Goal: Transaction & Acquisition: Purchase product/service

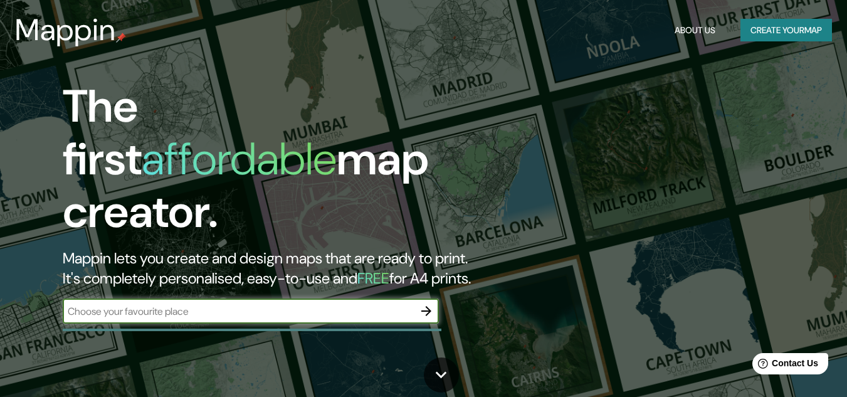
click at [235, 304] on input "text" at bounding box center [238, 311] width 351 height 14
type input "j"
type input "Jardin antioquia"
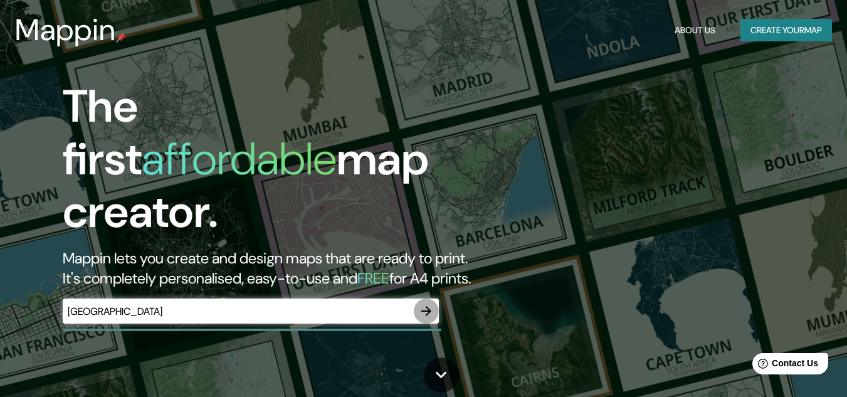
click at [428, 306] on icon "button" at bounding box center [426, 311] width 10 height 10
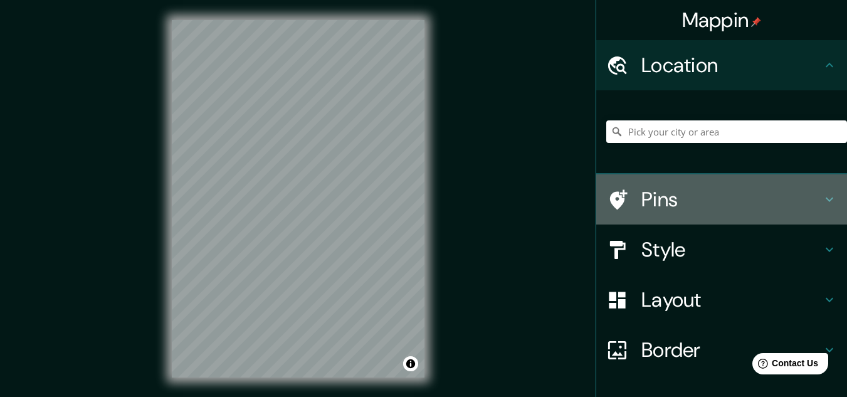
click at [615, 196] on icon at bounding box center [619, 199] width 18 height 20
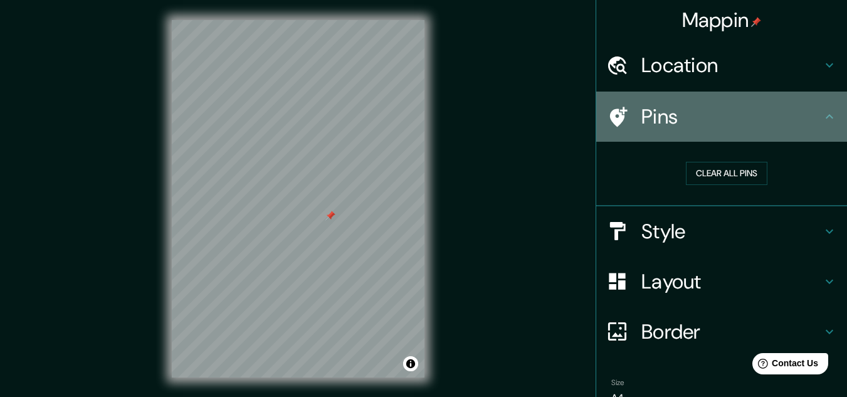
click at [671, 108] on h4 "Pins" at bounding box center [731, 116] width 181 height 25
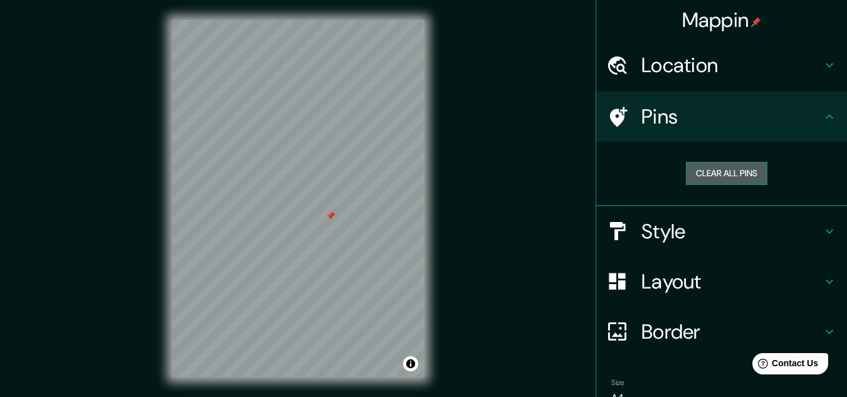
click at [715, 171] on button "Clear all pins" at bounding box center [726, 173] width 81 height 23
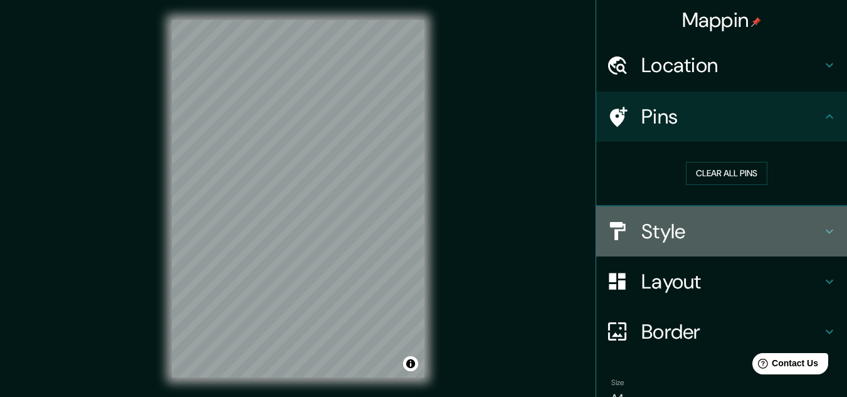
click at [659, 234] on h4 "Style" at bounding box center [731, 231] width 181 height 25
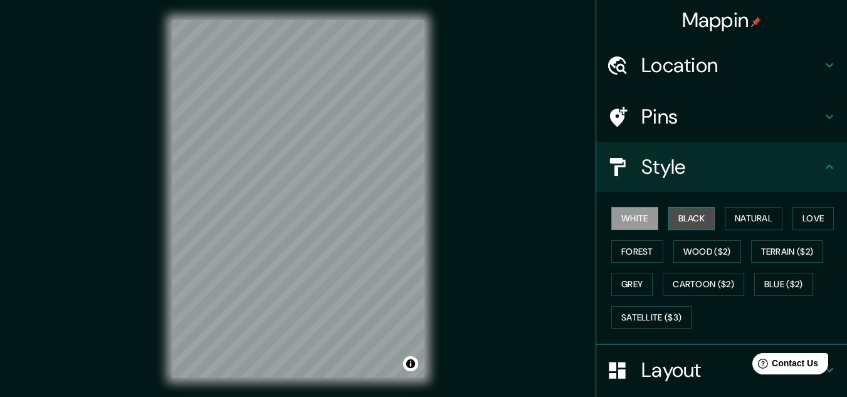
click at [678, 219] on button "Black" at bounding box center [691, 218] width 47 height 23
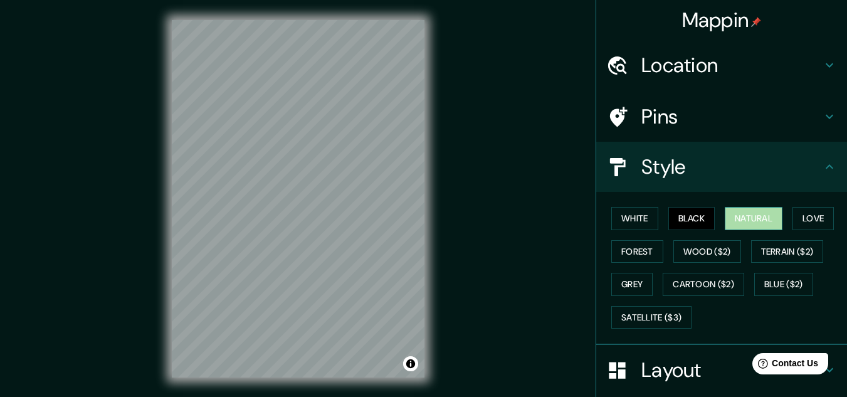
click at [758, 212] on button "Natural" at bounding box center [754, 218] width 58 height 23
click at [627, 224] on button "White" at bounding box center [634, 218] width 47 height 23
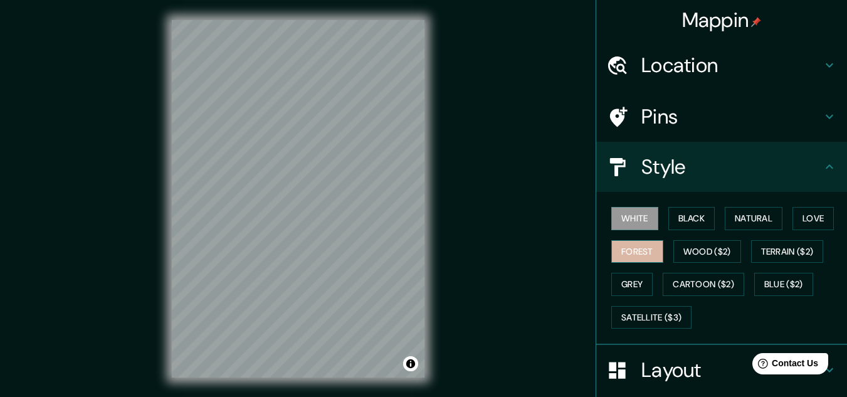
click at [638, 255] on button "Forest" at bounding box center [637, 251] width 52 height 23
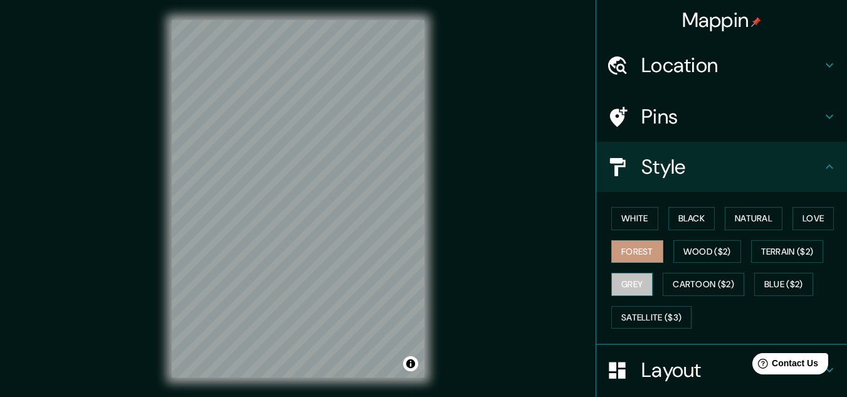
click at [626, 279] on button "Grey" at bounding box center [631, 284] width 41 height 23
click at [688, 209] on button "Black" at bounding box center [691, 218] width 47 height 23
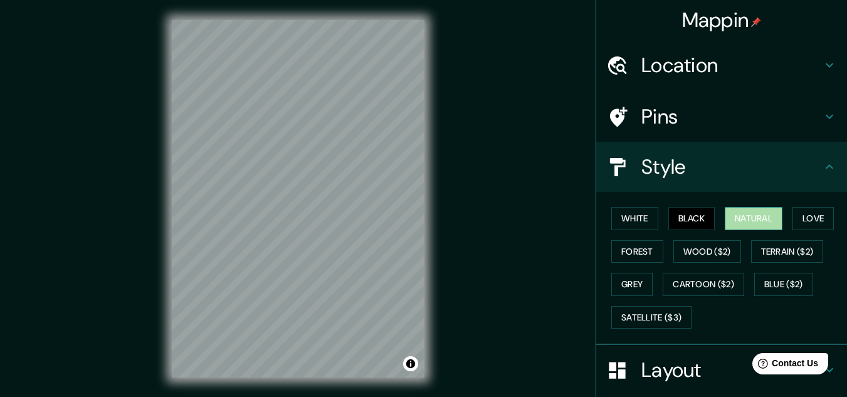
click at [738, 219] on button "Natural" at bounding box center [754, 218] width 58 height 23
click at [815, 216] on button "Love" at bounding box center [812, 218] width 41 height 23
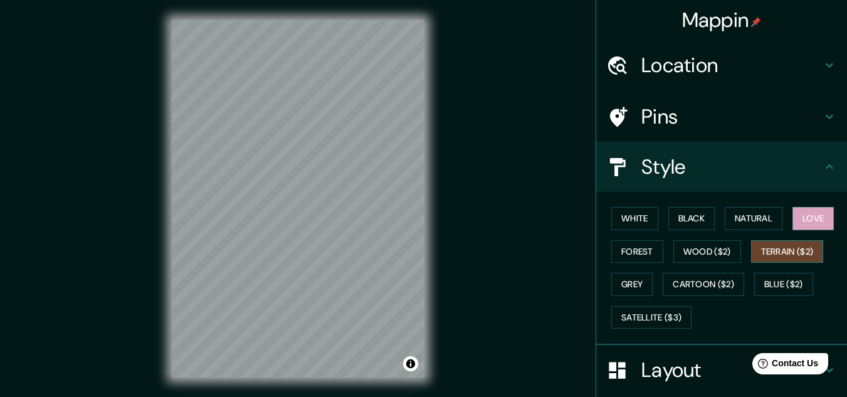
click at [797, 248] on button "Terrain ($2)" at bounding box center [787, 251] width 73 height 23
click at [780, 275] on button "Blue ($2)" at bounding box center [783, 284] width 59 height 23
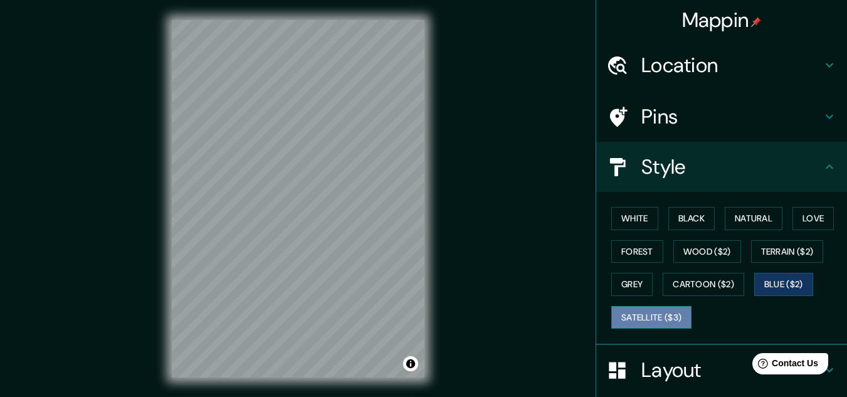
click at [660, 317] on button "Satellite ($3)" at bounding box center [651, 317] width 80 height 23
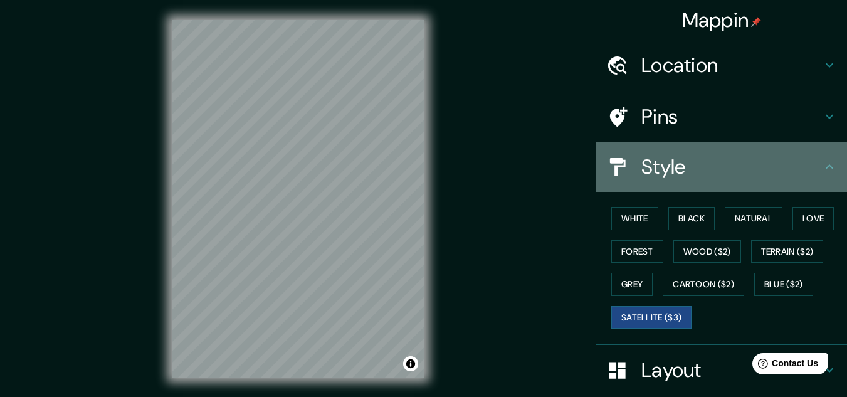
click at [811, 166] on h4 "Style" at bounding box center [731, 166] width 181 height 25
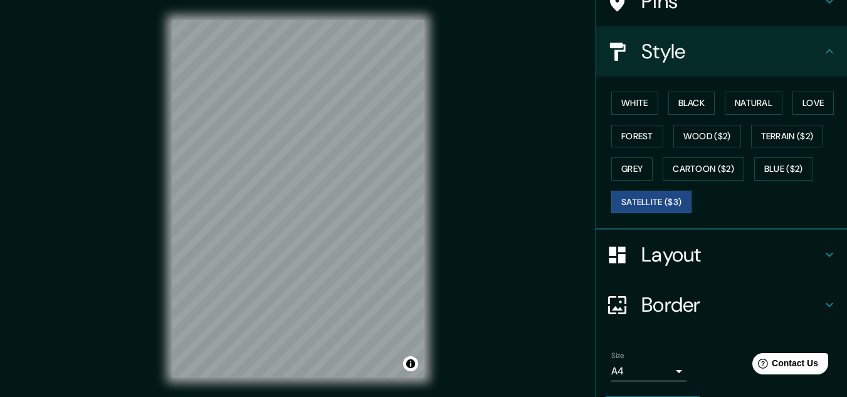
scroll to position [127, 0]
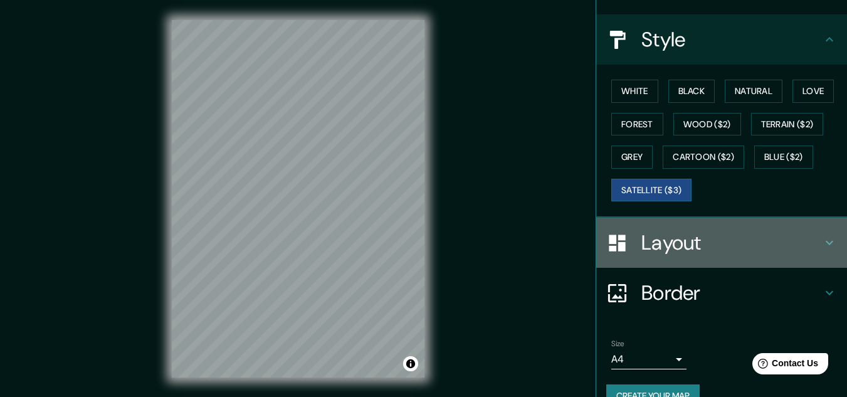
click at [777, 246] on h4 "Layout" at bounding box center [731, 242] width 181 height 25
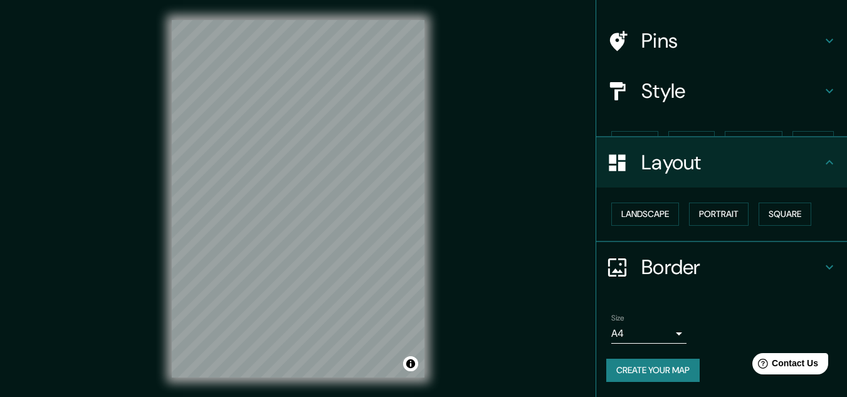
scroll to position [54, 0]
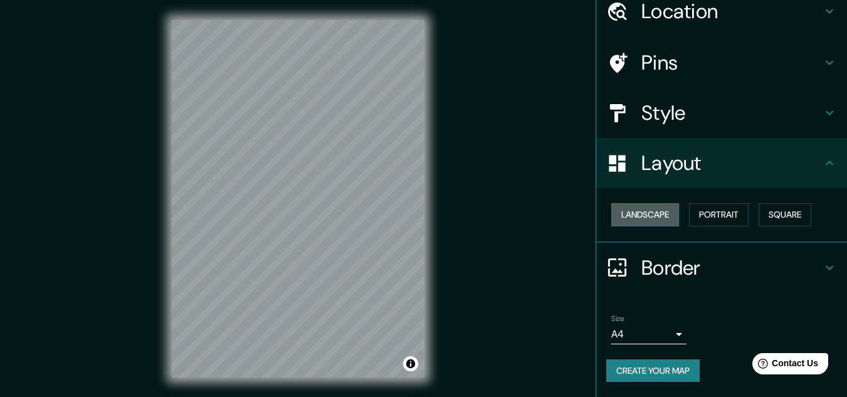
click at [652, 211] on button "Landscape" at bounding box center [645, 214] width 68 height 23
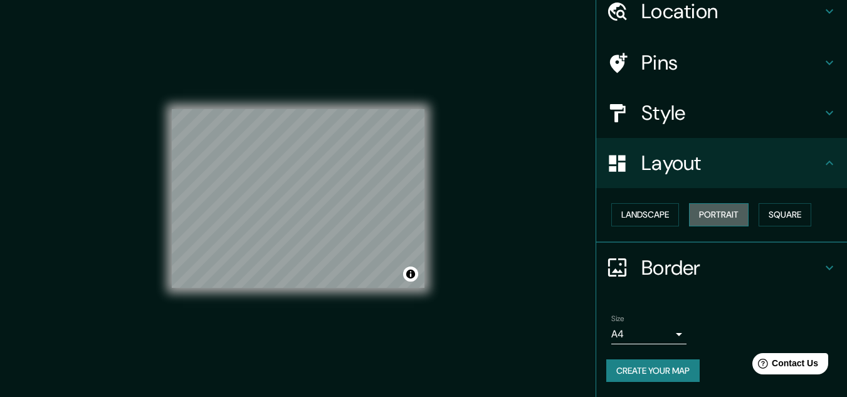
click at [703, 209] on button "Portrait" at bounding box center [719, 214] width 60 height 23
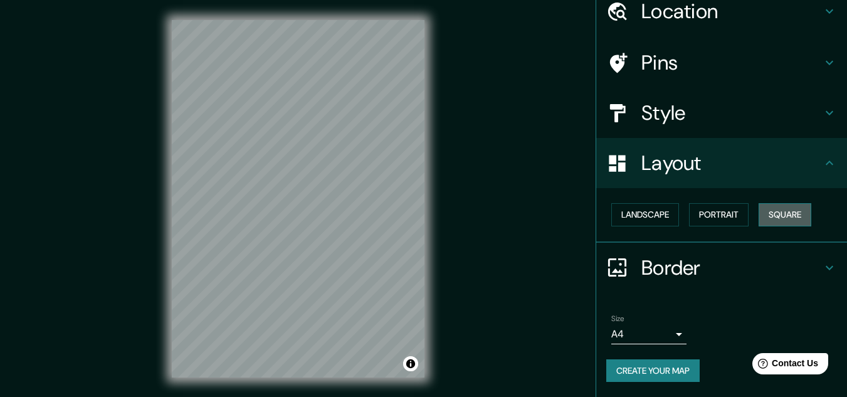
click at [778, 206] on button "Square" at bounding box center [784, 214] width 53 height 23
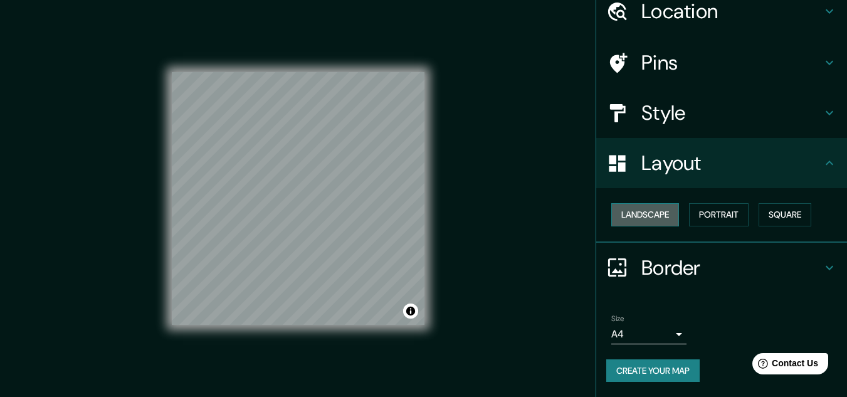
click at [639, 212] on button "Landscape" at bounding box center [645, 214] width 68 height 23
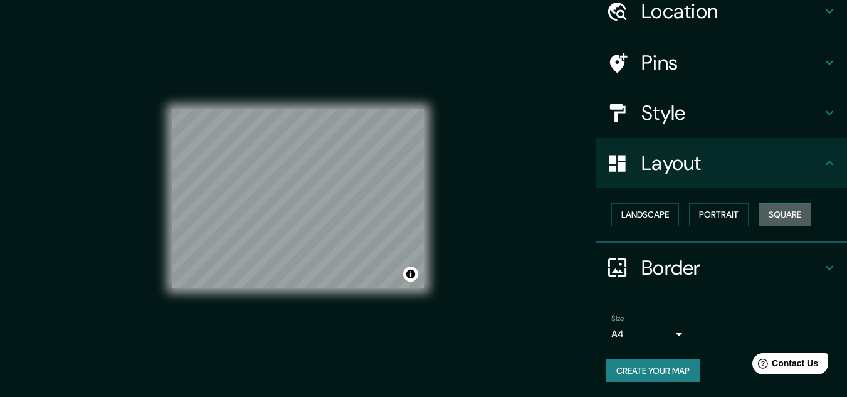
click at [779, 217] on button "Square" at bounding box center [784, 214] width 53 height 23
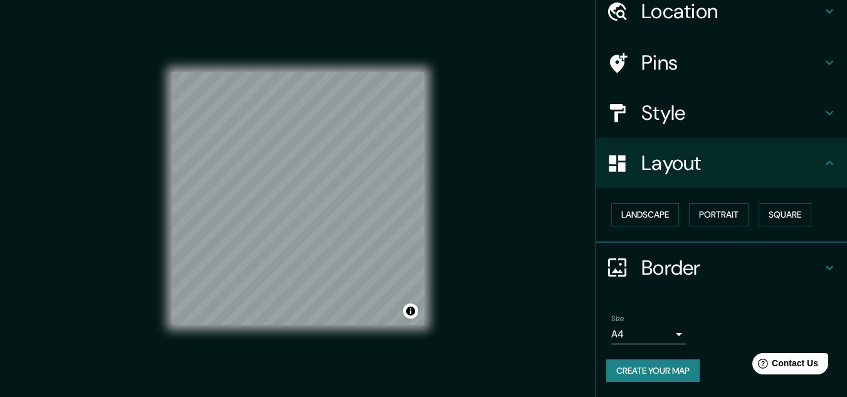
scroll to position [21, 0]
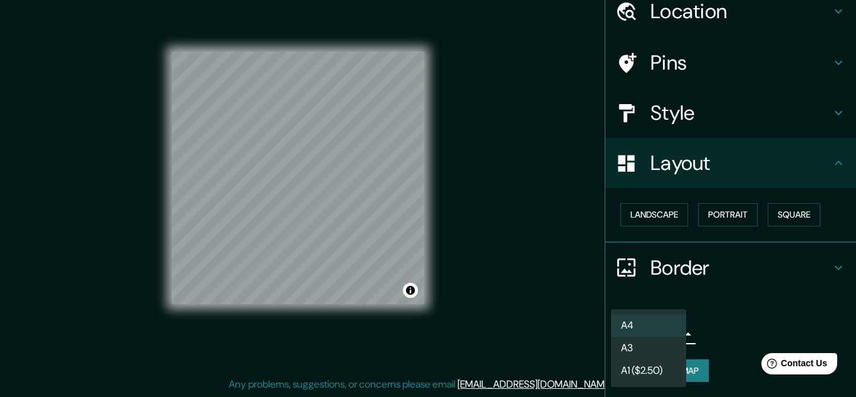
click at [670, 333] on body "Mappin Location Pins Style Layout Landscape Portrait Square Border Choose a bor…" at bounding box center [428, 177] width 856 height 397
click at [660, 341] on li "A3" at bounding box center [648, 348] width 75 height 23
type input "a4"
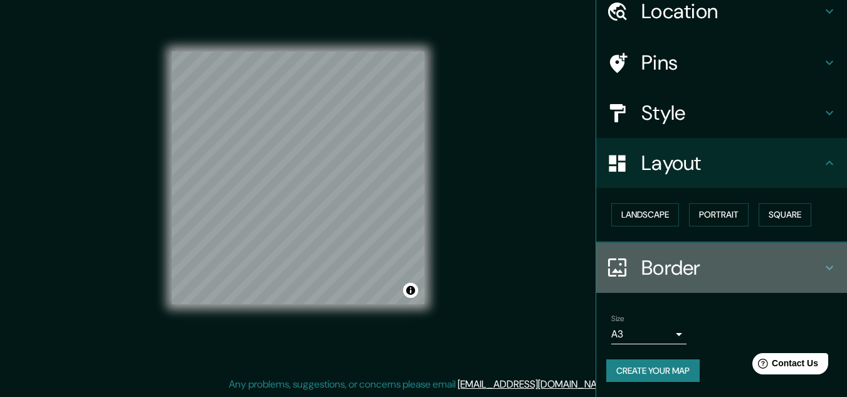
click at [674, 259] on h4 "Border" at bounding box center [731, 267] width 181 height 25
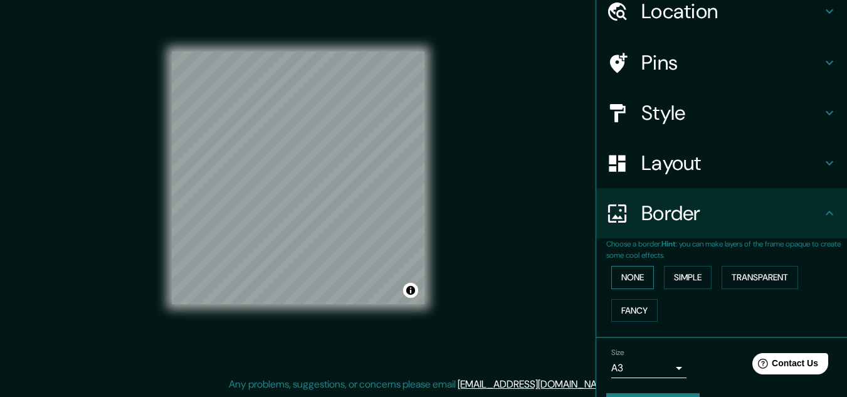
click at [641, 275] on button "None" at bounding box center [632, 277] width 43 height 23
click at [678, 273] on button "Simple" at bounding box center [688, 277] width 48 height 23
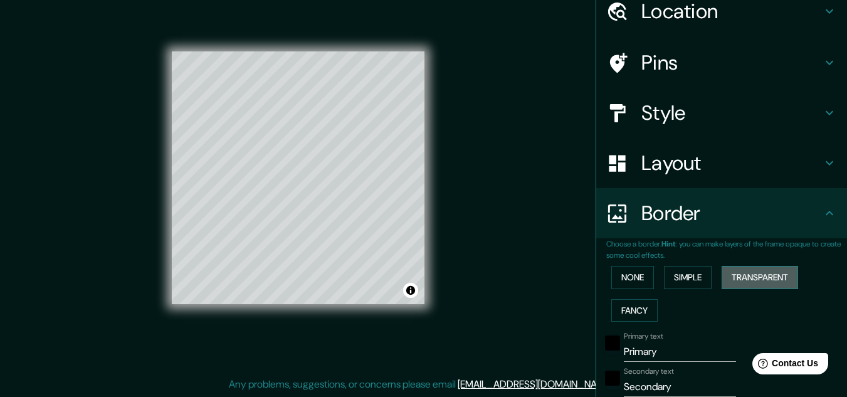
click at [748, 278] on button "Transparent" at bounding box center [760, 277] width 76 height 23
type input "193"
type input "32"
click at [637, 305] on button "Fancy" at bounding box center [634, 310] width 46 height 23
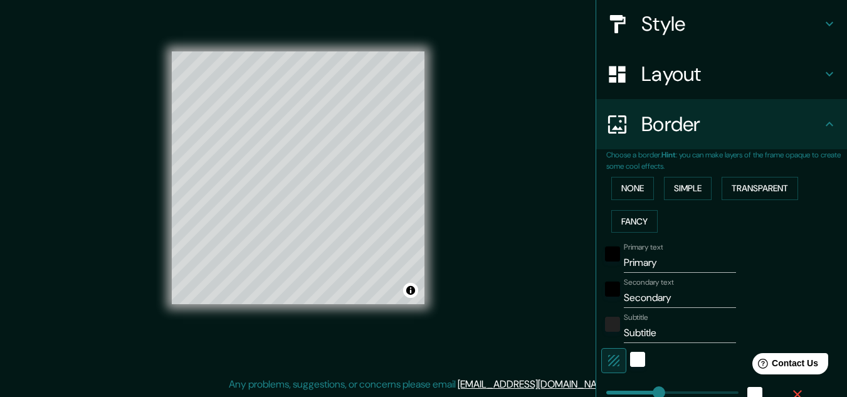
scroll to position [159, 0]
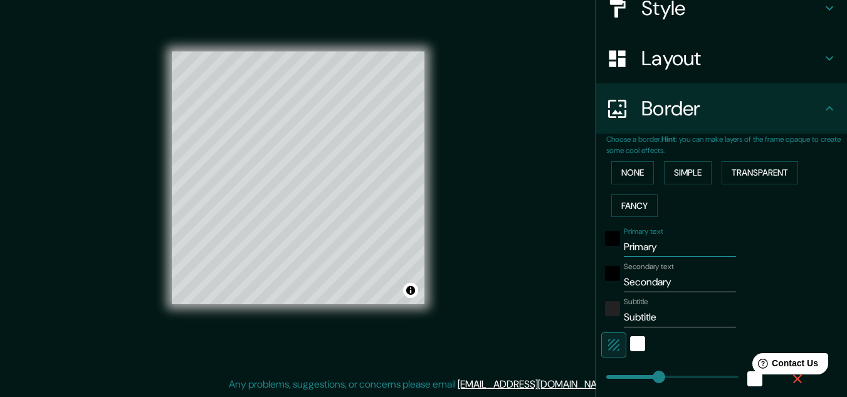
click at [676, 249] on input "Primary" at bounding box center [680, 247] width 112 height 20
type input "Primar"
type input "161"
type input "32"
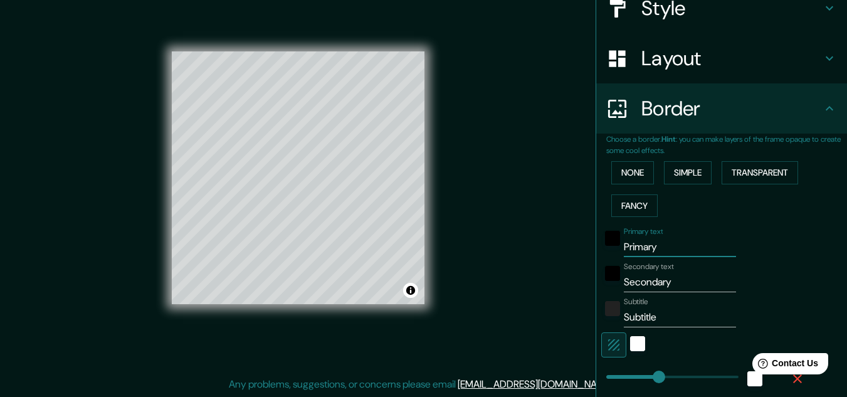
type input "16"
type input "P"
type input "161"
type input "32"
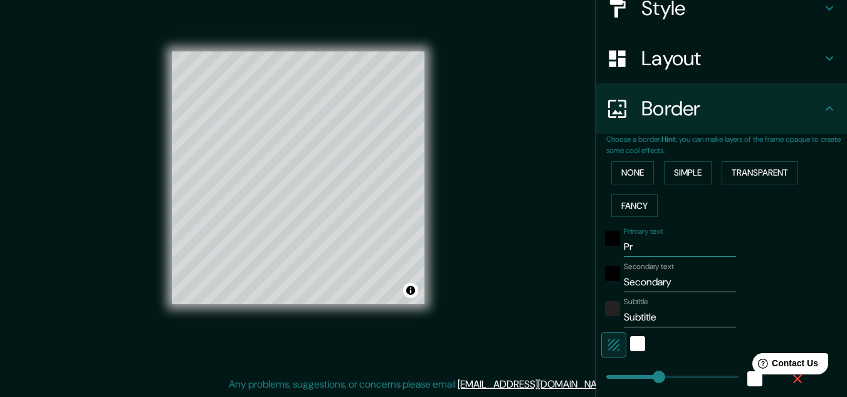
type input "16"
type input "161"
type input "32"
type input "16"
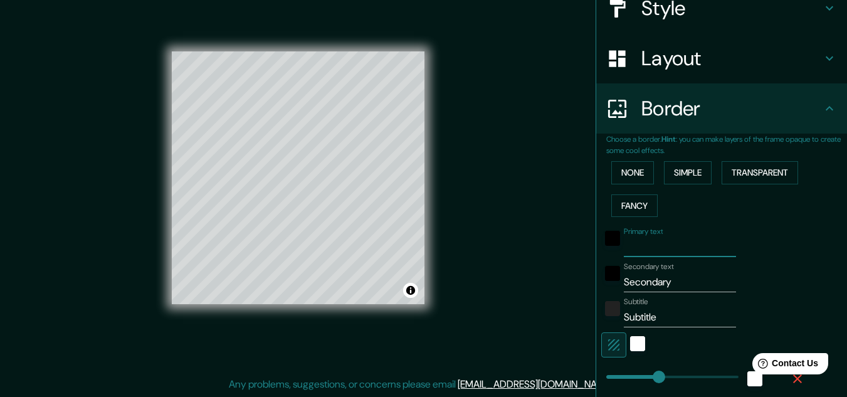
type input "A"
type input "161"
type input "32"
type input "16"
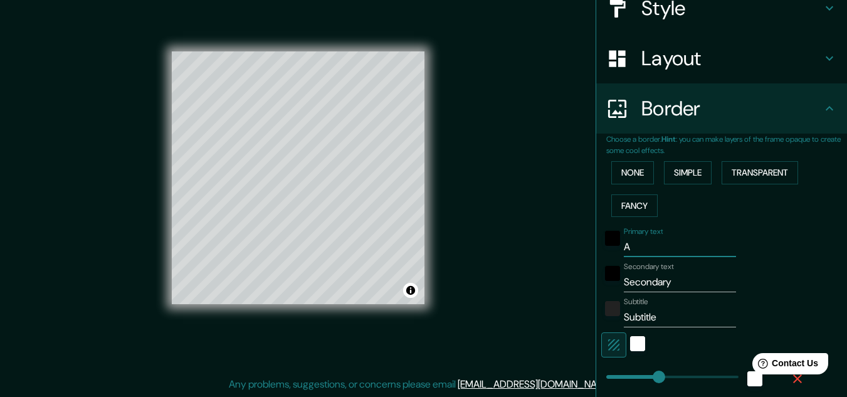
type input "Al"
type input "161"
type input "32"
type input "16"
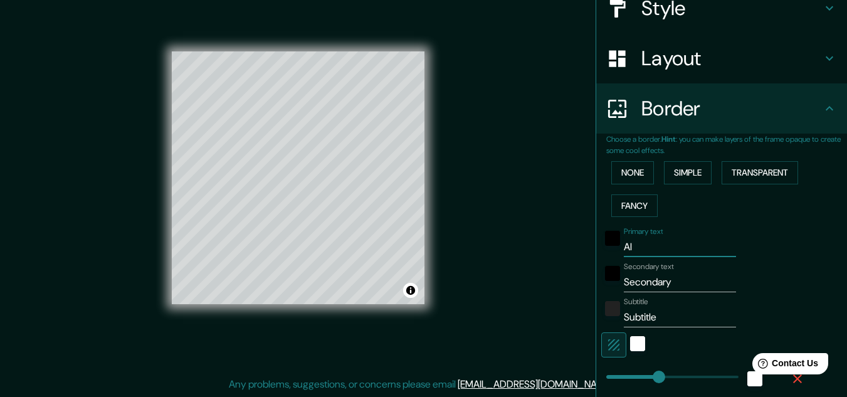
type input "Ale"
type input "161"
type input "32"
type input "16"
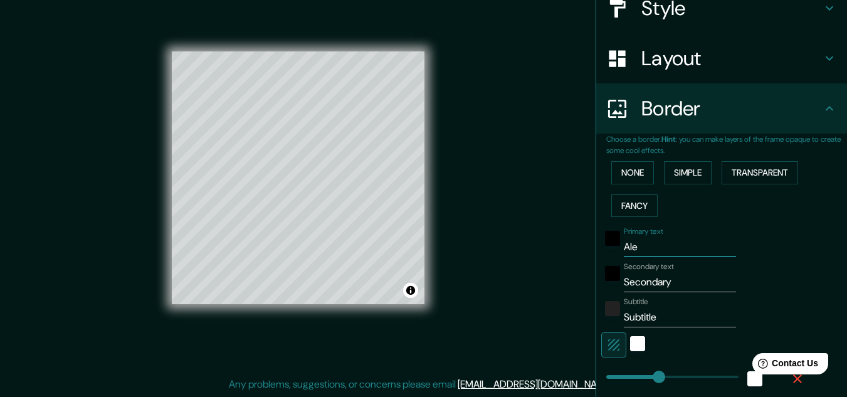
type input "Alel"
type input "161"
type input "32"
type input "16"
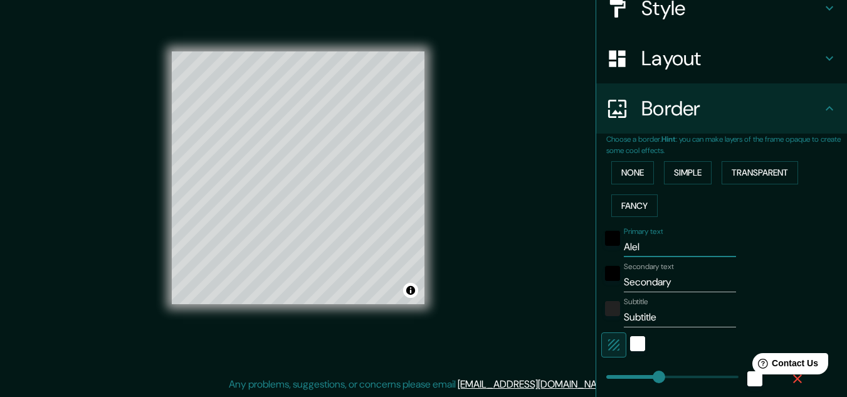
type input "Alelo"
type input "161"
type input "32"
type input "16"
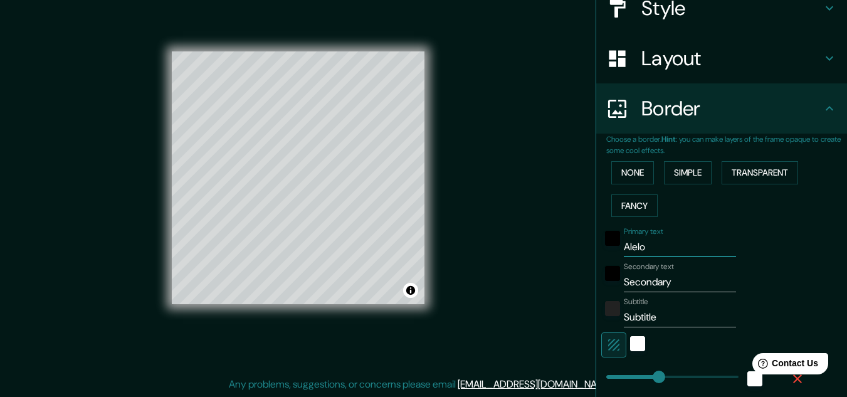
type input "Alelop"
type input "161"
type input "32"
type input "16"
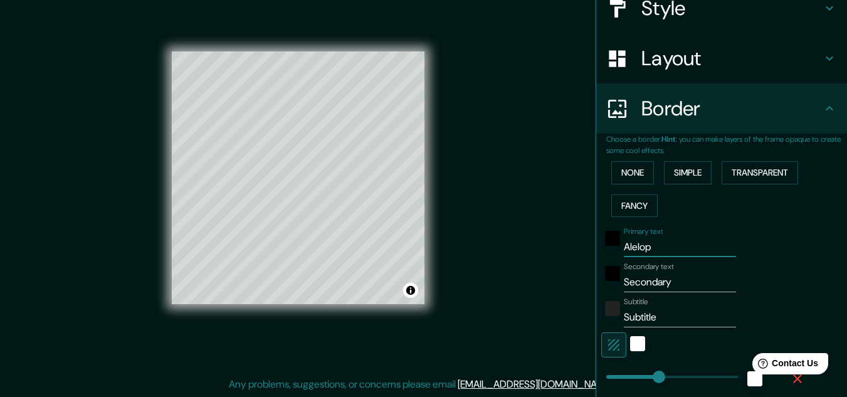
type input "Alelopa"
type input "161"
type input "32"
type input "16"
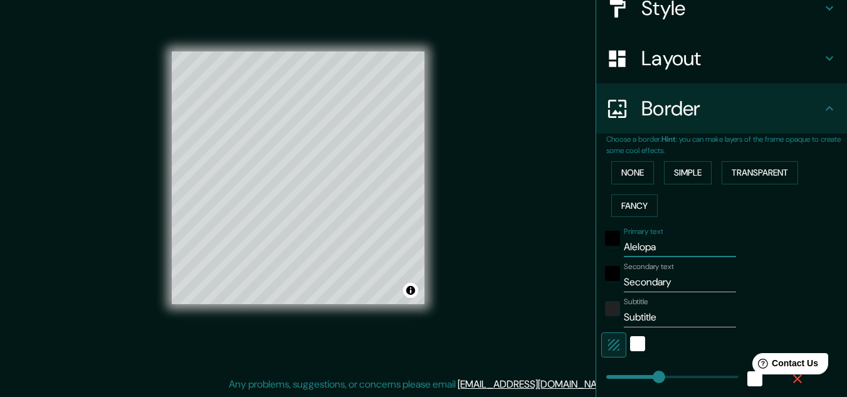
type input "Alelopat"
type input "161"
type input "32"
type input "16"
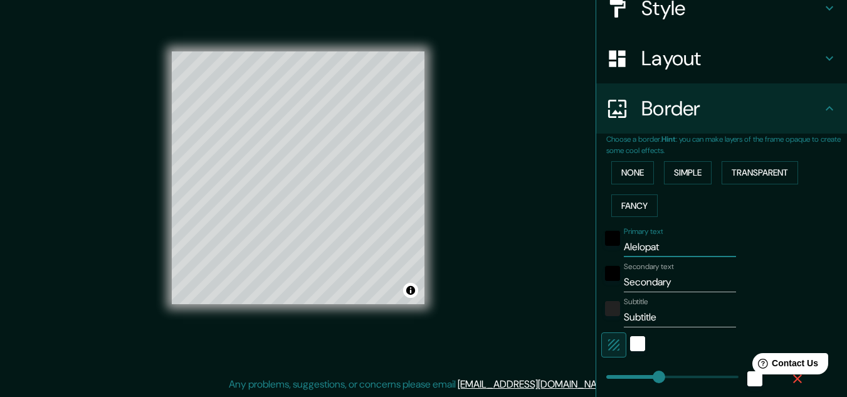
type input "Alelopati"
type input "161"
type input "32"
type input "16"
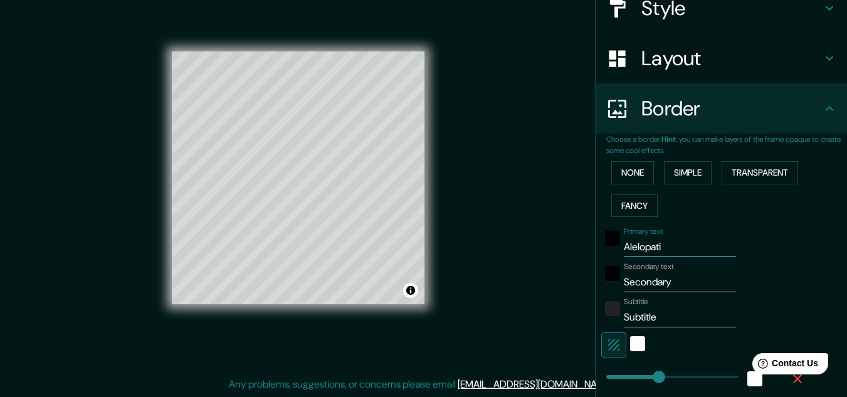
type input "Alelopatia"
type input "161"
type input "32"
type input "16"
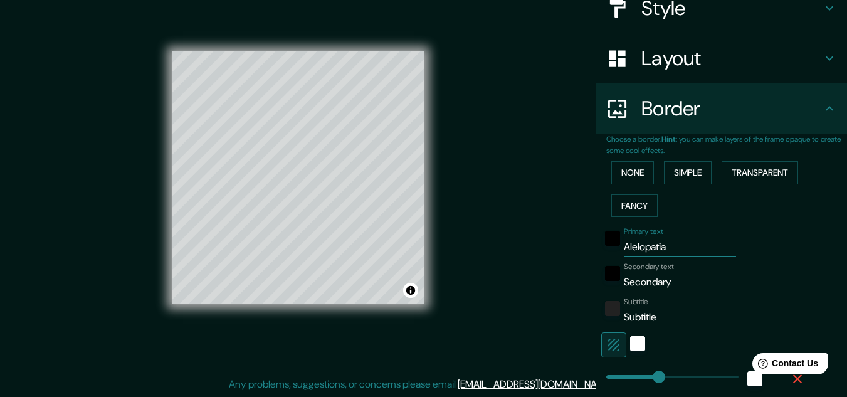
type input "Alelopatia"
click at [676, 286] on input "Secondary" at bounding box center [680, 282] width 112 height 20
type input "Secondar"
type input "161"
type input "32"
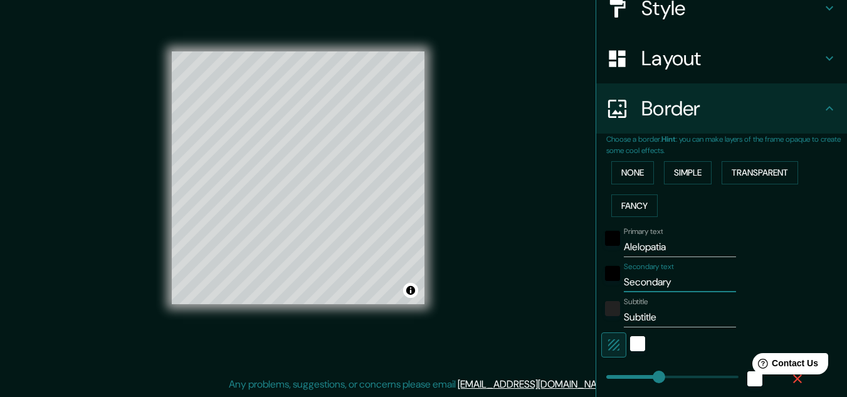
type input "32"
type input "16"
type input "Seco"
type input "161"
type input "32"
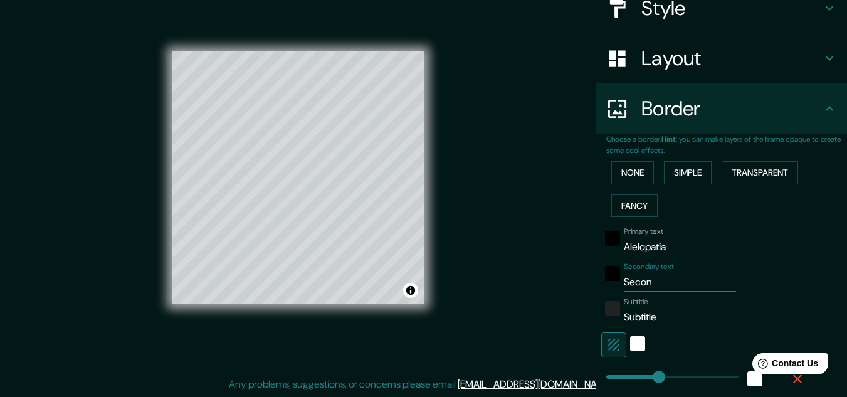
type input "32"
type input "16"
type input "S"
type input "161"
type input "32"
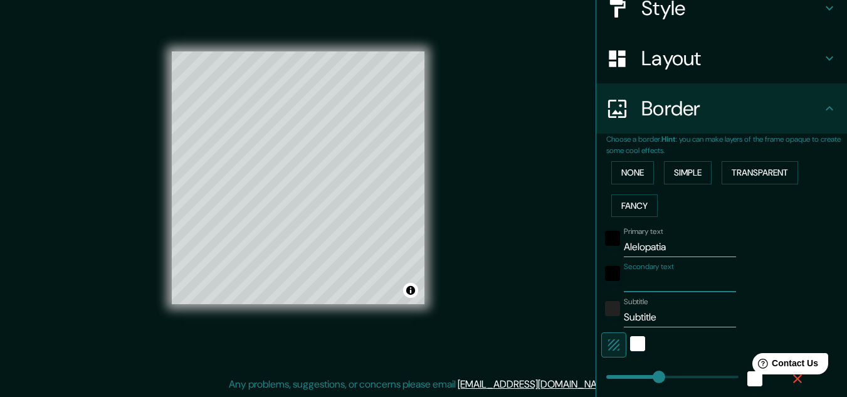
type input "32"
type input "16"
type input "J"
type input "161"
type input "32"
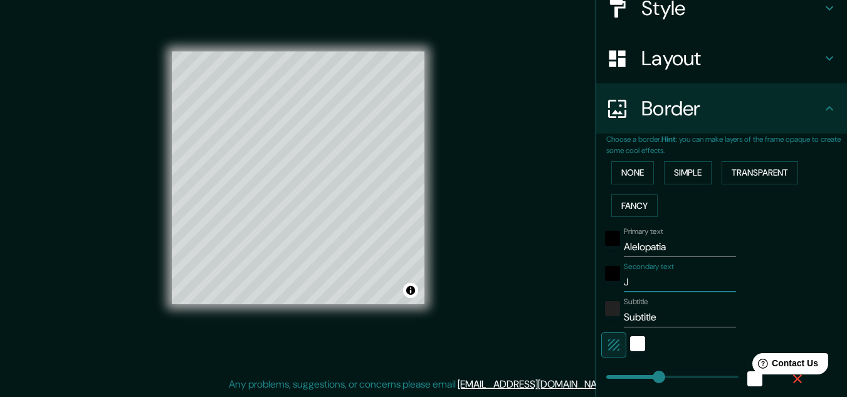
type input "32"
type input "16"
type input "Ja"
type input "161"
type input "32"
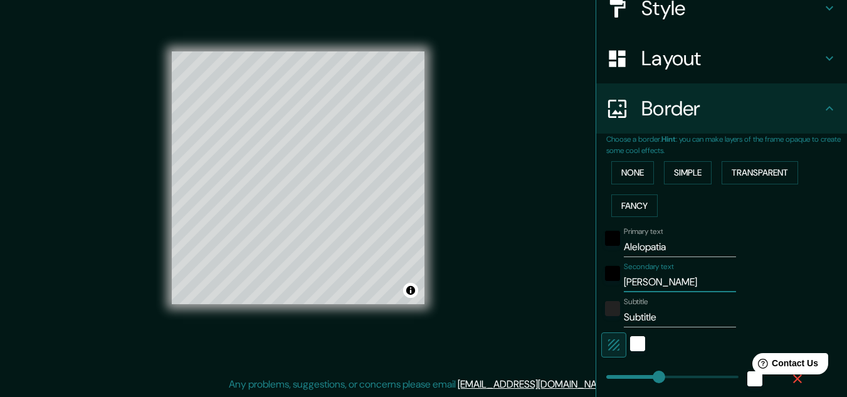
type input "32"
type input "16"
type input "Jar"
type input "161"
type input "32"
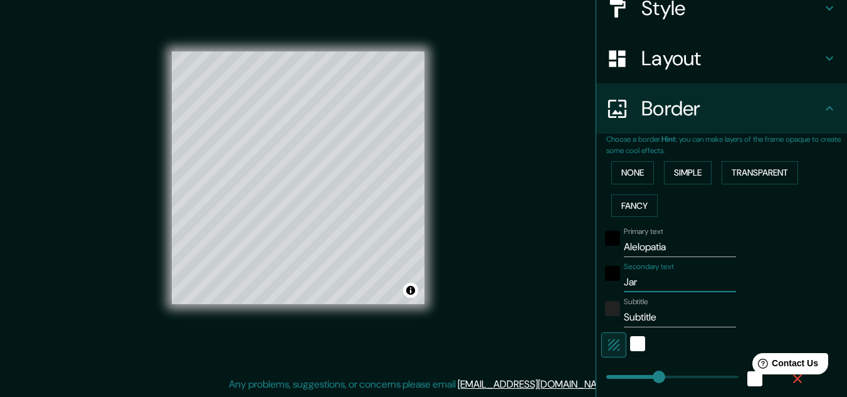
type input "32"
type input "16"
type input "Jard"
type input "161"
type input "32"
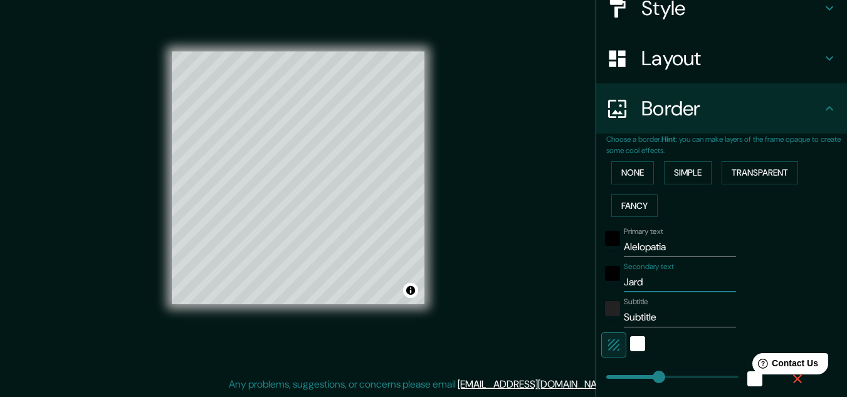
type input "32"
type input "16"
type input "Jardi"
type input "161"
type input "32"
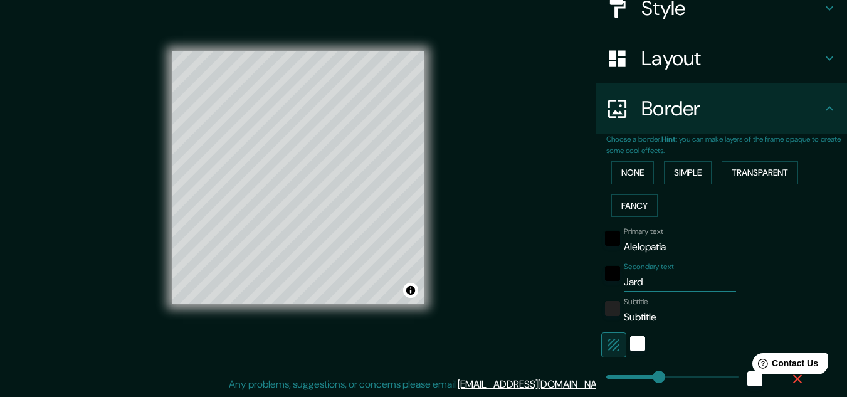
type input "32"
type input "16"
type input "Jardin"
type input "161"
type input "32"
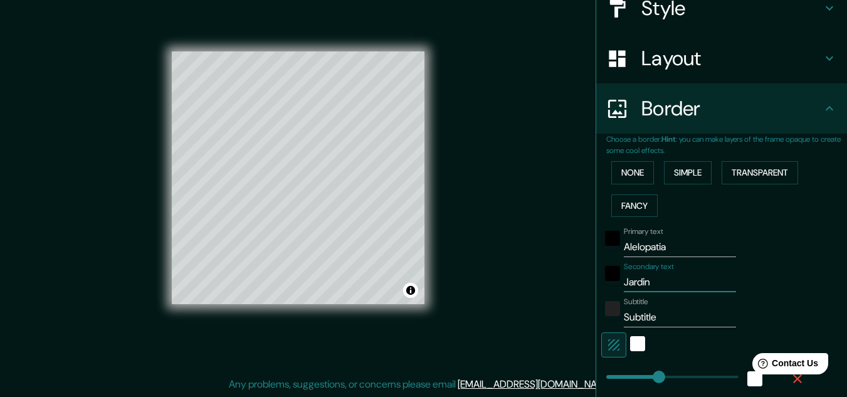
type input "32"
type input "16"
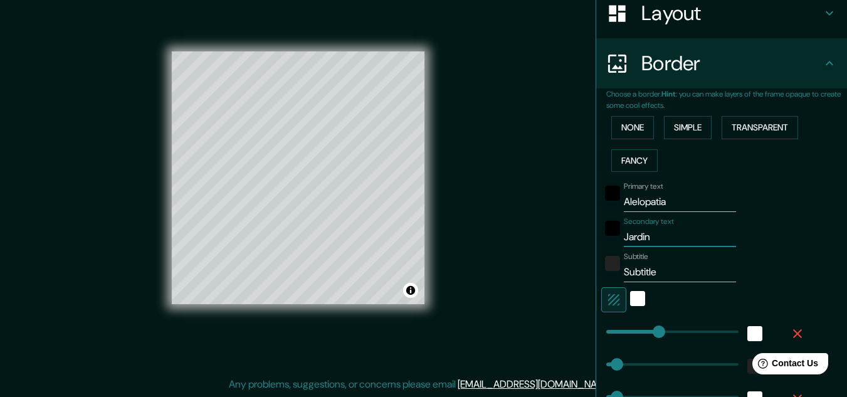
scroll to position [210, 0]
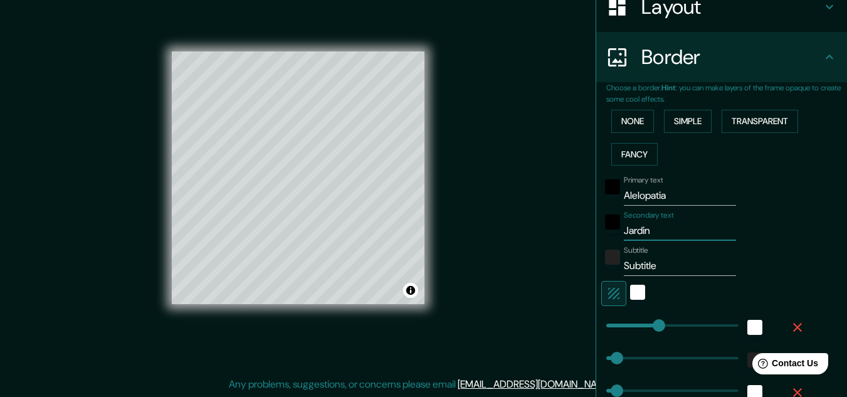
type input "Jardin"
click at [676, 261] on input "Subtitle" at bounding box center [680, 266] width 112 height 20
type input "Subtitl"
type input "161"
type input "32"
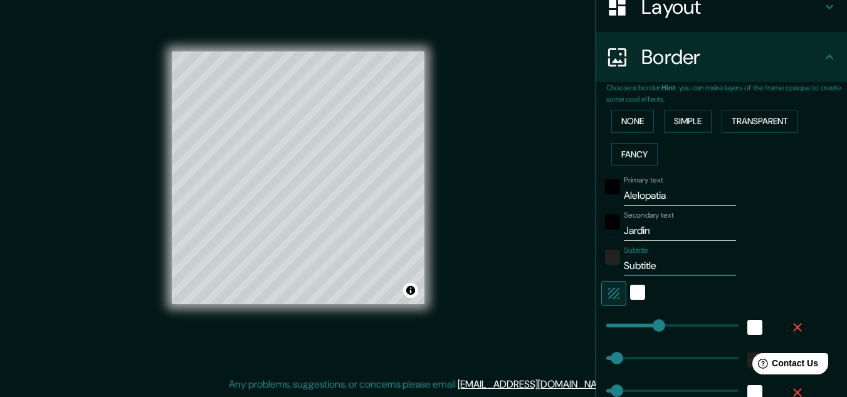
type input "32"
type input "16"
type input "Sub"
type input "161"
type input "32"
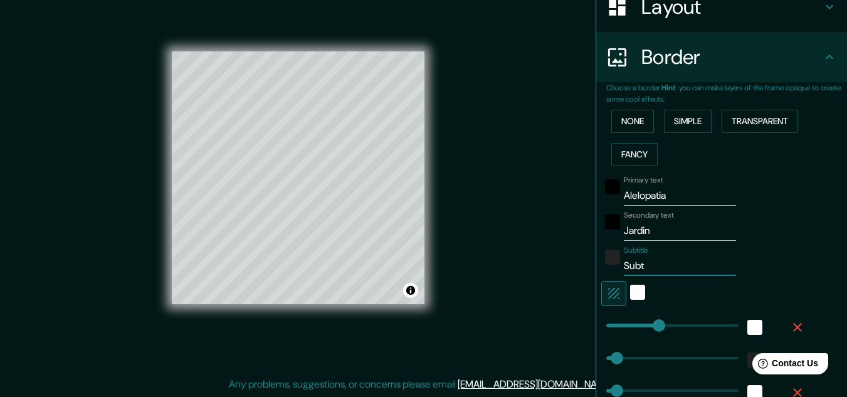
type input "32"
type input "16"
type input "S"
type input "161"
type input "32"
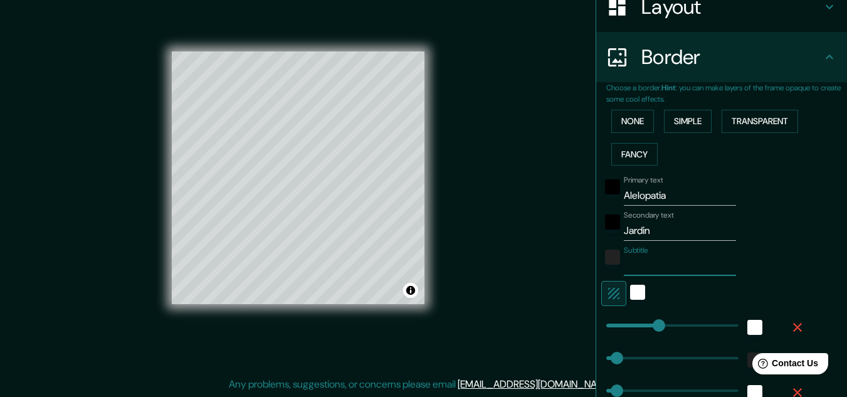
type input "32"
type input "16"
type input "A"
type input "161"
type input "32"
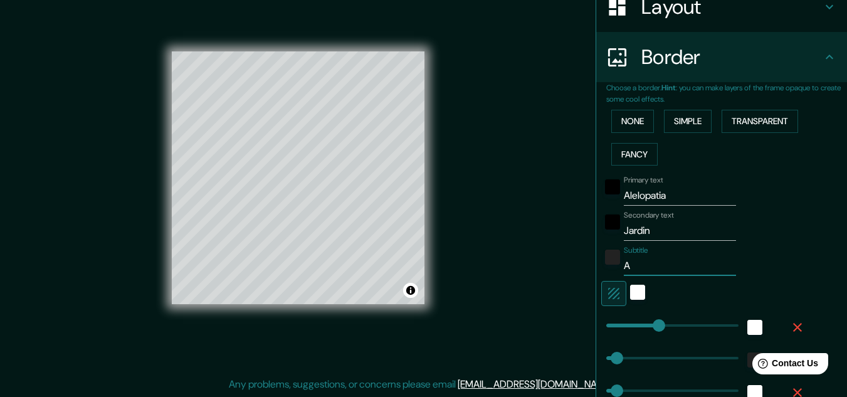
type input "32"
type input "16"
type input "An"
type input "161"
type input "32"
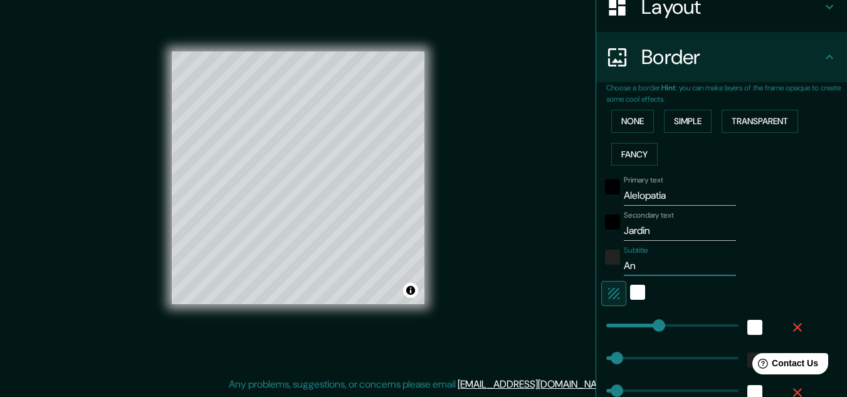
type input "32"
type input "16"
type input "And"
type input "161"
type input "32"
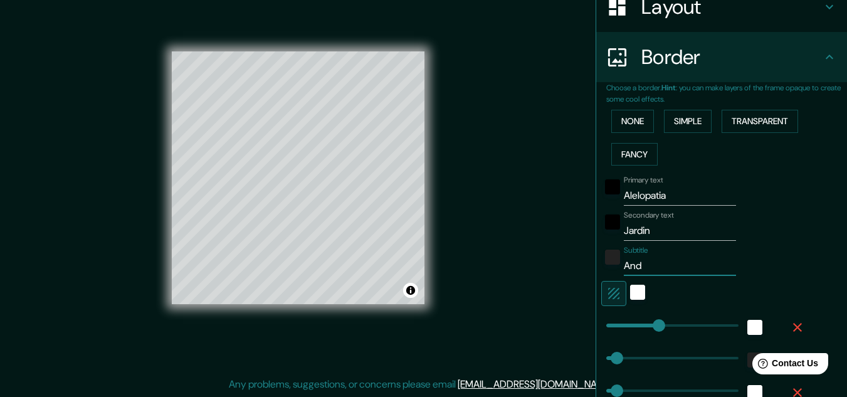
type input "32"
type input "16"
type input "Andi"
type input "161"
type input "32"
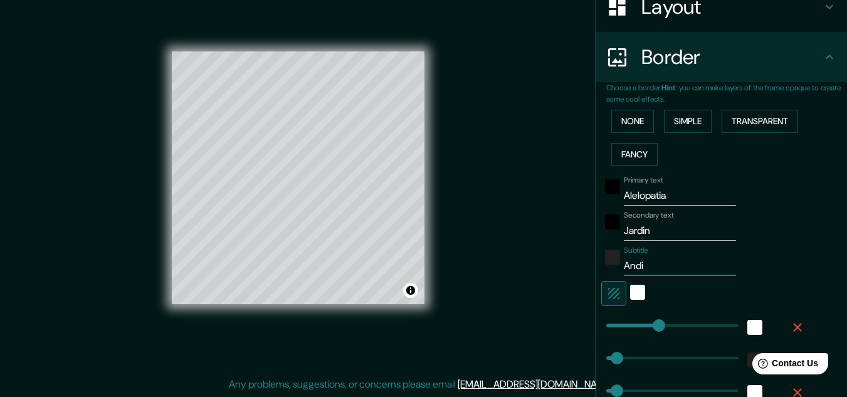
type input "32"
type input "16"
type input "Andis"
type input "161"
type input "32"
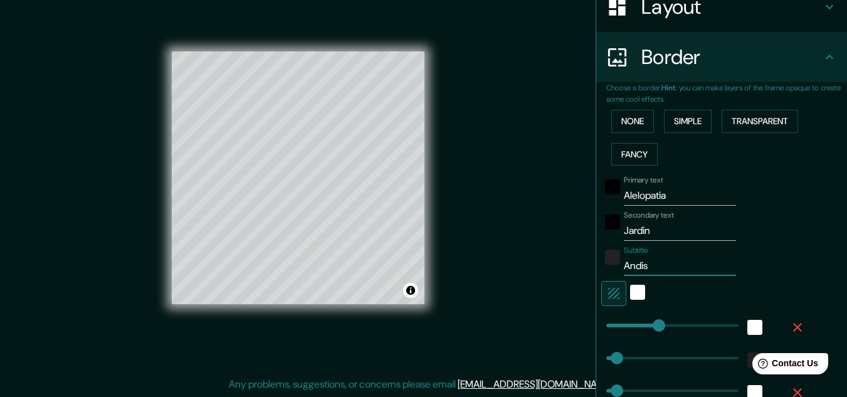
type input "32"
type input "16"
type input "Andiso"
type input "161"
type input "32"
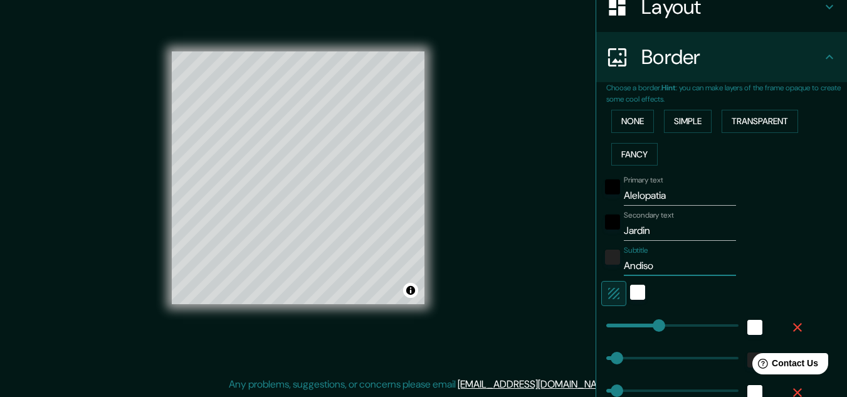
type input "32"
type input "16"
type input "Andison"
type input "161"
type input "32"
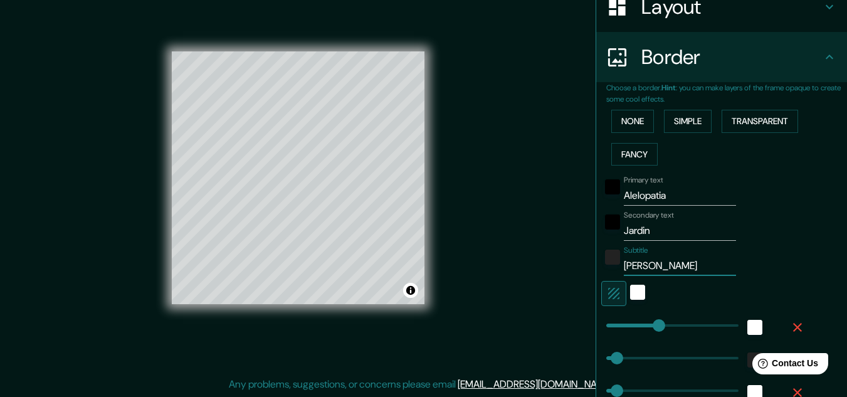
type input "32"
type input "16"
type input "Andison"
type input "161"
type input "32"
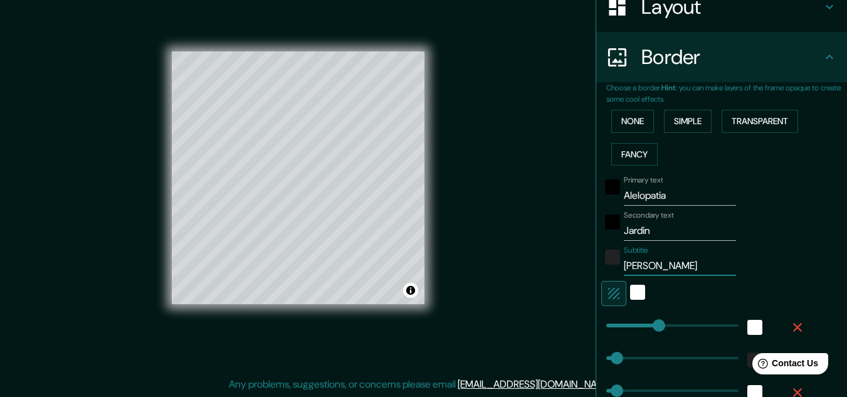
type input "32"
type input "16"
type input "Andison m"
type input "161"
type input "32"
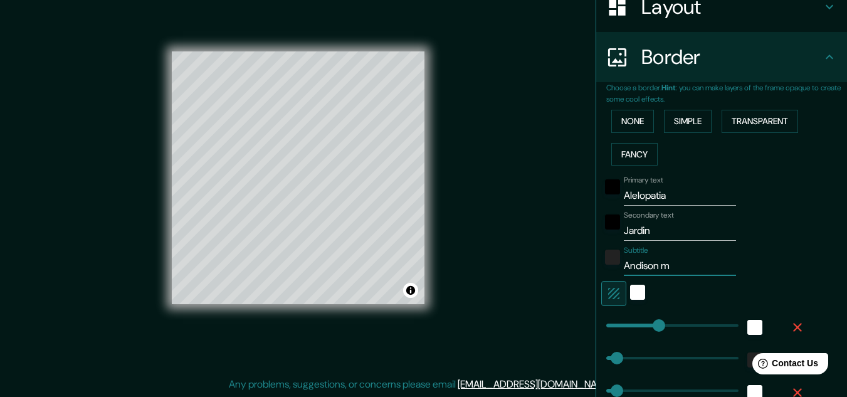
type input "32"
type input "16"
type input "Andison ma"
type input "161"
type input "32"
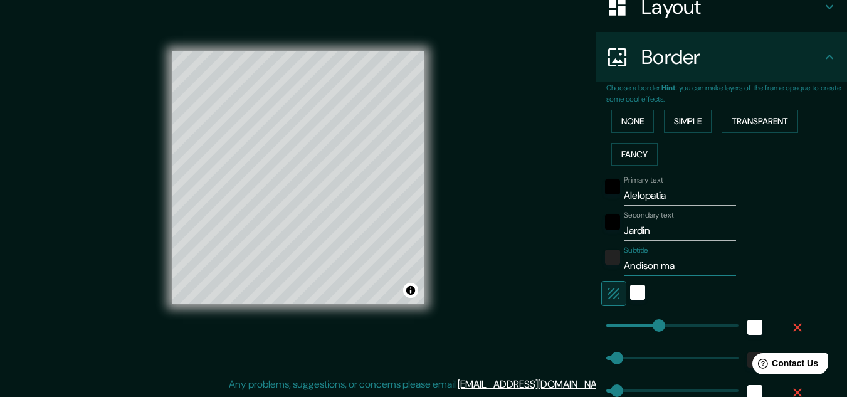
type input "32"
type input "16"
type input "Andison mar"
type input "161"
type input "32"
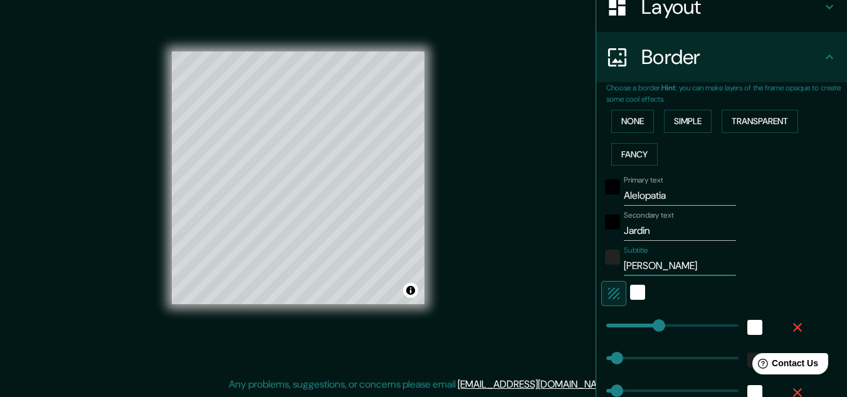
type input "32"
type input "16"
type input "Andison mart"
type input "161"
type input "32"
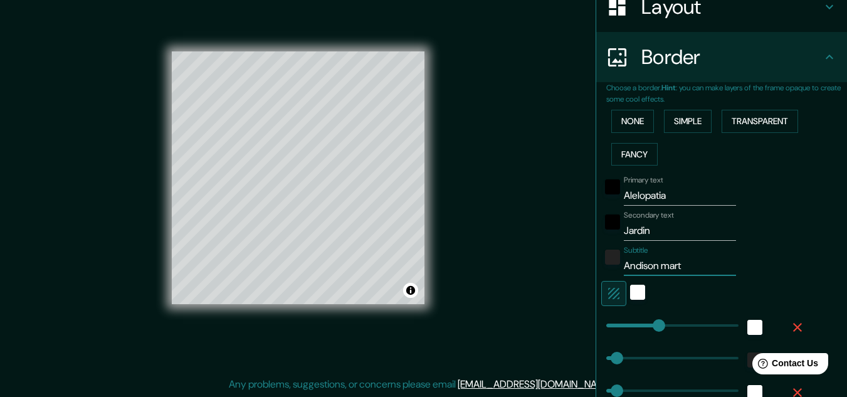
type input "32"
type input "16"
type input "Andison marti"
type input "161"
type input "32"
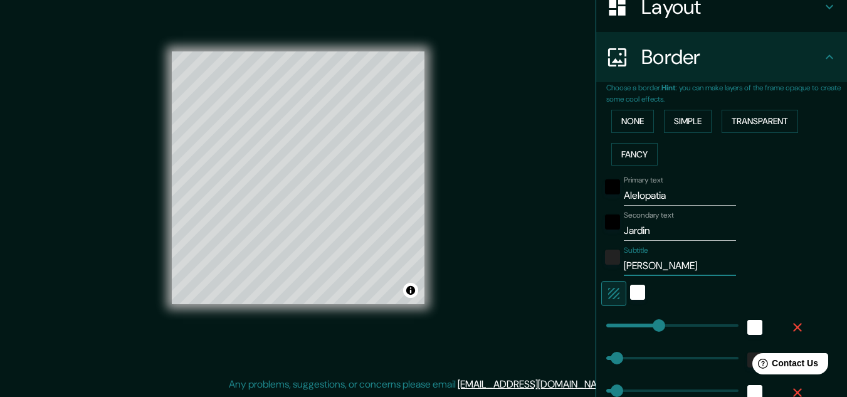
type input "32"
type input "16"
type input "Andison martin"
click at [630, 290] on div "white" at bounding box center [637, 292] width 15 height 15
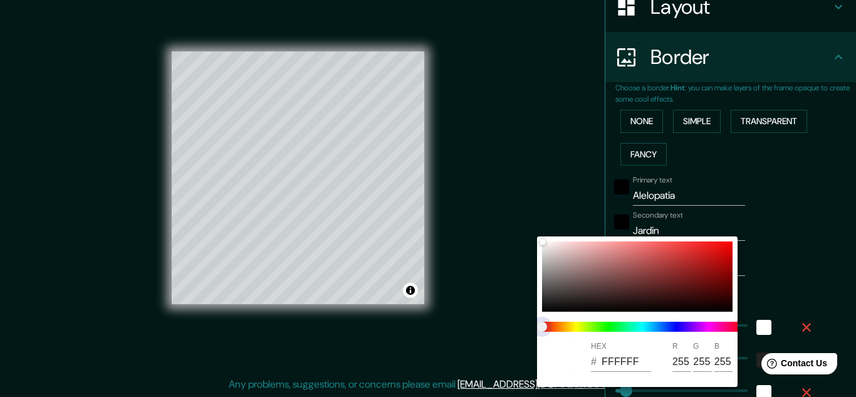
click at [613, 328] on span at bounding box center [642, 327] width 201 height 10
click at [607, 323] on span at bounding box center [642, 327] width 201 height 10
drag, startPoint x: 670, startPoint y: 266, endPoint x: 718, endPoint y: 268, distance: 47.7
click at [718, 268] on div at bounding box center [637, 276] width 191 height 70
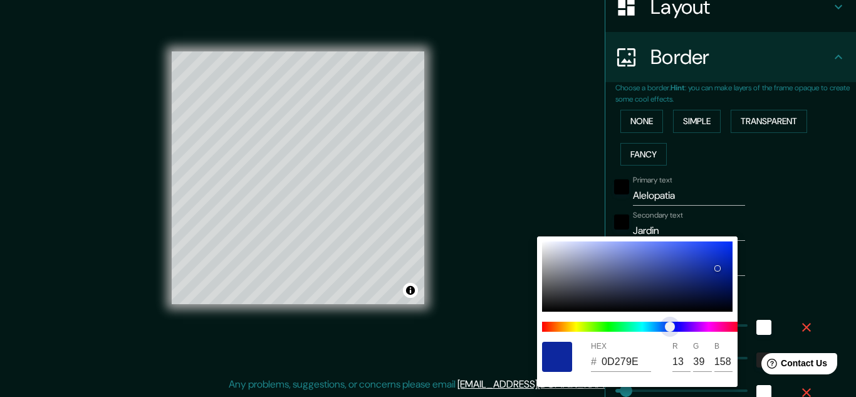
drag, startPoint x: 573, startPoint y: 327, endPoint x: 664, endPoint y: 347, distance: 92.9
click at [664, 347] on div "HEX # 0D279E R 13 G 39 B 158" at bounding box center [637, 311] width 201 height 150
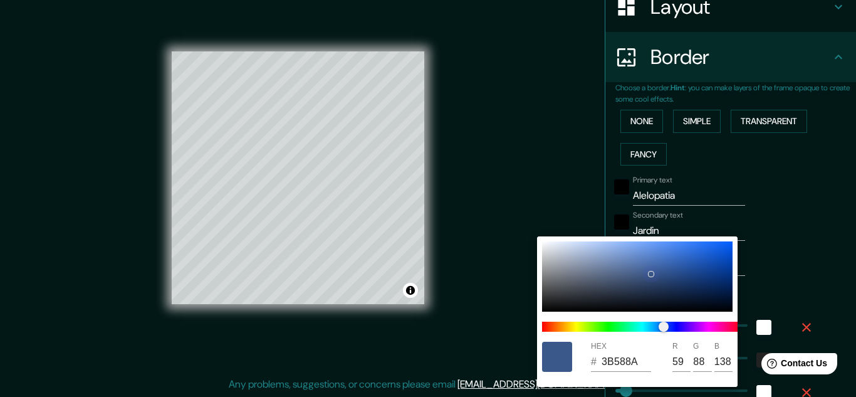
drag, startPoint x: 718, startPoint y: 266, endPoint x: 651, endPoint y: 273, distance: 66.9
click at [651, 273] on div at bounding box center [651, 273] width 5 height 5
drag, startPoint x: 685, startPoint y: 321, endPoint x: 715, endPoint y: 327, distance: 30.7
click at [715, 327] on div at bounding box center [642, 327] width 211 height 20
click at [789, 278] on div at bounding box center [428, 198] width 856 height 397
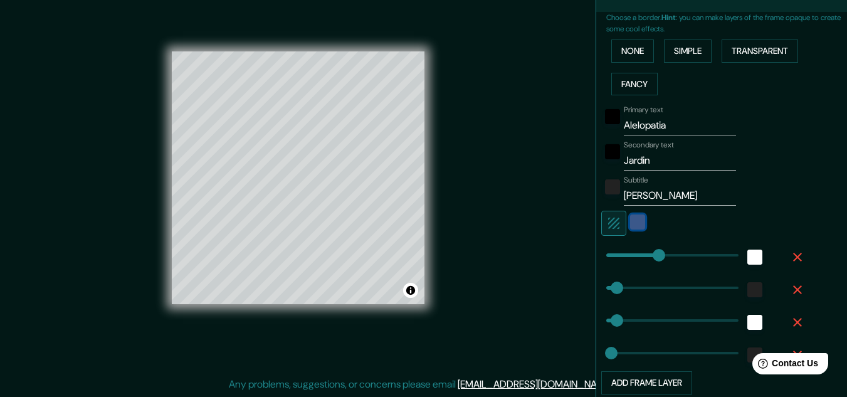
scroll to position [281, 0]
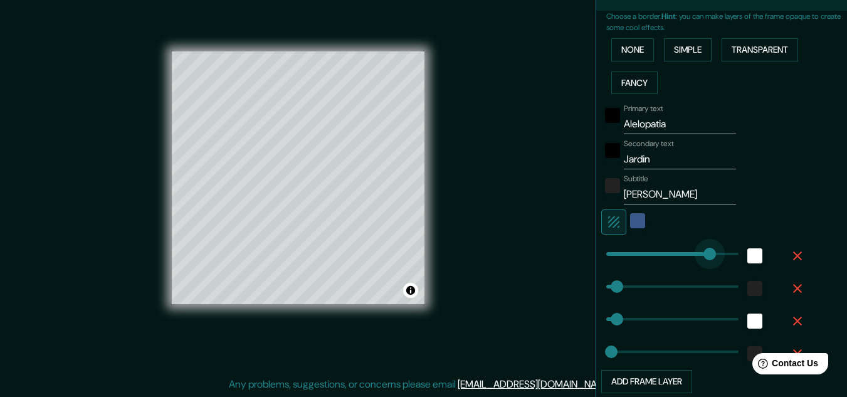
drag, startPoint x: 666, startPoint y: 255, endPoint x: 721, endPoint y: 269, distance: 57.0
drag, startPoint x: 719, startPoint y: 257, endPoint x: 594, endPoint y: 241, distance: 125.8
drag, startPoint x: 612, startPoint y: 282, endPoint x: 738, endPoint y: 295, distance: 127.3
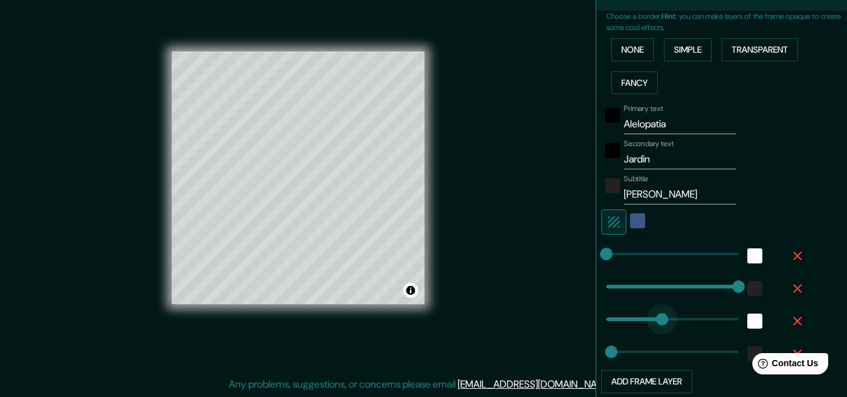
drag, startPoint x: 616, startPoint y: 320, endPoint x: 775, endPoint y: 342, distance: 160.7
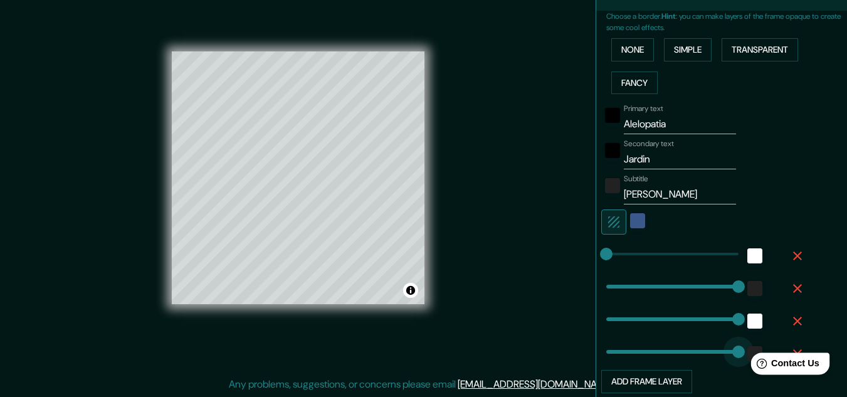
drag, startPoint x: 1360, startPoint y: 694, endPoint x: 787, endPoint y: 357, distance: 664.8
drag, startPoint x: 626, startPoint y: 249, endPoint x: 703, endPoint y: 266, distance: 78.9
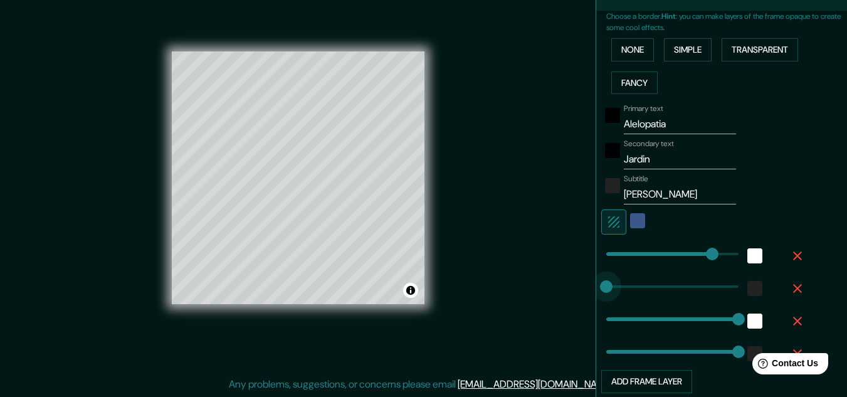
drag, startPoint x: 720, startPoint y: 285, endPoint x: 562, endPoint y: 274, distance: 158.3
drag, startPoint x: 722, startPoint y: 318, endPoint x: 517, endPoint y: 300, distance: 205.2
drag, startPoint x: 716, startPoint y: 352, endPoint x: 538, endPoint y: 345, distance: 178.1
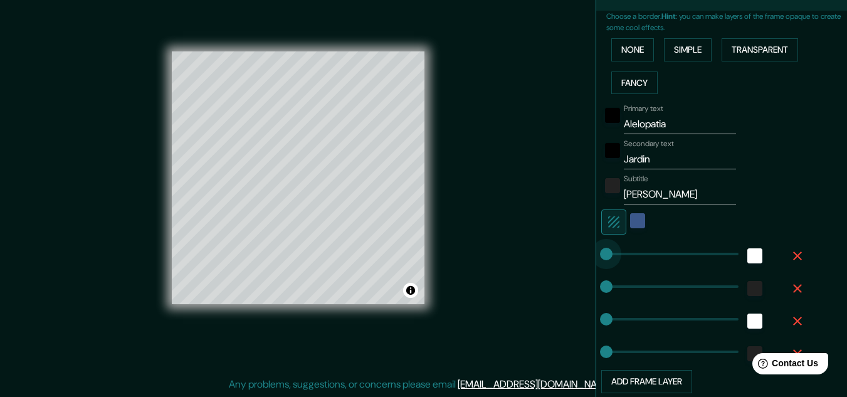
drag, startPoint x: 596, startPoint y: 241, endPoint x: 484, endPoint y: 218, distance: 114.0
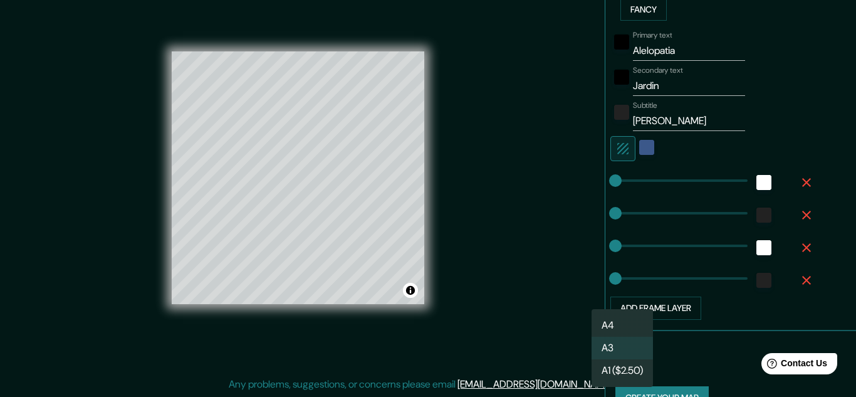
click at [620, 359] on body "Mappin Location Pins Style Layout Border Choose a border. Hint : you can make l…" at bounding box center [428, 177] width 856 height 397
click at [632, 367] on li "A1 ($2.50)" at bounding box center [622, 370] width 61 height 23
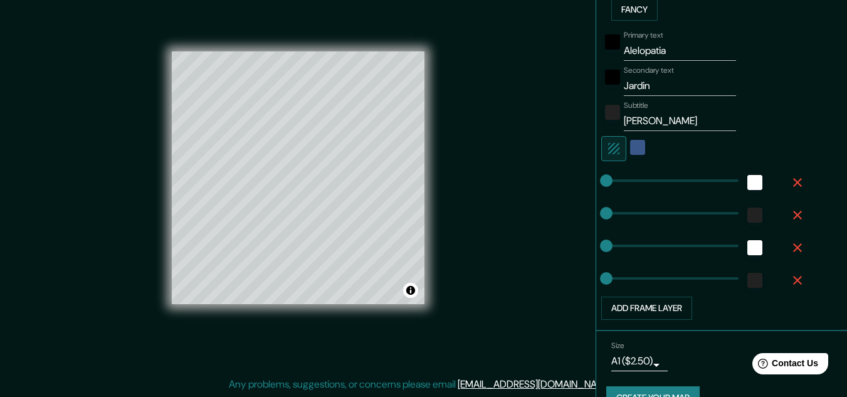
click at [514, 279] on div "Mappin Location Pins Style Layout Border Choose a border. Hint : you can make l…" at bounding box center [423, 187] width 847 height 417
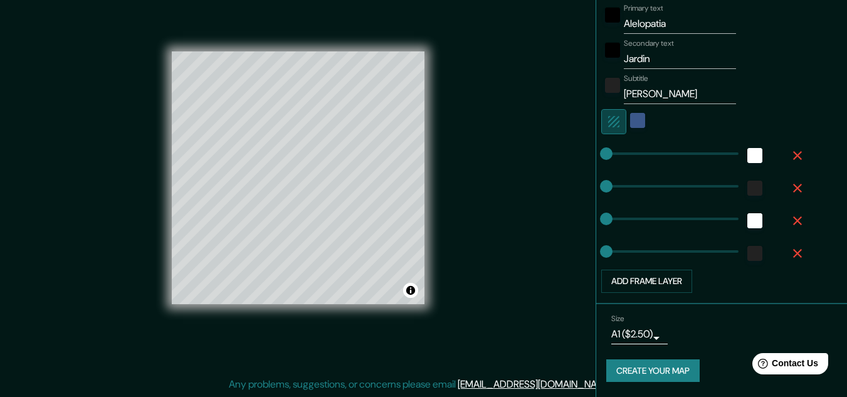
click at [606, 125] on icon "button" at bounding box center [613, 121] width 15 height 15
click at [630, 115] on div "white" at bounding box center [637, 120] width 15 height 15
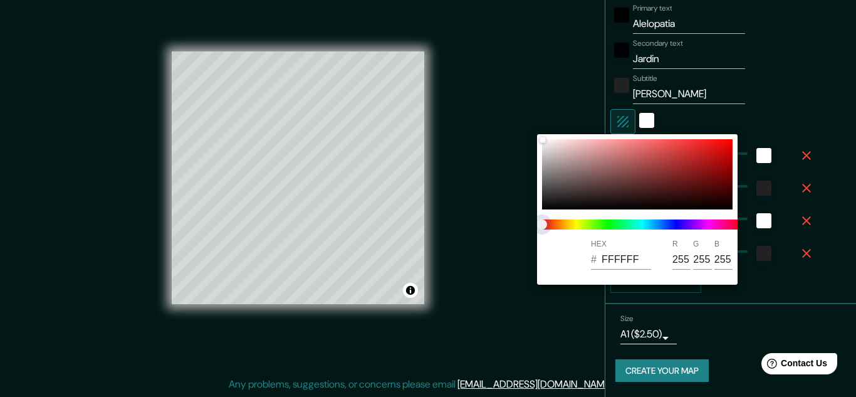
drag, startPoint x: 635, startPoint y: 223, endPoint x: 645, endPoint y: 228, distance: 11.2
click at [645, 228] on span at bounding box center [642, 224] width 201 height 10
drag, startPoint x: 690, startPoint y: 164, endPoint x: 627, endPoint y: 160, distance: 62.8
click at [627, 160] on div at bounding box center [637, 174] width 191 height 70
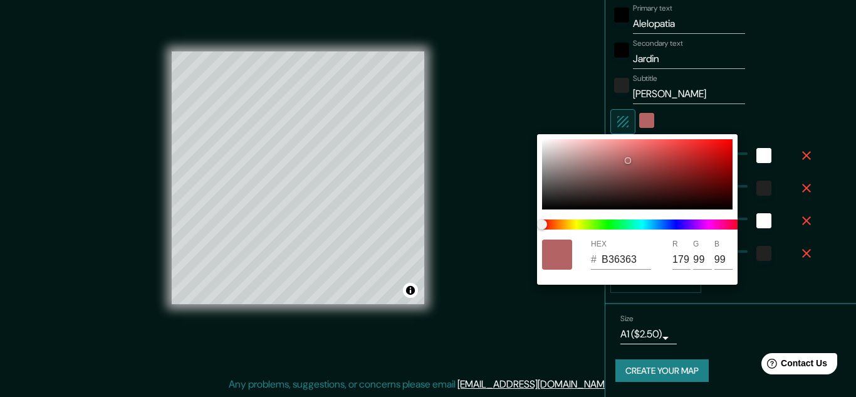
click at [651, 228] on div at bounding box center [642, 224] width 211 height 20
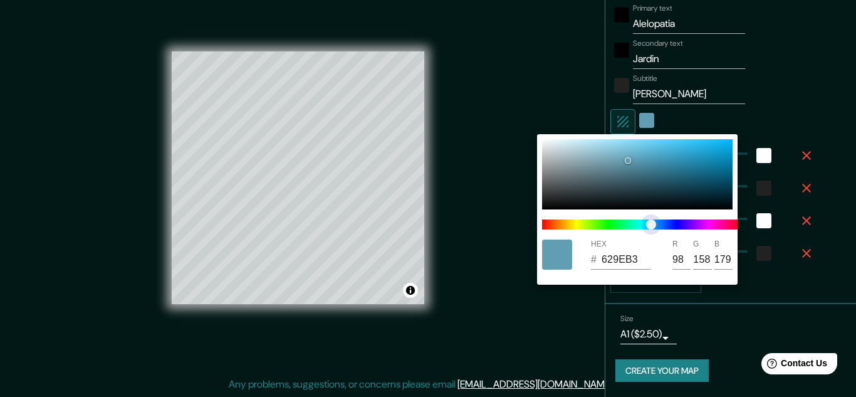
click at [651, 228] on span at bounding box center [642, 224] width 201 height 10
drag, startPoint x: 678, startPoint y: 169, endPoint x: 658, endPoint y: 156, distance: 23.7
click at [658, 156] on div at bounding box center [637, 174] width 191 height 70
drag, startPoint x: 560, startPoint y: 248, endPoint x: 663, endPoint y: 245, distance: 102.8
click at [663, 245] on div "HEX # 4CA0C1 R 76 G 160 B 193" at bounding box center [637, 254] width 201 height 40
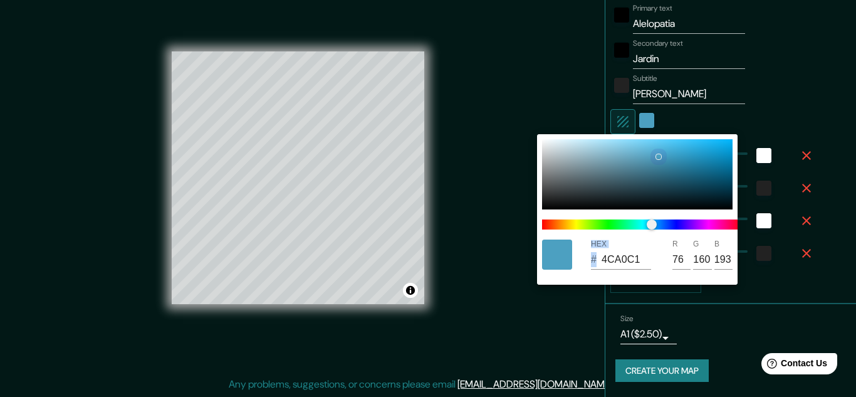
click at [687, 145] on div at bounding box center [637, 174] width 191 height 70
click at [646, 164] on div at bounding box center [637, 174] width 191 height 70
click at [685, 149] on div at bounding box center [687, 146] width 5 height 5
click at [684, 187] on div at bounding box center [637, 174] width 191 height 70
click at [411, 288] on div at bounding box center [428, 198] width 856 height 397
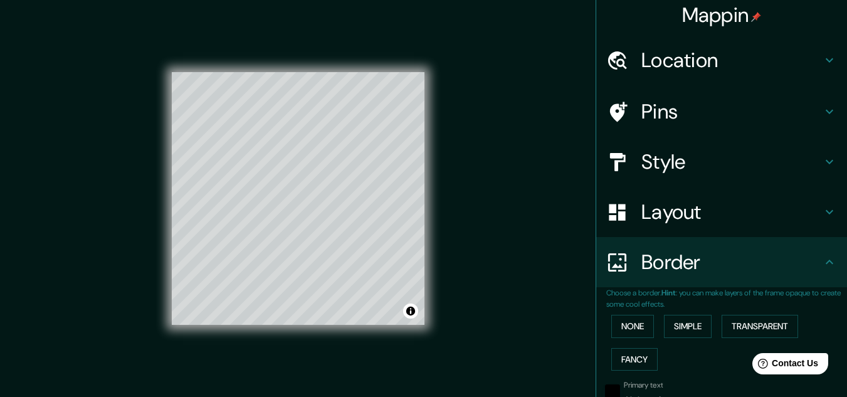
scroll to position [0, 0]
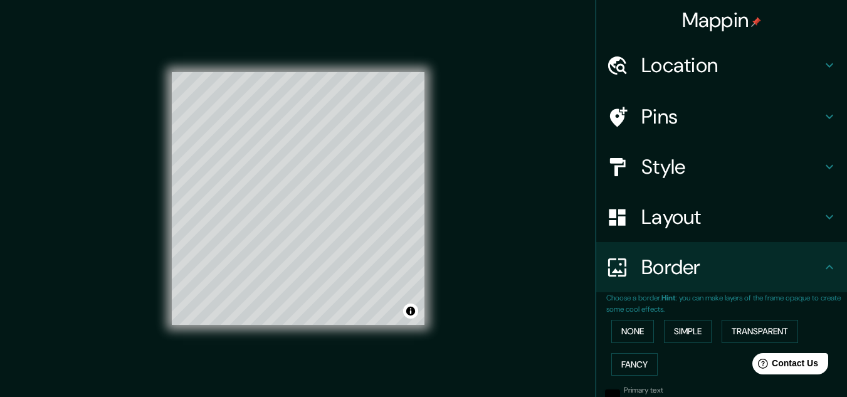
click at [722, 20] on h4 "Mappin" at bounding box center [722, 20] width 80 height 25
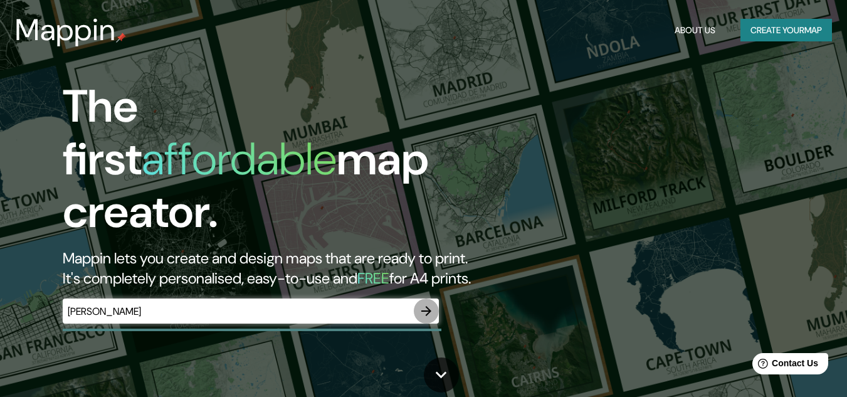
click at [431, 303] on icon "button" at bounding box center [426, 310] width 15 height 15
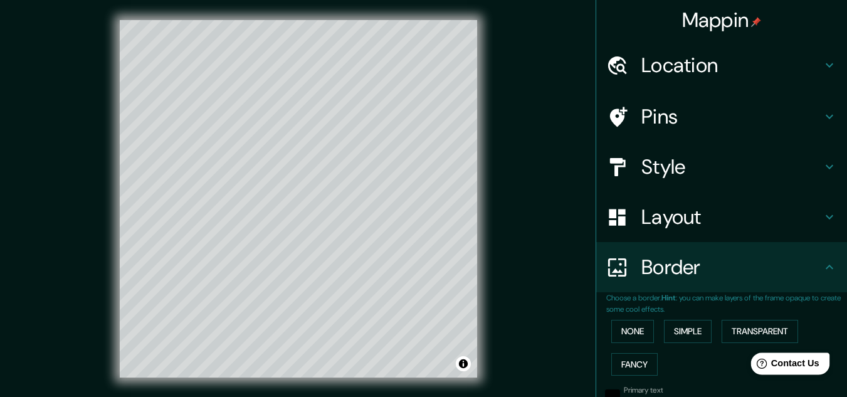
click at [785, 360] on span "Contact Us" at bounding box center [795, 363] width 48 height 11
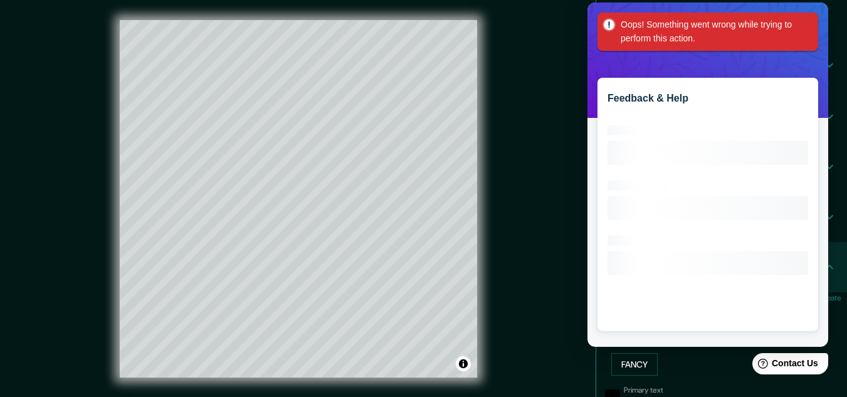
click at [663, 119] on icon "Loading interface..." at bounding box center [707, 217] width 201 height 201
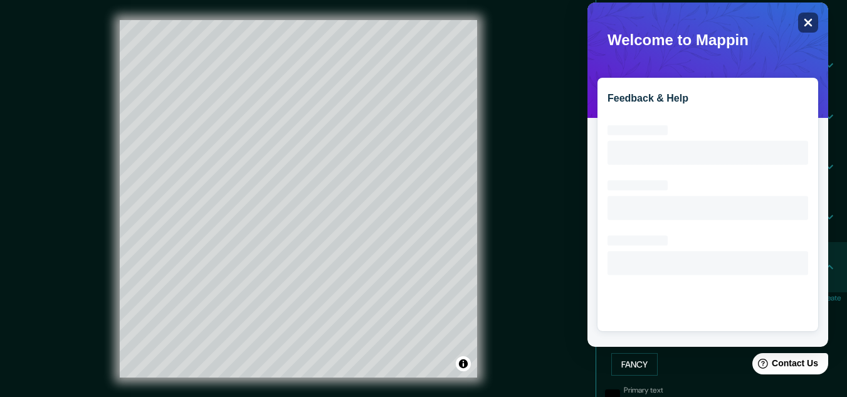
click at [808, 17] on div "Close" at bounding box center [808, 23] width 20 height 20
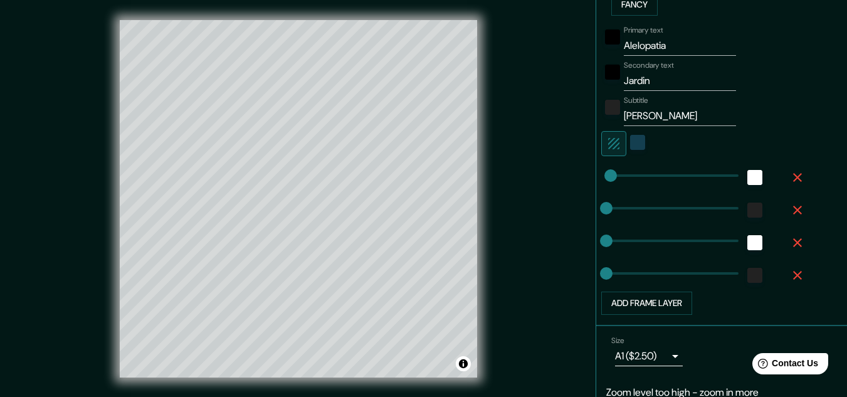
scroll to position [411, 0]
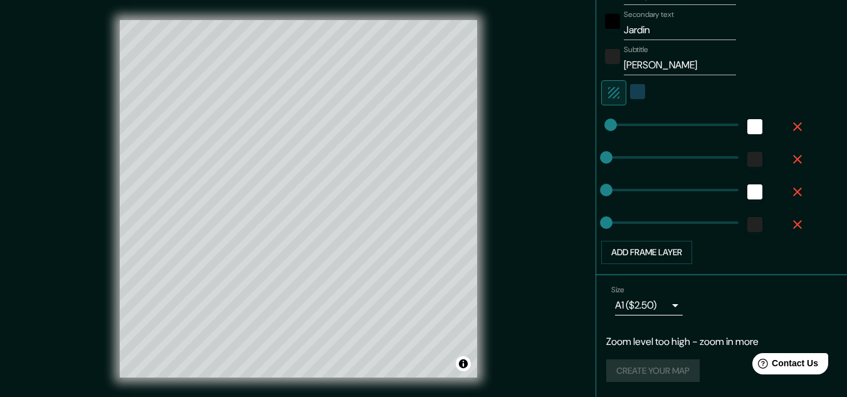
click at [674, 375] on div "Create your map" at bounding box center [721, 370] width 231 height 23
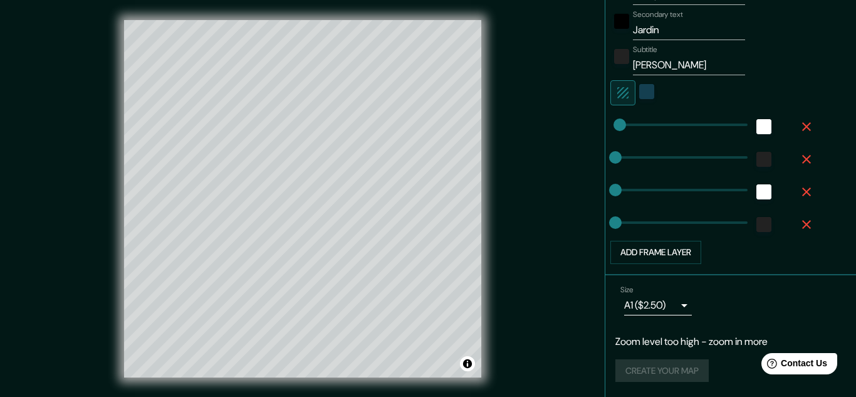
click at [670, 314] on body "Mappin Location Pins Style Layout Border Choose a border. Hint : you can make l…" at bounding box center [428, 198] width 856 height 397
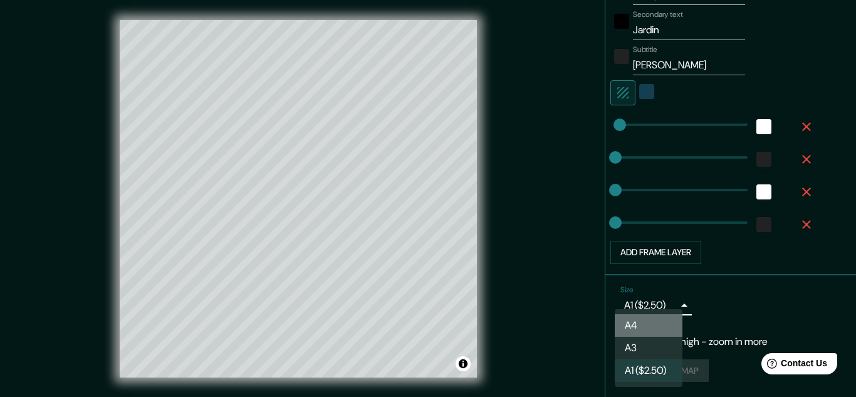
click at [657, 316] on li "A4" at bounding box center [649, 325] width 68 height 23
click at [659, 315] on body "Mappin Location Pins Style Layout Border Choose a border. Hint : you can make l…" at bounding box center [428, 198] width 856 height 397
click at [642, 344] on li "A3" at bounding box center [649, 348] width 68 height 23
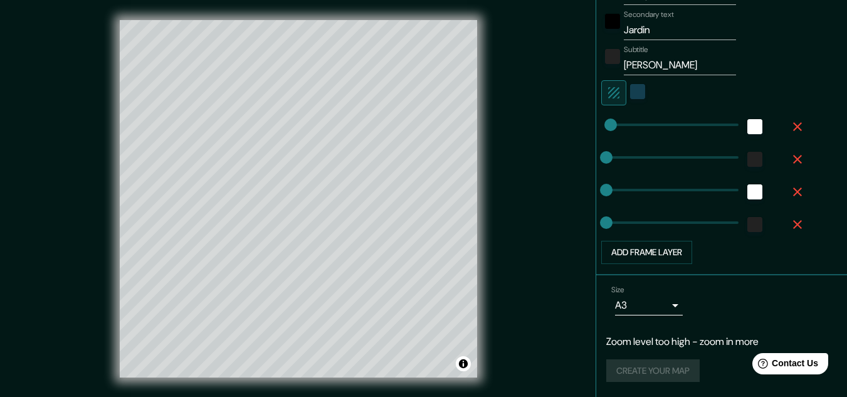
click at [656, 364] on div "Create your map" at bounding box center [721, 370] width 231 height 23
click at [705, 339] on p "Zoom level too high - zoom in more" at bounding box center [721, 341] width 231 height 15
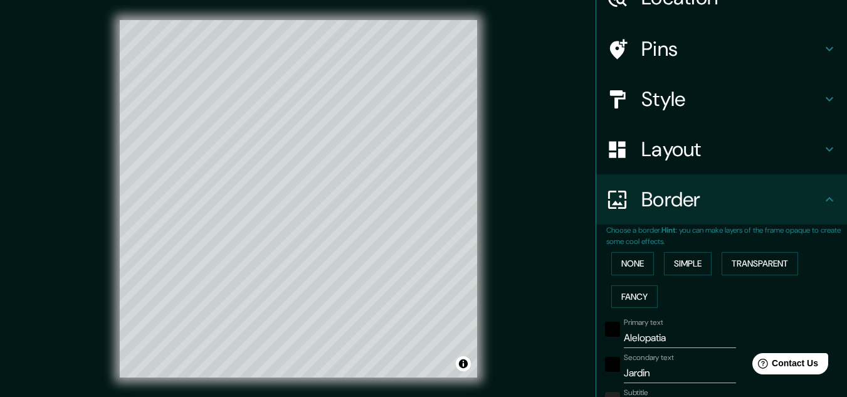
scroll to position [0, 0]
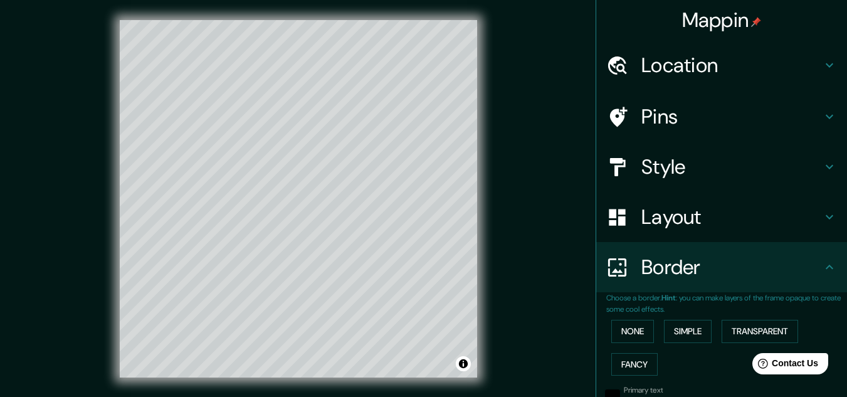
drag, startPoint x: 654, startPoint y: 0, endPoint x: 478, endPoint y: 156, distance: 235.4
click at [478, 156] on div "© Mapbox © OpenStreetMap Improve this map © Maxar" at bounding box center [298, 198] width 397 height 397
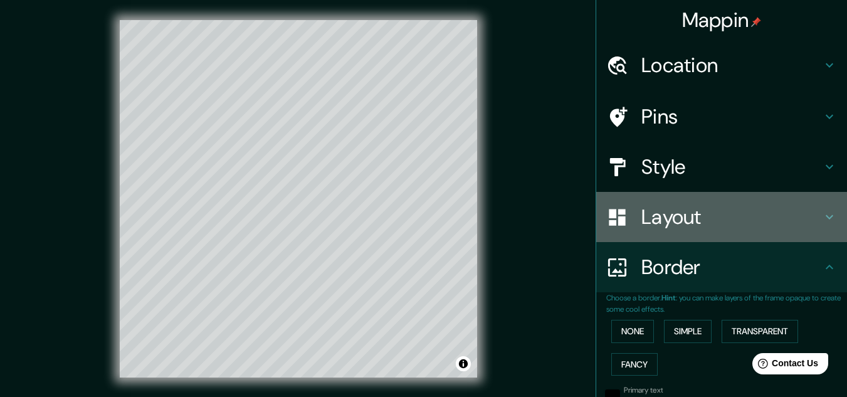
click at [700, 212] on h4 "Layout" at bounding box center [731, 216] width 181 height 25
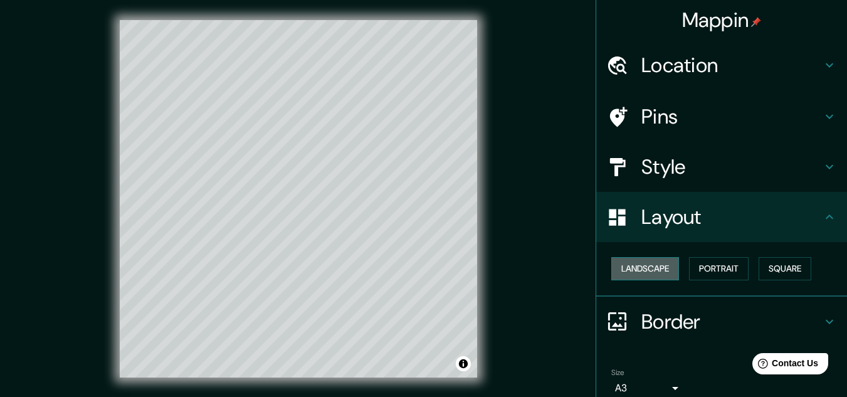
click at [651, 263] on button "Landscape" at bounding box center [645, 268] width 68 height 23
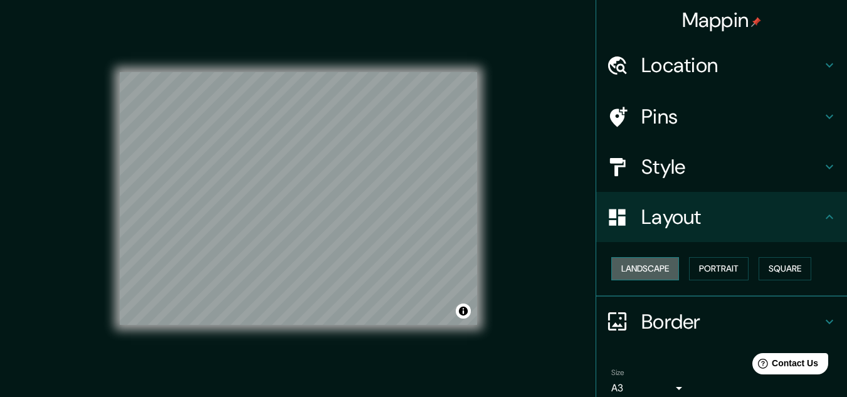
click at [648, 274] on button "Landscape" at bounding box center [645, 268] width 68 height 23
click at [700, 270] on button "Portrait" at bounding box center [719, 268] width 60 height 23
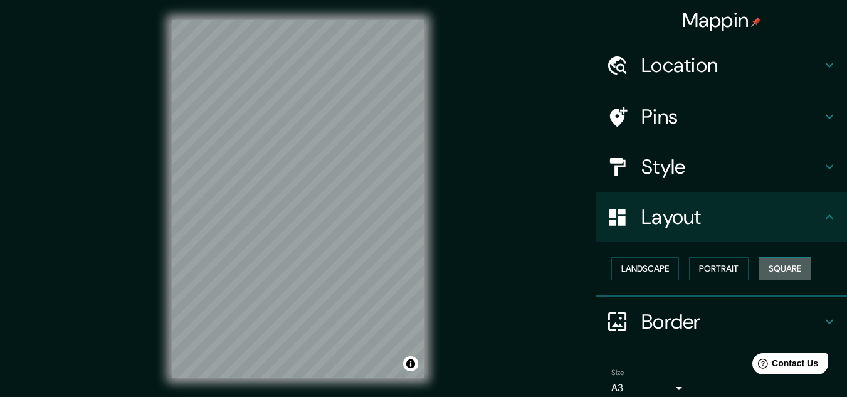
click at [797, 268] on button "Square" at bounding box center [784, 268] width 53 height 23
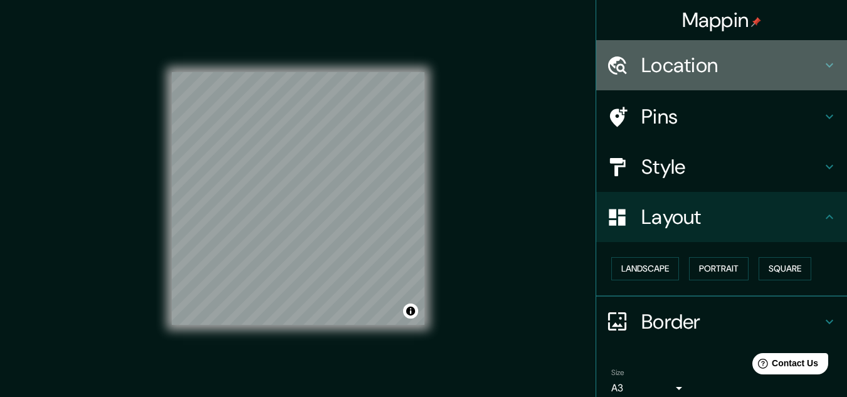
click at [665, 60] on h4 "Location" at bounding box center [731, 65] width 181 height 25
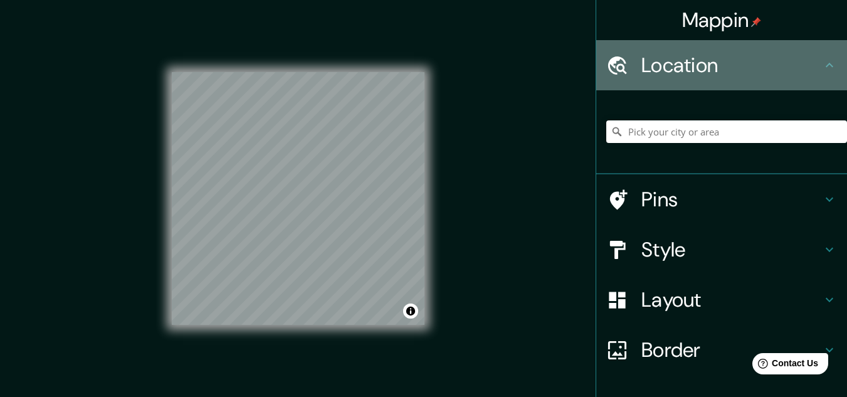
click at [715, 56] on h4 "Location" at bounding box center [731, 65] width 181 height 25
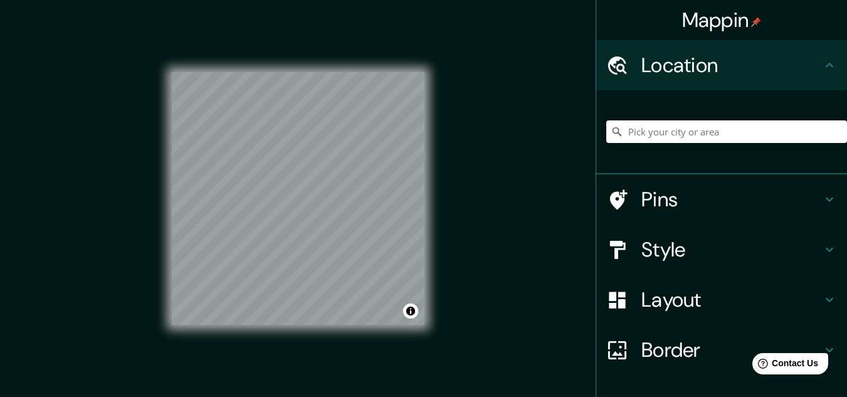
scroll to position [1, 0]
click at [752, 17] on img at bounding box center [756, 21] width 10 height 10
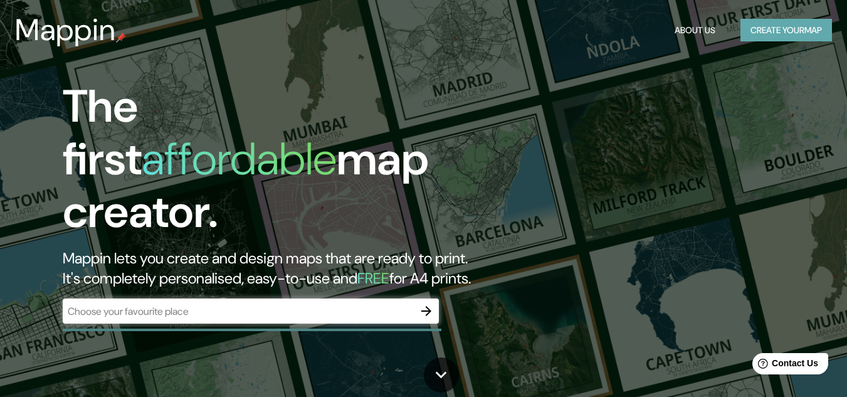
click at [776, 29] on button "Create your map" at bounding box center [786, 30] width 92 height 23
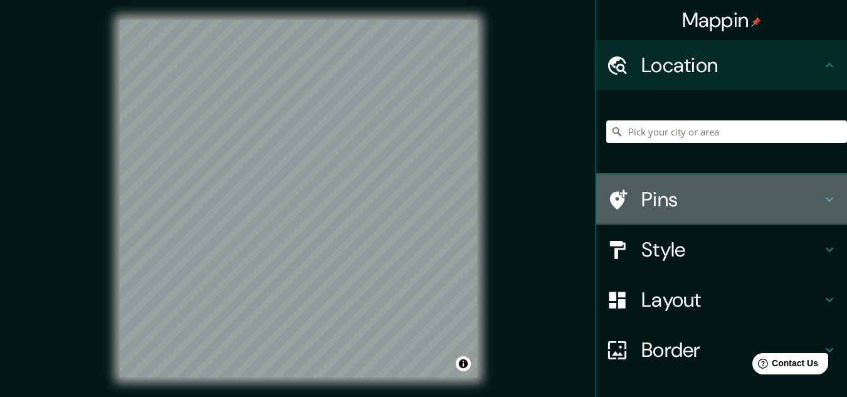
click at [663, 191] on h4 "Pins" at bounding box center [731, 199] width 181 height 25
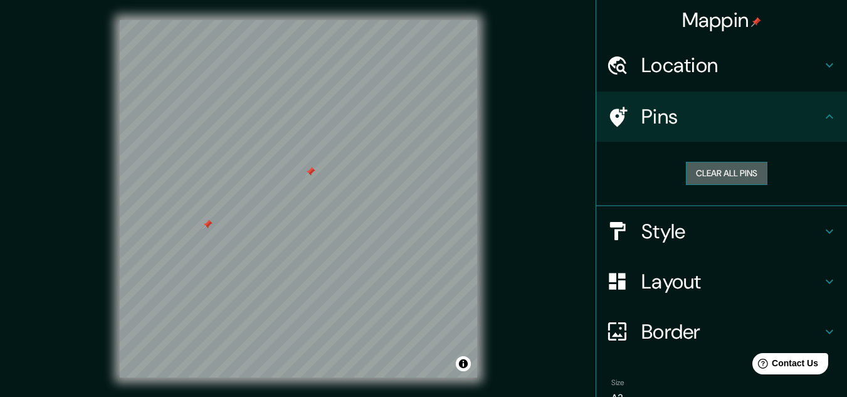
click at [696, 181] on button "Clear all pins" at bounding box center [726, 173] width 81 height 23
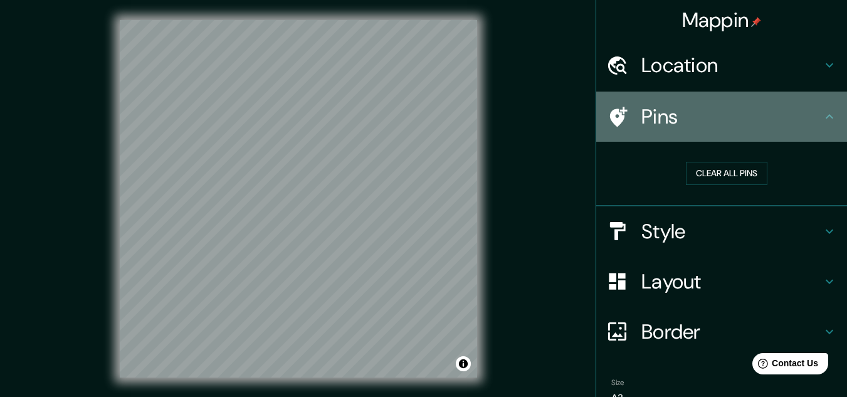
click at [663, 118] on h4 "Pins" at bounding box center [731, 116] width 181 height 25
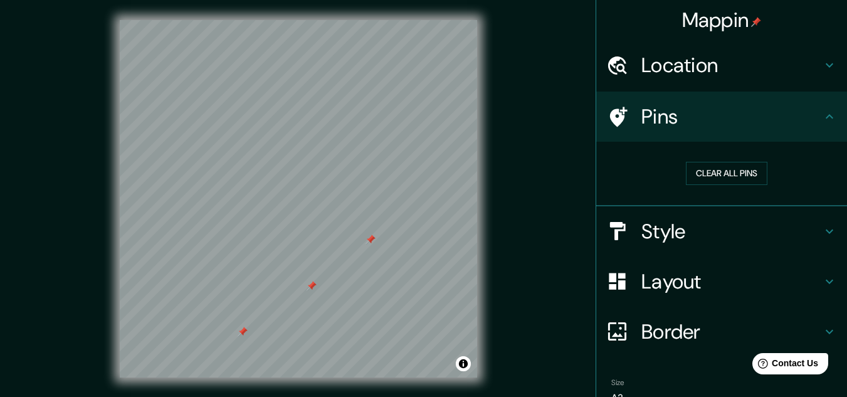
click at [372, 236] on div at bounding box center [370, 239] width 10 height 10
drag, startPoint x: 382, startPoint y: 220, endPoint x: 375, endPoint y: 222, distance: 6.5
click at [375, 222] on div at bounding box center [374, 226] width 10 height 10
click at [372, 225] on div at bounding box center [375, 227] width 10 height 10
click at [376, 225] on div at bounding box center [376, 227] width 10 height 10
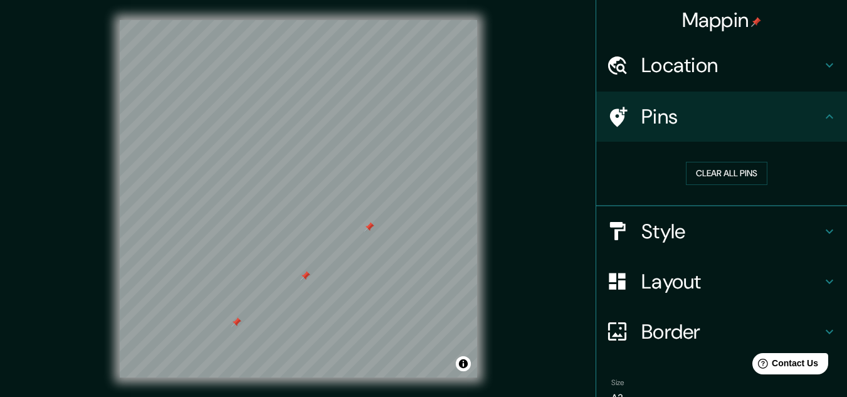
click at [370, 228] on div at bounding box center [369, 227] width 10 height 10
click at [665, 275] on h4 "Layout" at bounding box center [731, 281] width 181 height 25
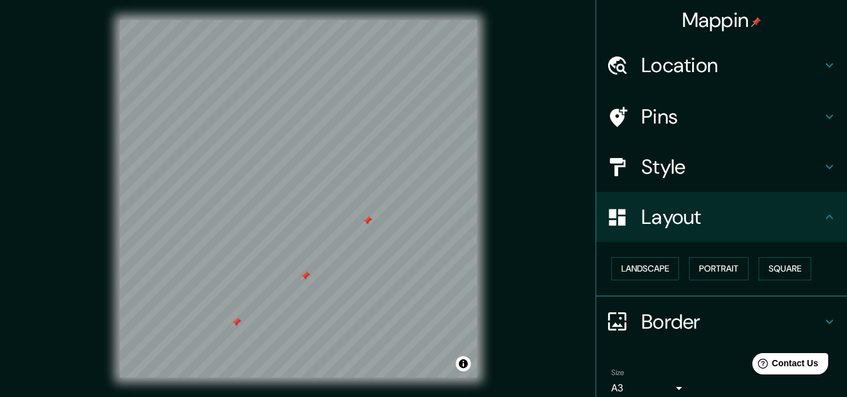
click at [367, 218] on div at bounding box center [367, 221] width 10 height 10
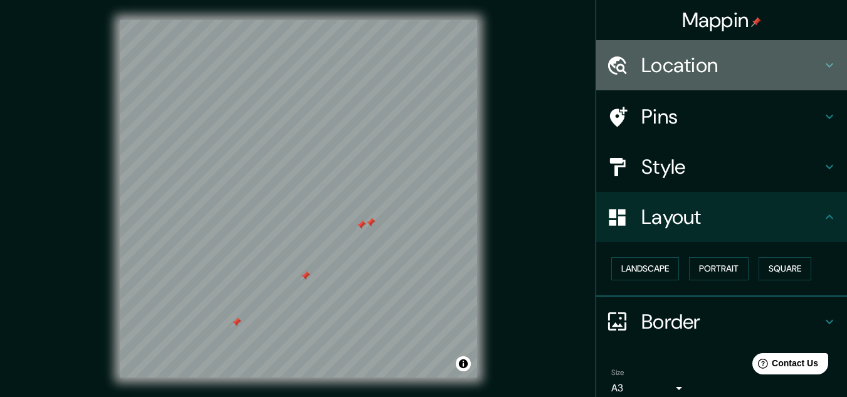
click at [671, 71] on h4 "Location" at bounding box center [731, 65] width 181 height 25
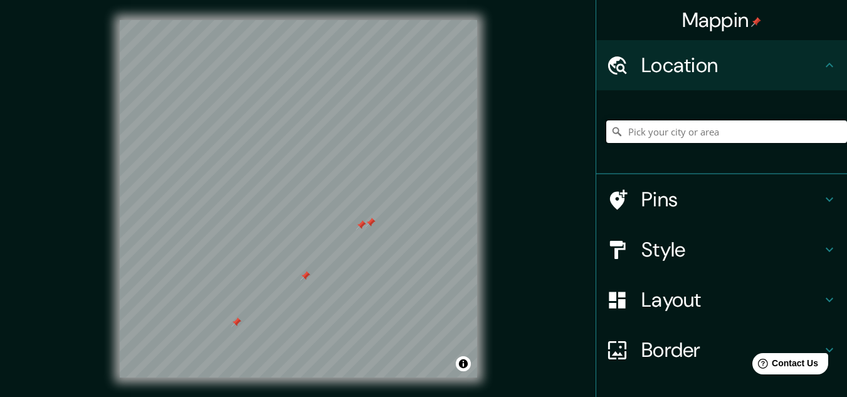
click at [666, 127] on input "Pick your city or area" at bounding box center [726, 131] width 241 height 23
click at [833, 134] on icon "Clear" at bounding box center [837, 132] width 8 height 8
click at [722, 136] on input "Pick your city or area" at bounding box center [726, 131] width 241 height 23
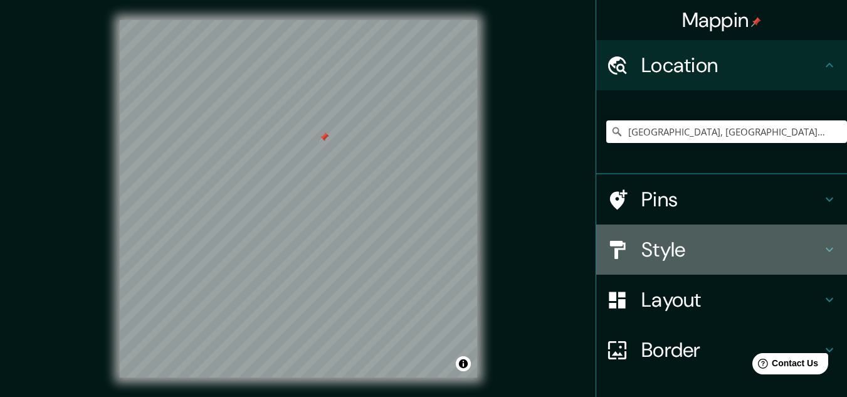
click at [659, 245] on h4 "Style" at bounding box center [731, 249] width 181 height 25
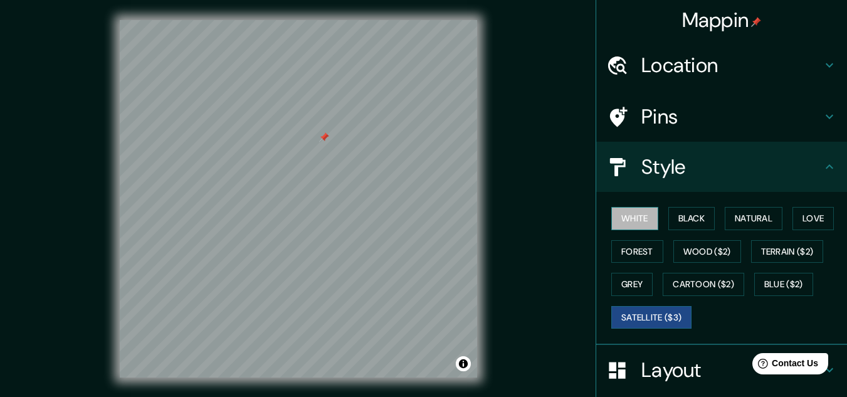
click at [636, 219] on button "White" at bounding box center [634, 218] width 47 height 23
click at [659, 318] on button "Satellite ($3)" at bounding box center [651, 317] width 80 height 23
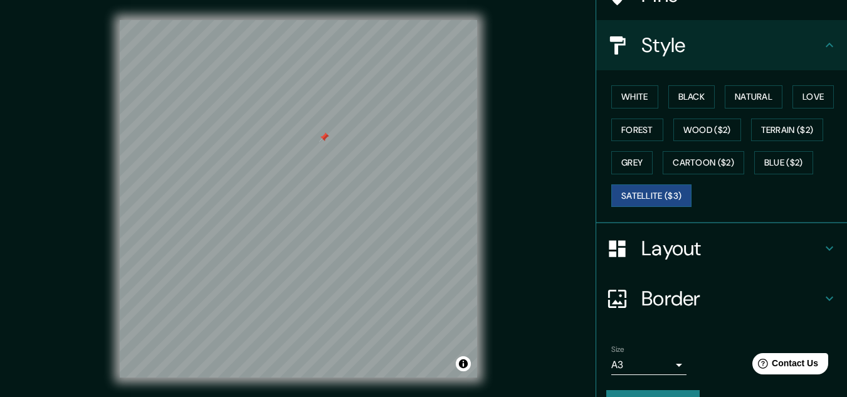
scroll to position [127, 0]
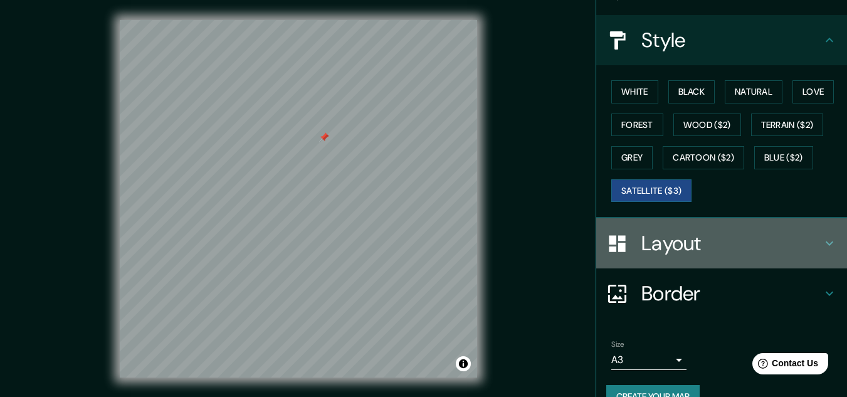
click at [688, 244] on h4 "Layout" at bounding box center [731, 243] width 181 height 25
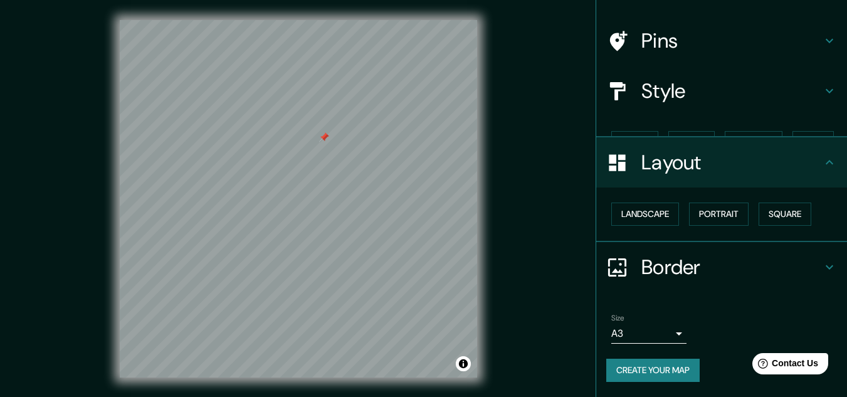
scroll to position [54, 0]
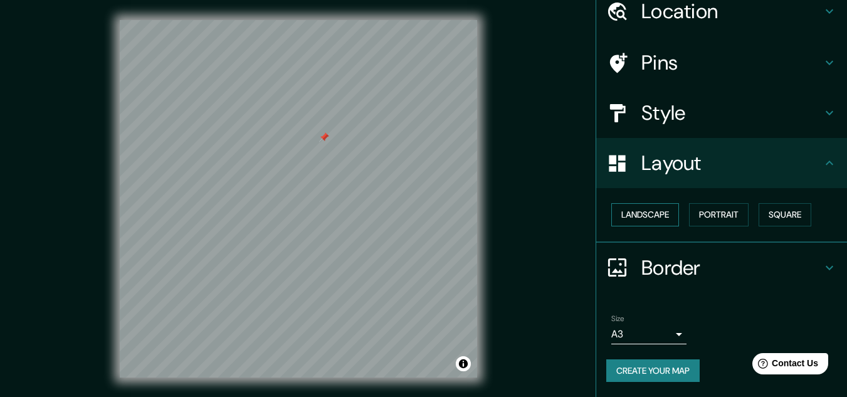
click at [649, 211] on button "Landscape" at bounding box center [645, 214] width 68 height 23
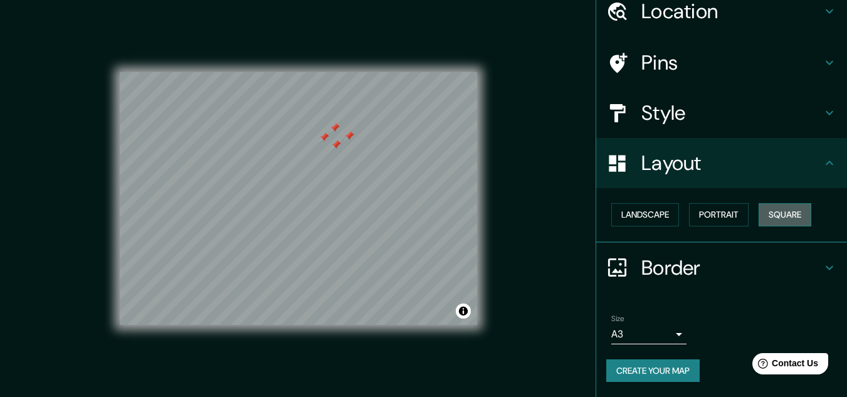
click at [787, 213] on button "Square" at bounding box center [784, 214] width 53 height 23
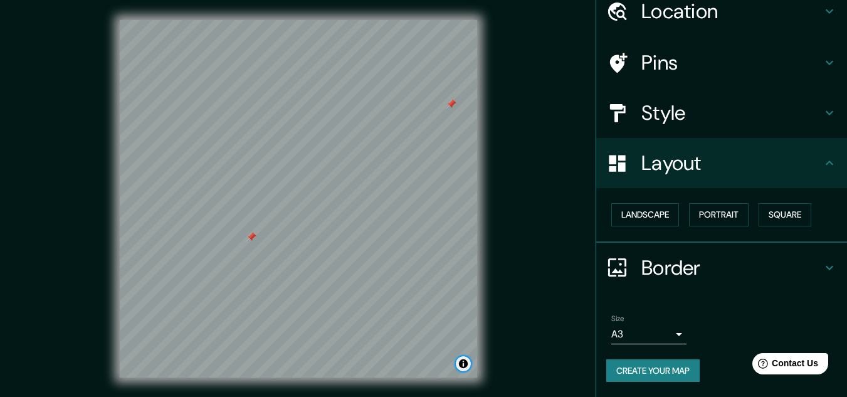
click at [464, 362] on button "Toggle attribution" at bounding box center [463, 363] width 15 height 15
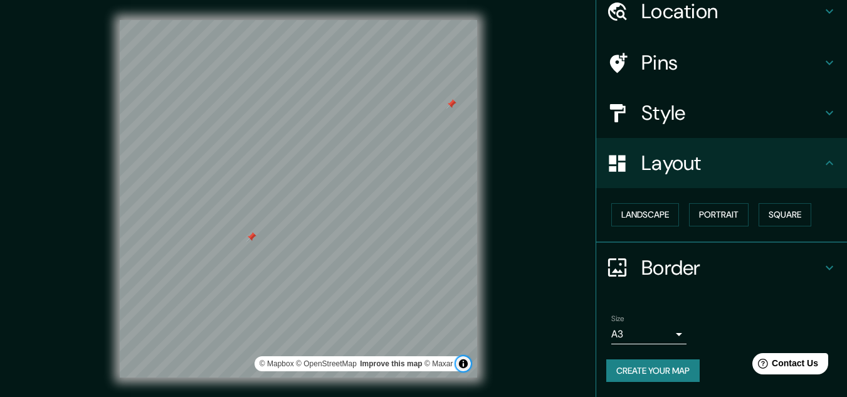
click at [464, 362] on button "Toggle attribution" at bounding box center [463, 363] width 15 height 15
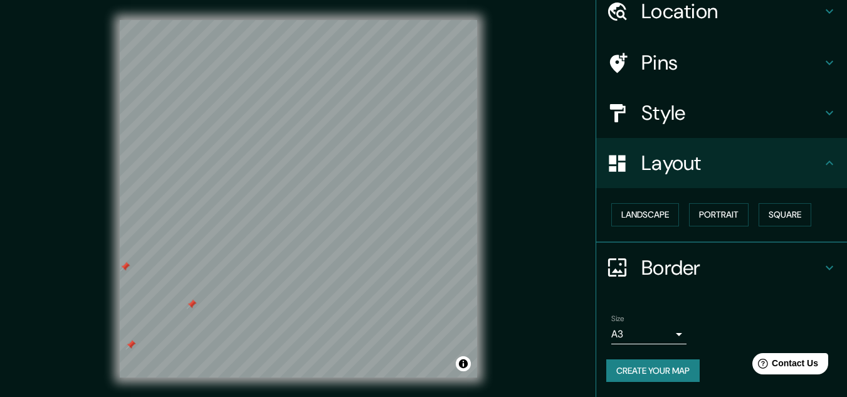
click at [131, 389] on div "© Mapbox © OpenStreetMap Improve this map © Maxar" at bounding box center [298, 198] width 397 height 397
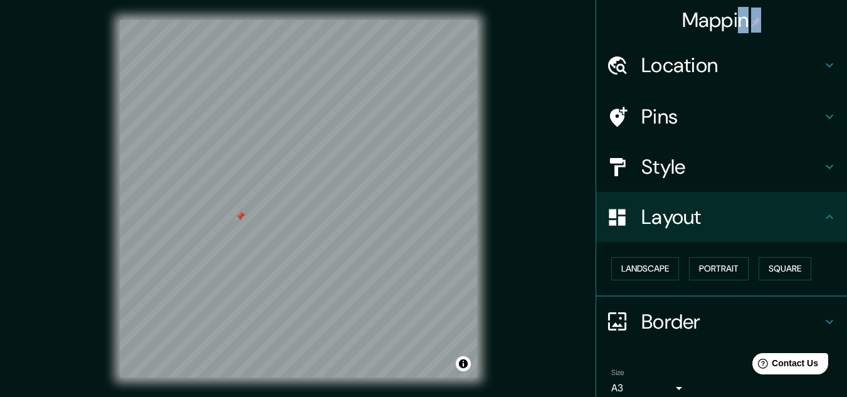
drag, startPoint x: 728, startPoint y: 13, endPoint x: 706, endPoint y: 61, distance: 53.0
click at [706, 61] on div "Mappin Location Jardín, Antioquia, Colombia Pins Style Layout Landscape Portrai…" at bounding box center [721, 198] width 251 height 397
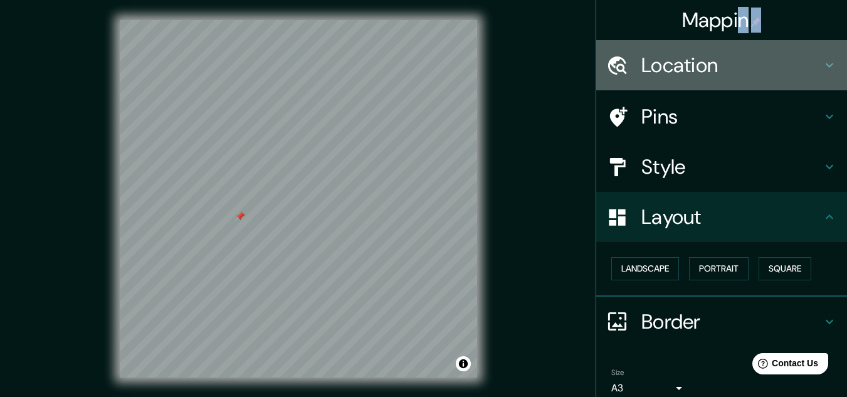
click at [706, 61] on h4 "Location" at bounding box center [731, 65] width 181 height 25
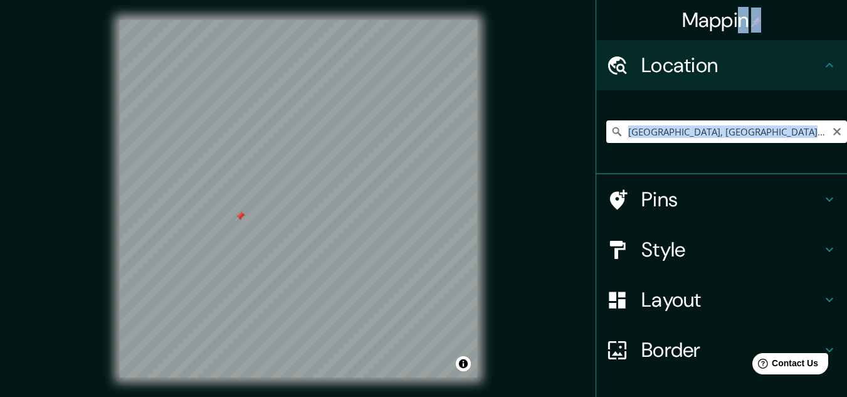
click at [748, 130] on input "Jardín, Antioquia, Colombia" at bounding box center [726, 131] width 241 height 23
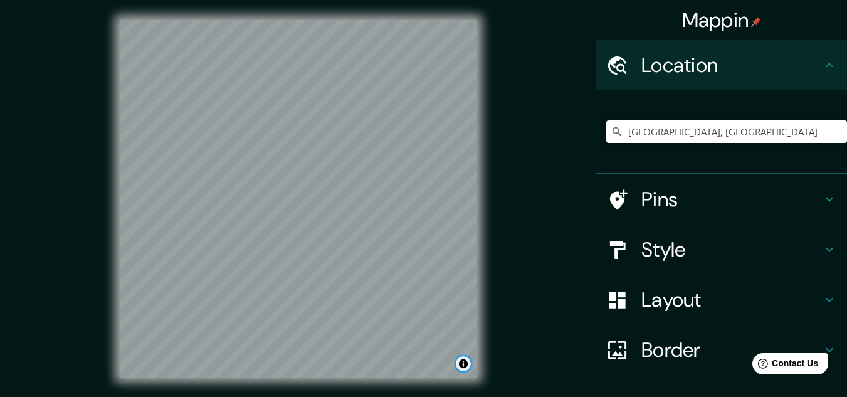
click at [464, 367] on button "Toggle attribution" at bounding box center [463, 363] width 15 height 15
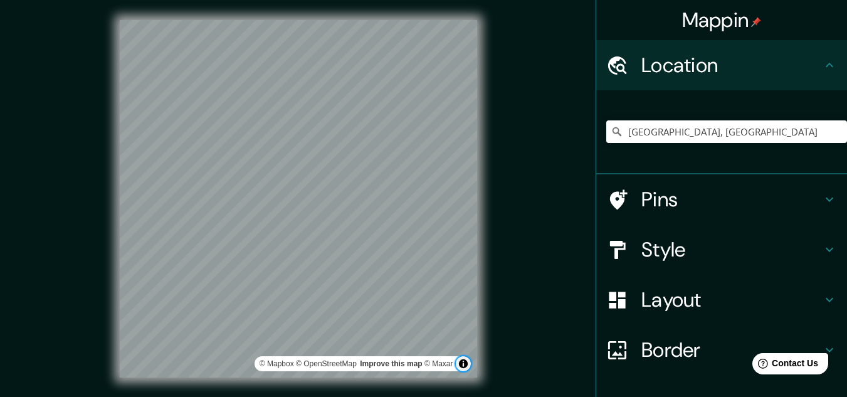
click at [464, 367] on button "Toggle attribution" at bounding box center [463, 363] width 15 height 15
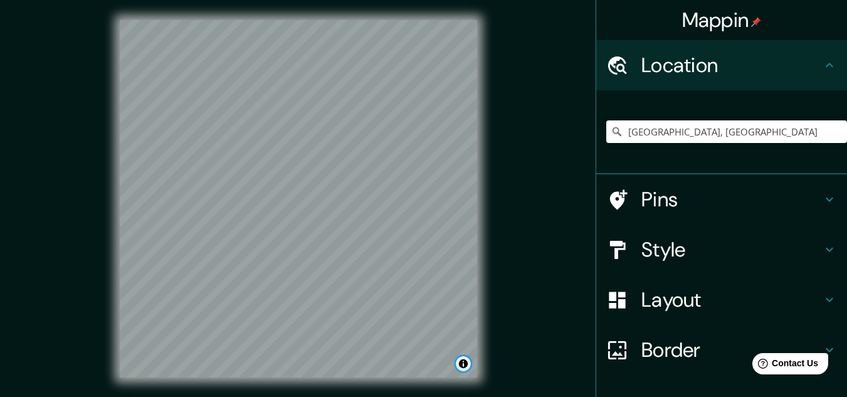
click at [464, 367] on button "Toggle attribution" at bounding box center [463, 363] width 15 height 15
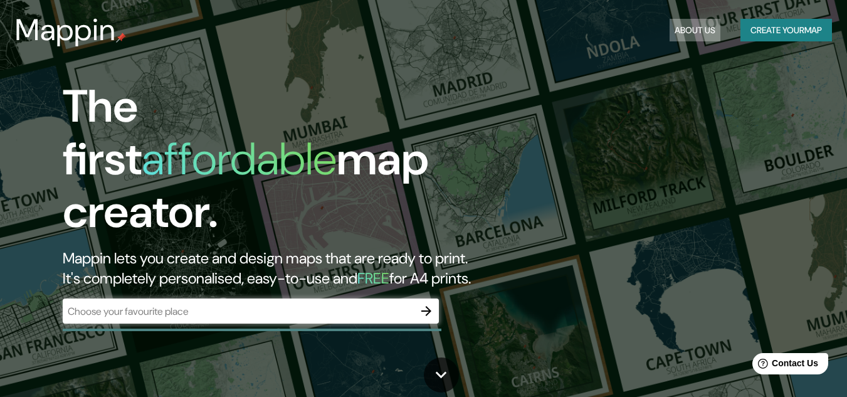
click at [686, 26] on button "About Us" at bounding box center [694, 30] width 51 height 23
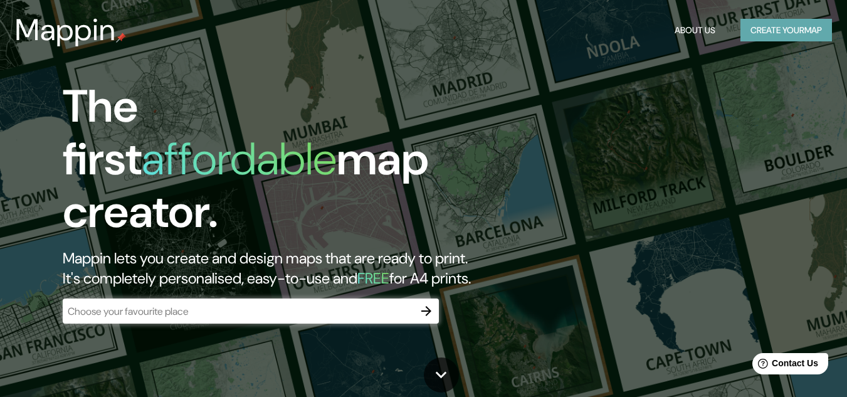
click at [792, 33] on button "Create your map" at bounding box center [786, 30] width 92 height 23
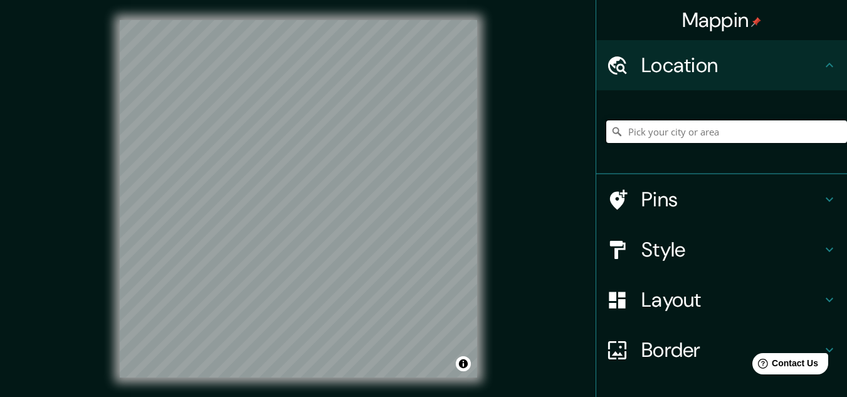
click at [676, 135] on input "Pick your city or area" at bounding box center [726, 131] width 241 height 23
click at [680, 135] on input "Colombia" at bounding box center [726, 131] width 241 height 23
click at [762, 173] on div "Jardín, Antioquia, Colombia Jardín Antioquia, Colombia Transversal 39d 050031 M…" at bounding box center [721, 132] width 251 height 84
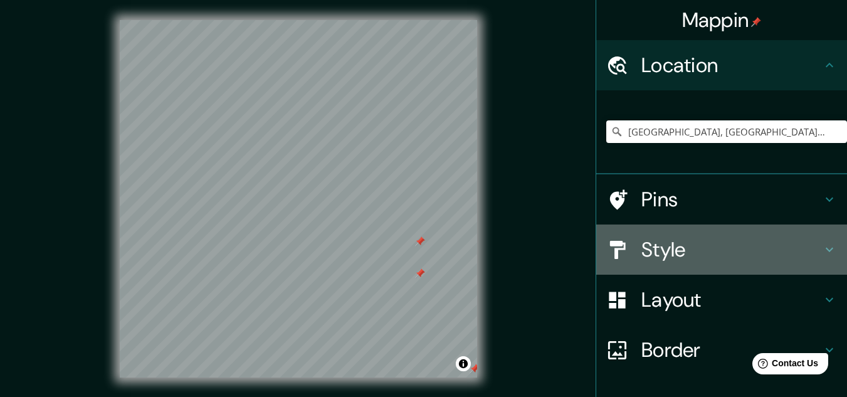
click at [682, 244] on h4 "Style" at bounding box center [731, 249] width 181 height 25
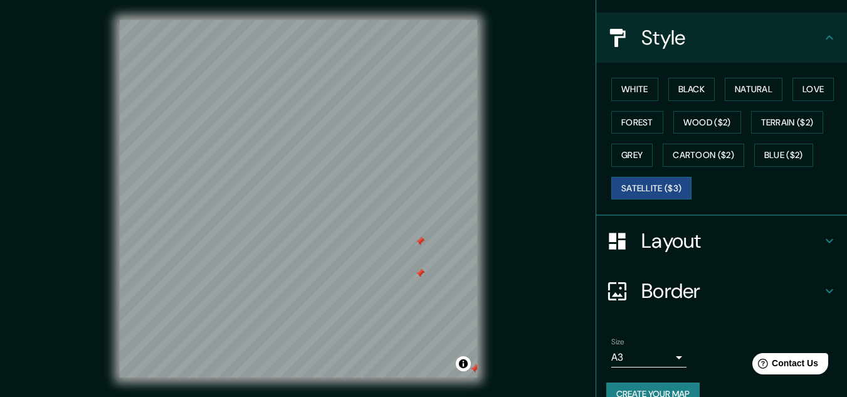
scroll to position [153, 0]
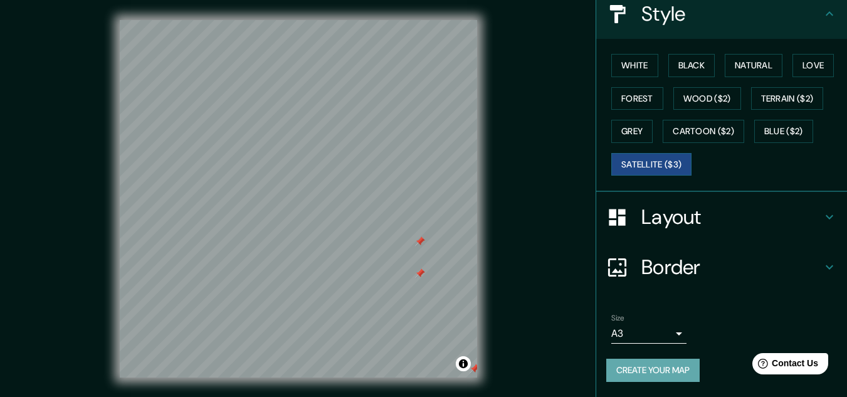
click at [649, 375] on button "Create your map" at bounding box center [652, 370] width 93 height 23
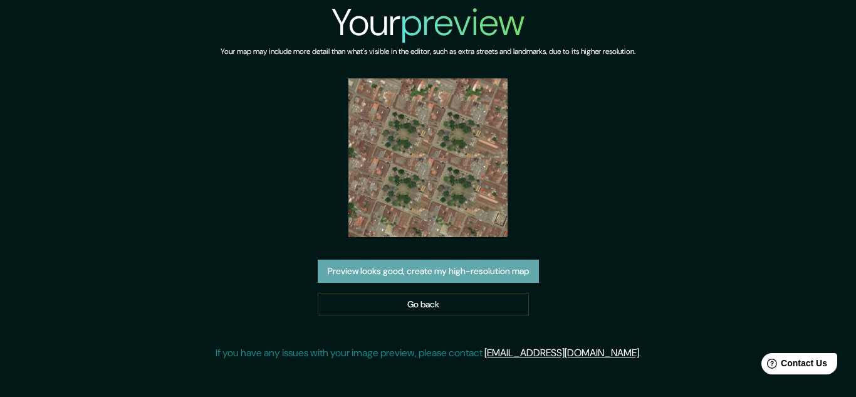
click at [385, 278] on button "Preview looks good, create my high-resolution map" at bounding box center [428, 271] width 221 height 23
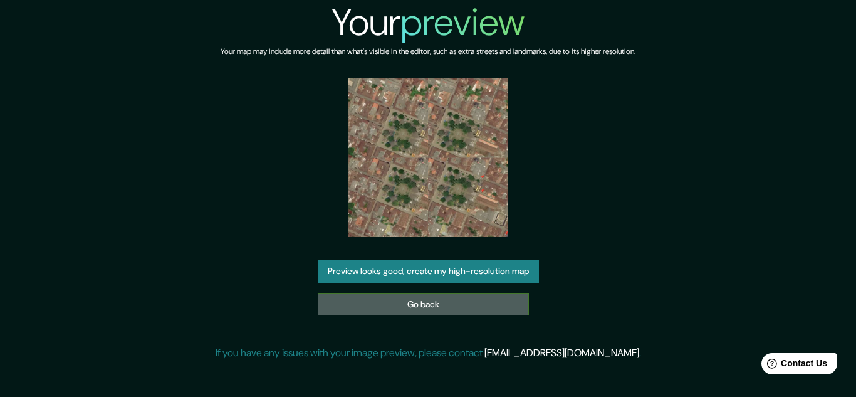
click at [391, 306] on link "Go back" at bounding box center [423, 304] width 211 height 23
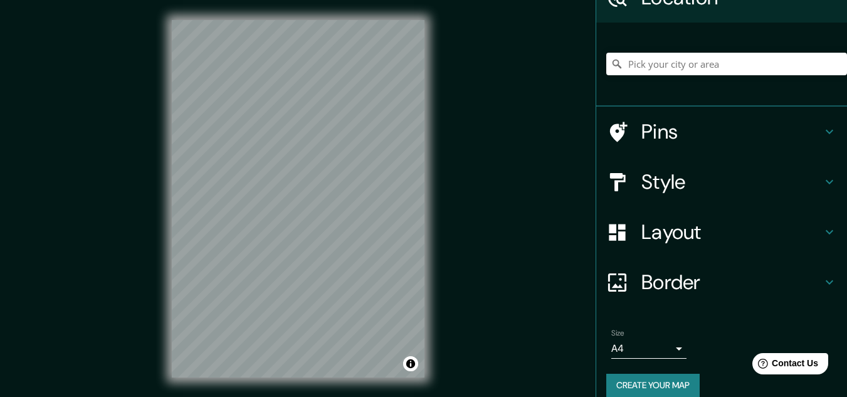
scroll to position [72, 0]
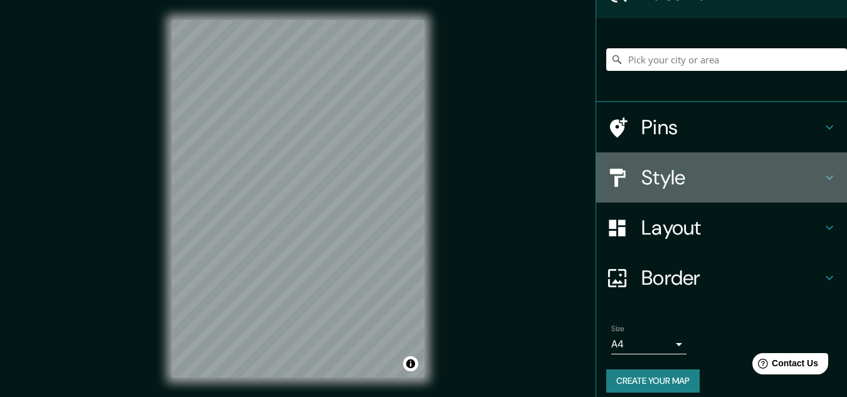
click at [649, 174] on h4 "Style" at bounding box center [731, 177] width 181 height 25
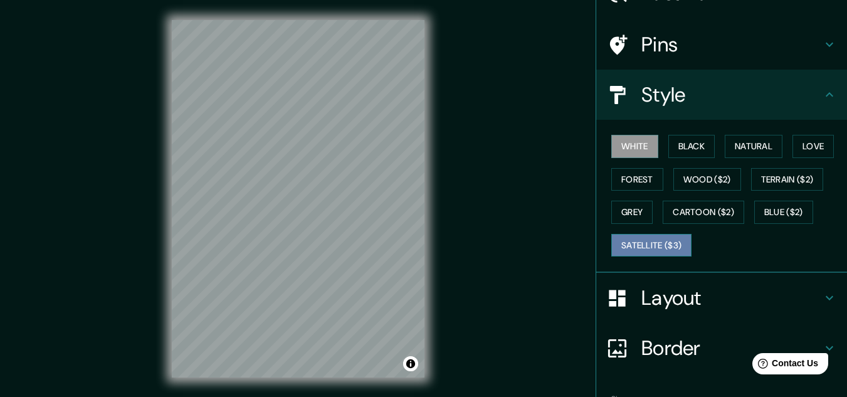
click at [640, 243] on button "Satellite ($3)" at bounding box center [651, 245] width 80 height 23
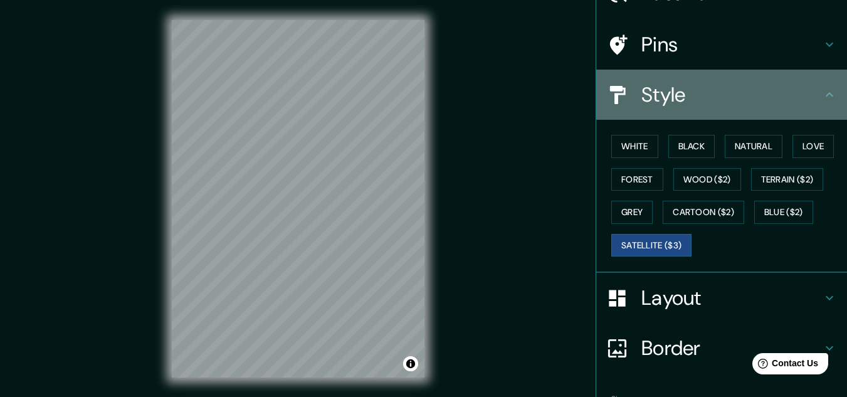
click at [693, 99] on h4 "Style" at bounding box center [731, 94] width 181 height 25
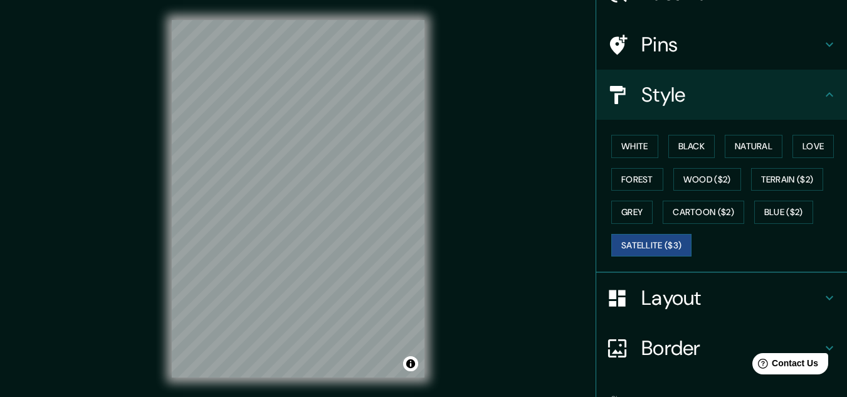
scroll to position [0, 0]
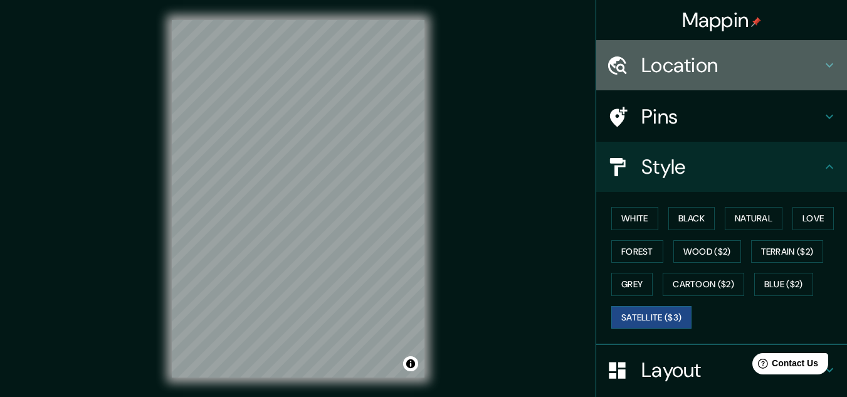
click at [720, 62] on h4 "Location" at bounding box center [731, 65] width 181 height 25
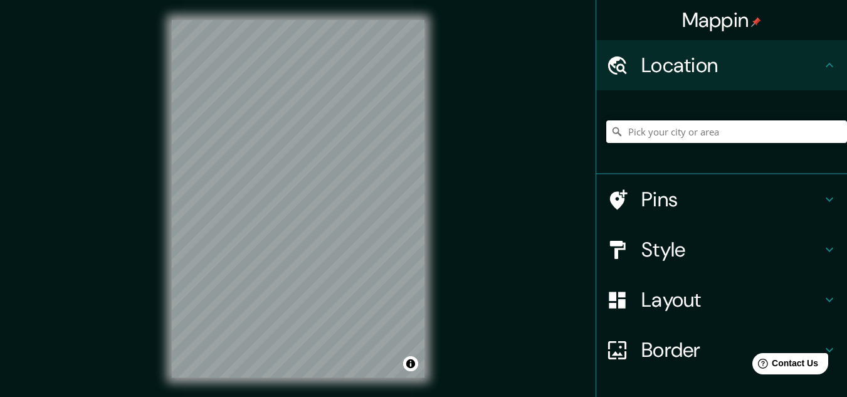
click at [695, 129] on input "Pick your city or area" at bounding box center [726, 131] width 241 height 23
click at [461, 236] on div "Mappin Location Jardín, Antioquia, Colombia Jardín Antioquia, Colombia Transver…" at bounding box center [423, 208] width 847 height 417
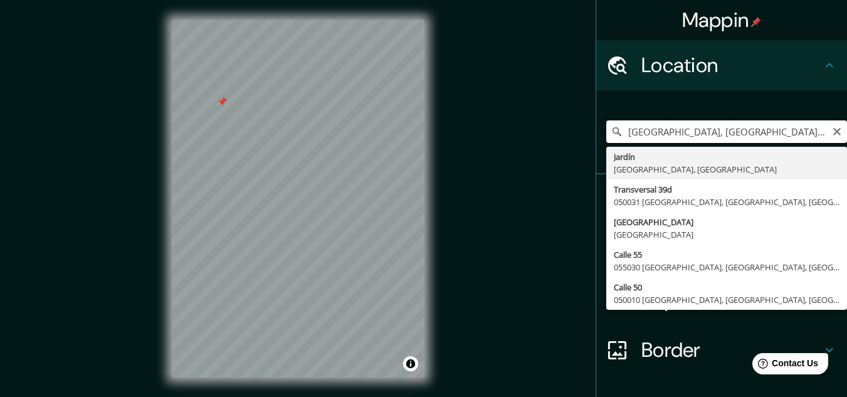
click at [752, 134] on input "Jardín, Antioquia, Colombia" at bounding box center [726, 131] width 241 height 23
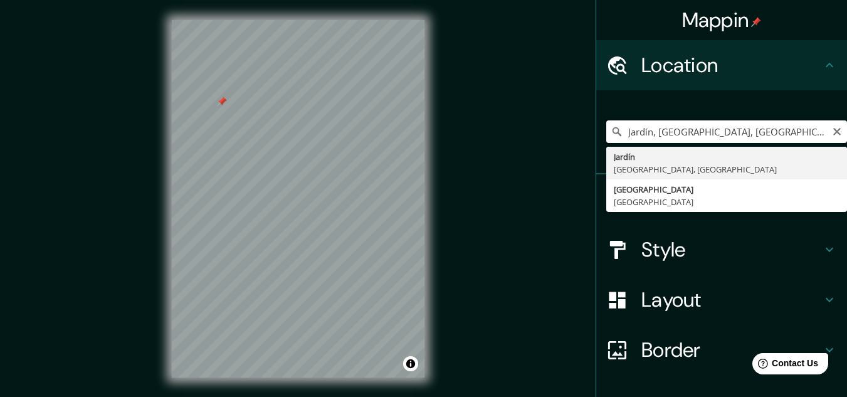
type input "Jardín, Antioquia, Colombia"
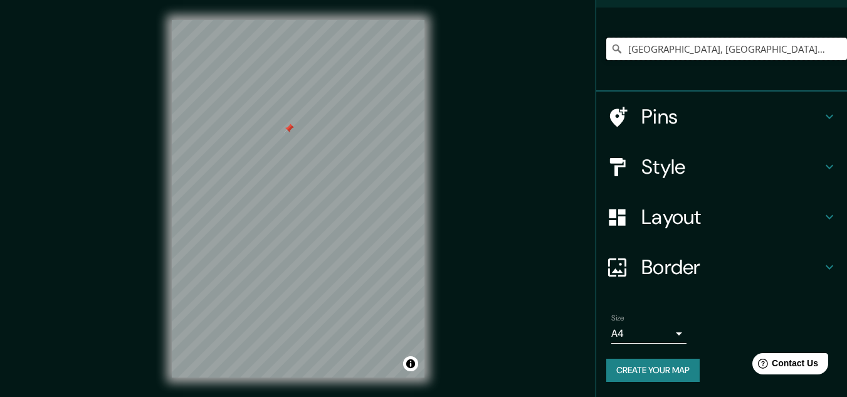
scroll to position [21, 0]
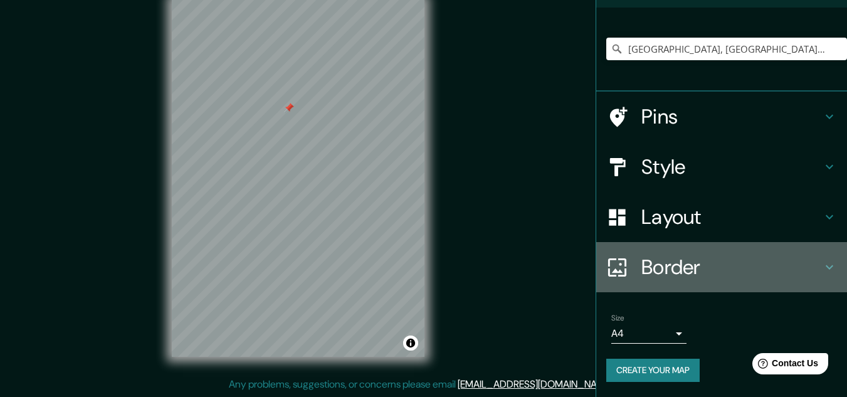
click at [713, 272] on h4 "Border" at bounding box center [731, 267] width 181 height 25
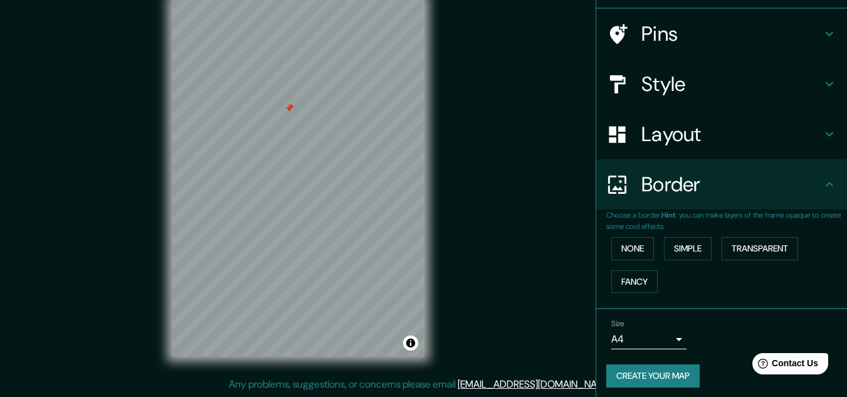
scroll to position [83, 0]
click at [632, 245] on button "None" at bounding box center [632, 248] width 43 height 23
click at [412, 343] on button "Toggle attribution" at bounding box center [410, 342] width 15 height 15
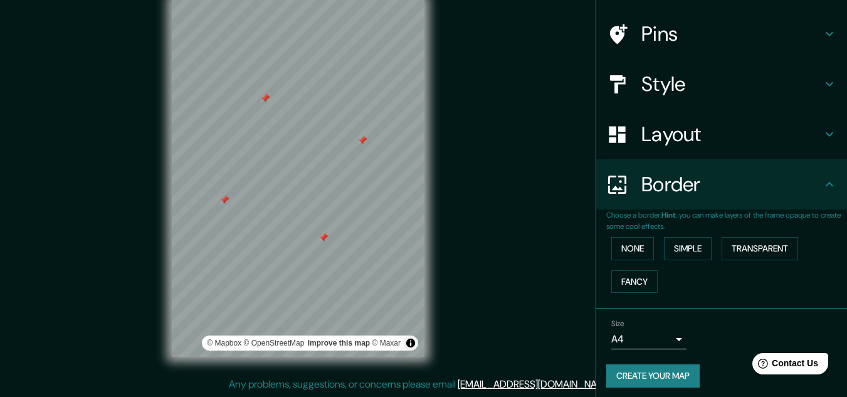
scroll to position [88, 0]
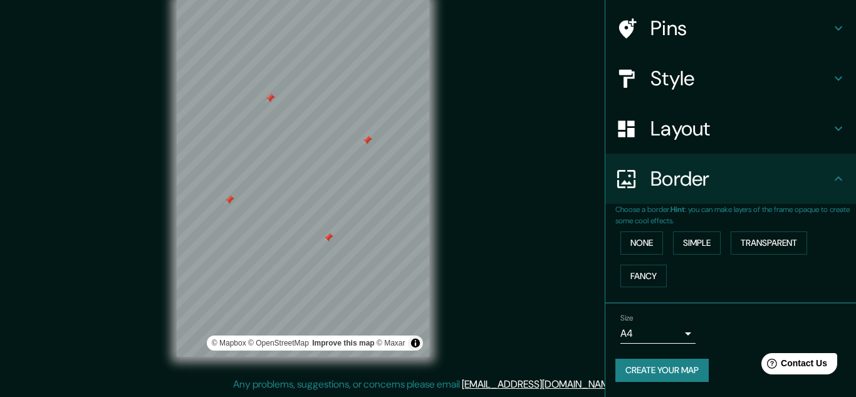
click at [666, 327] on body "Mappin Location Jardín, Antioquia, Colombia Jardín Antioquia, Colombia Antioqui…" at bounding box center [428, 177] width 856 height 397
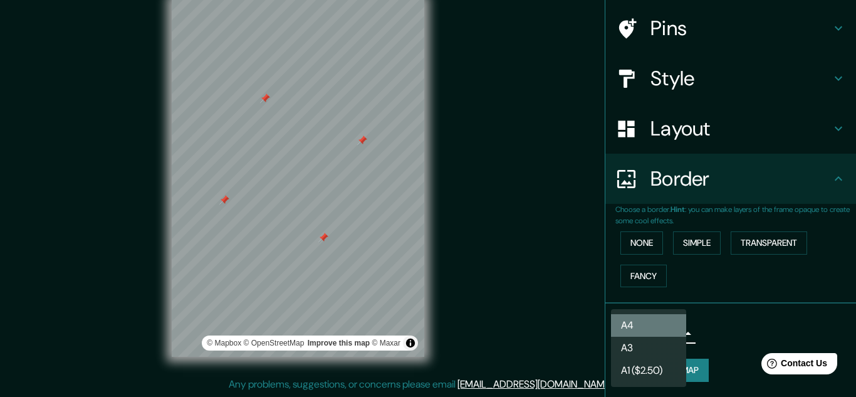
click at [650, 334] on li "A4" at bounding box center [648, 325] width 75 height 23
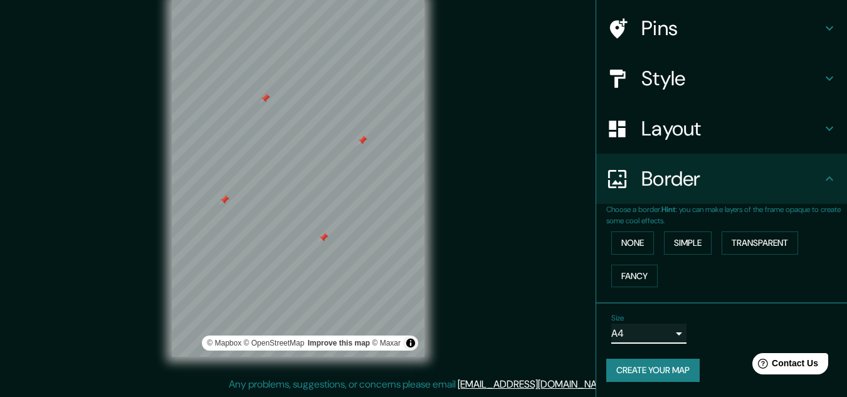
scroll to position [0, 0]
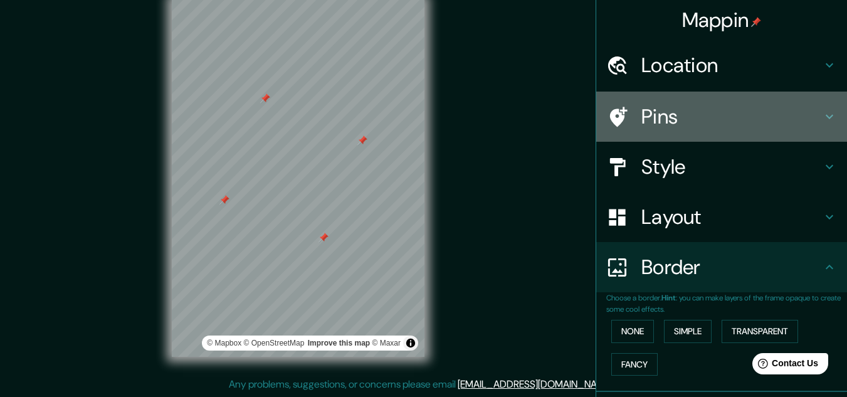
click at [699, 108] on h4 "Pins" at bounding box center [731, 116] width 181 height 25
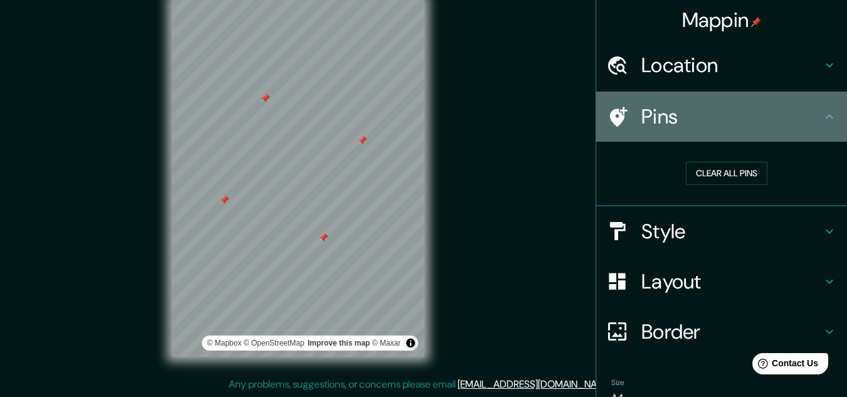
click at [730, 101] on div "Pins" at bounding box center [721, 117] width 251 height 50
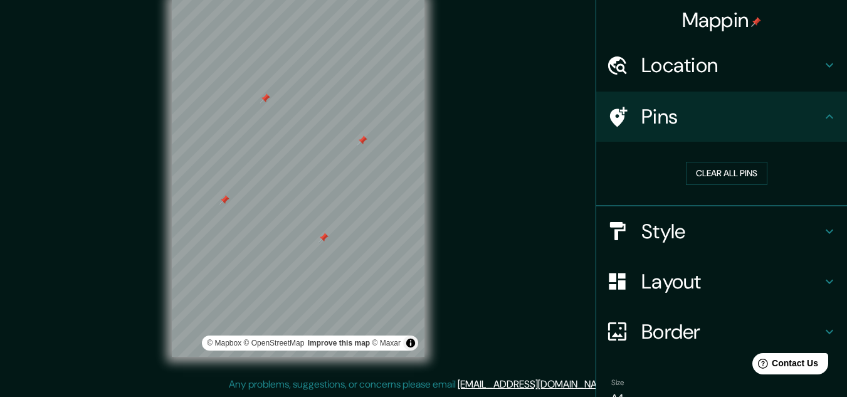
scroll to position [64, 0]
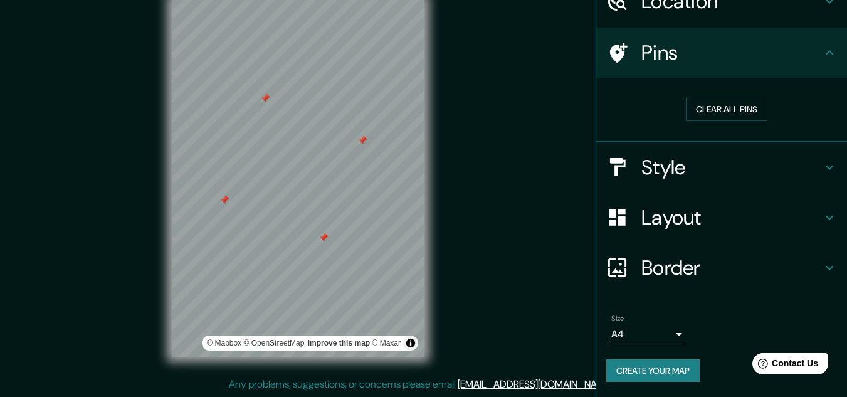
click at [695, 280] on h4 "Border" at bounding box center [731, 267] width 181 height 25
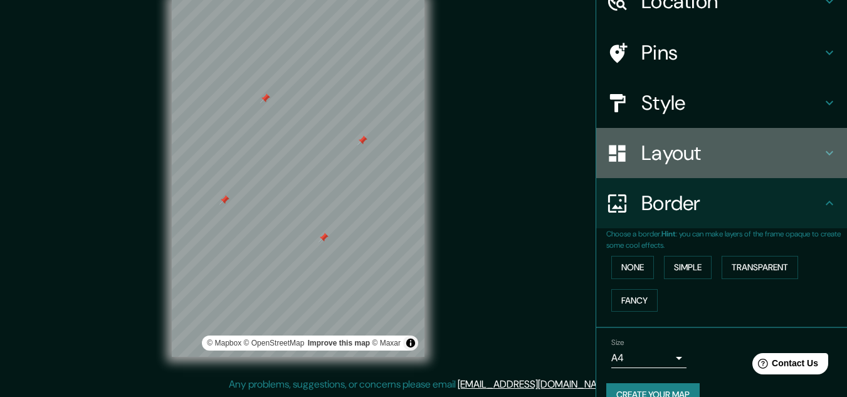
click at [703, 146] on h4 "Layout" at bounding box center [731, 152] width 181 height 25
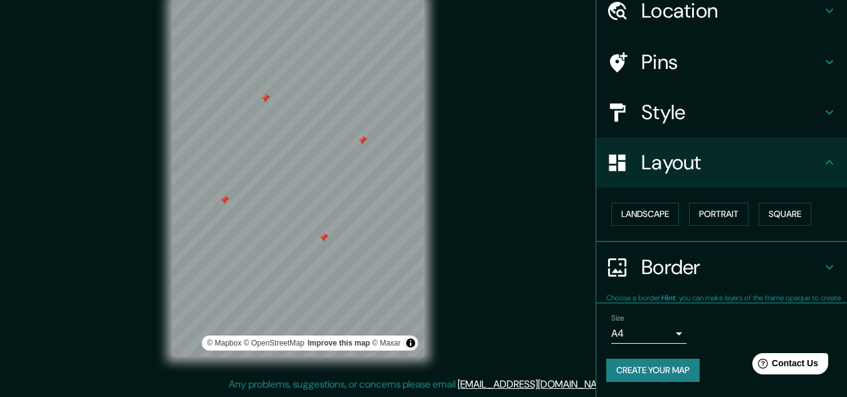
scroll to position [54, 0]
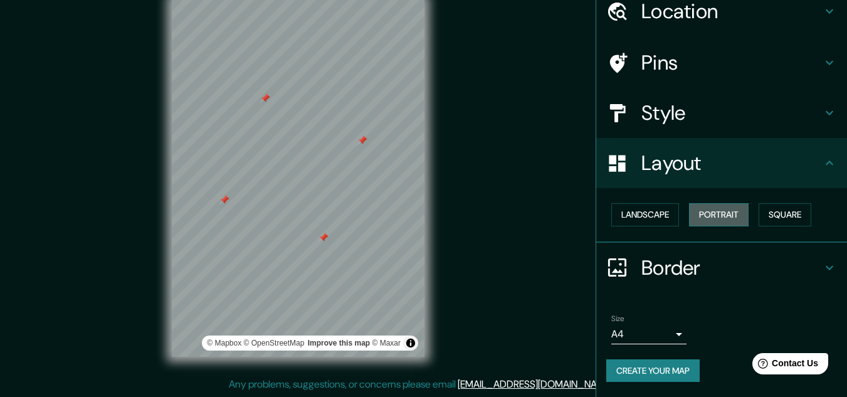
click at [691, 208] on button "Portrait" at bounding box center [719, 214] width 60 height 23
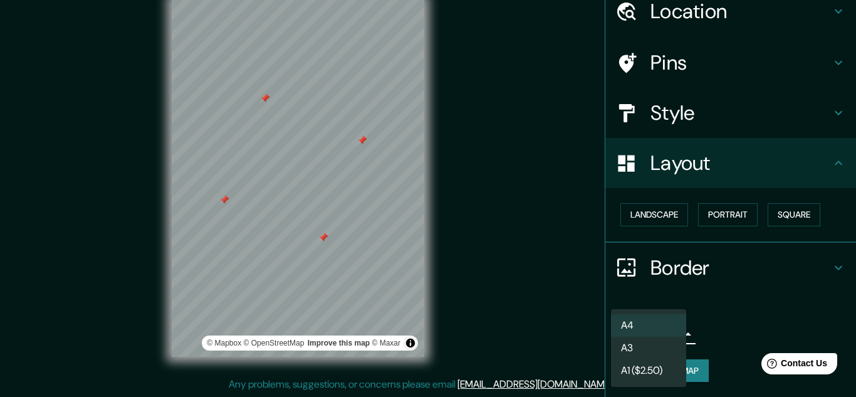
click at [639, 327] on body "Mappin Location Jardín, Antioquia, Colombia Jardín Antioquia, Colombia Antioqui…" at bounding box center [428, 177] width 856 height 397
click at [639, 327] on li "A4" at bounding box center [648, 325] width 75 height 23
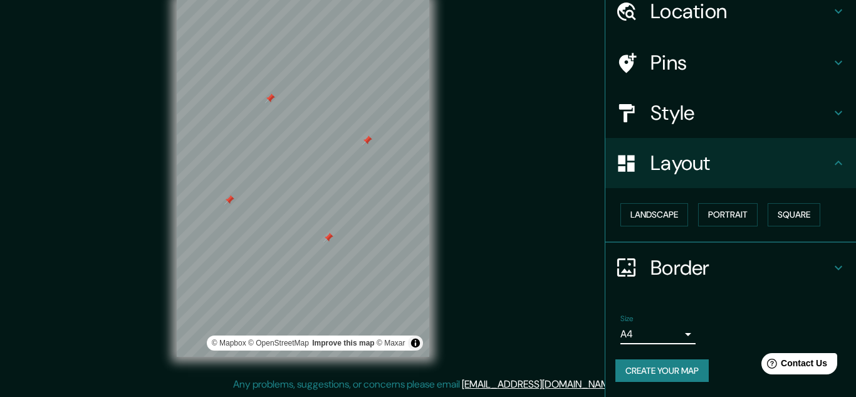
click at [622, 328] on body "Mappin Location Jardín, Antioquia, Colombia Jardín Antioquia, Colombia Antioqui…" at bounding box center [428, 177] width 856 height 397
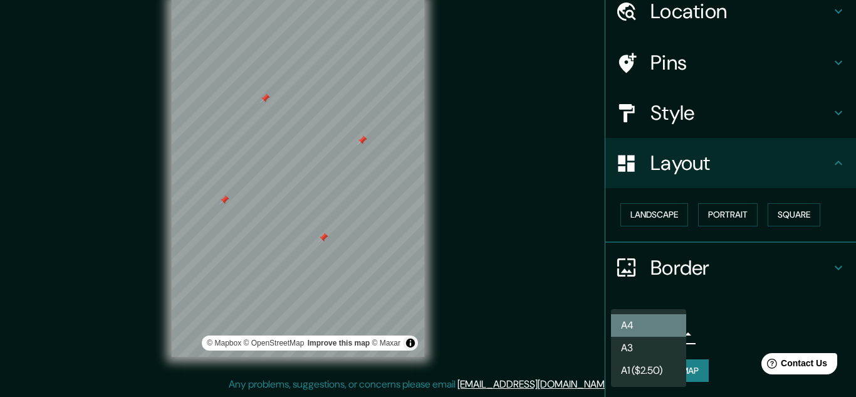
click at [622, 328] on li "A4" at bounding box center [648, 325] width 75 height 23
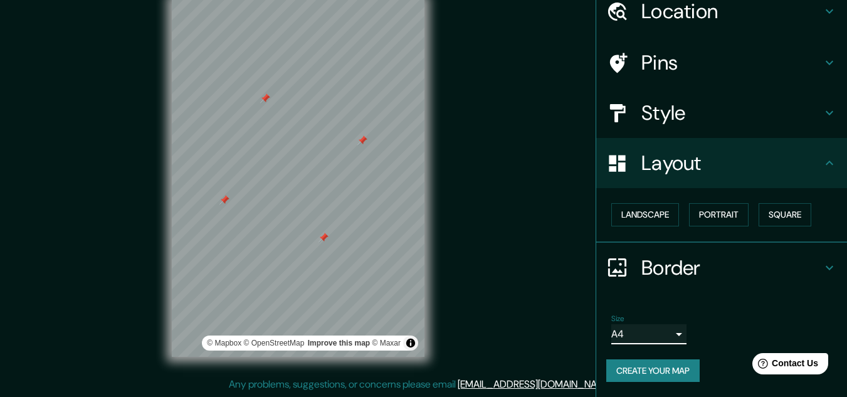
scroll to position [0, 0]
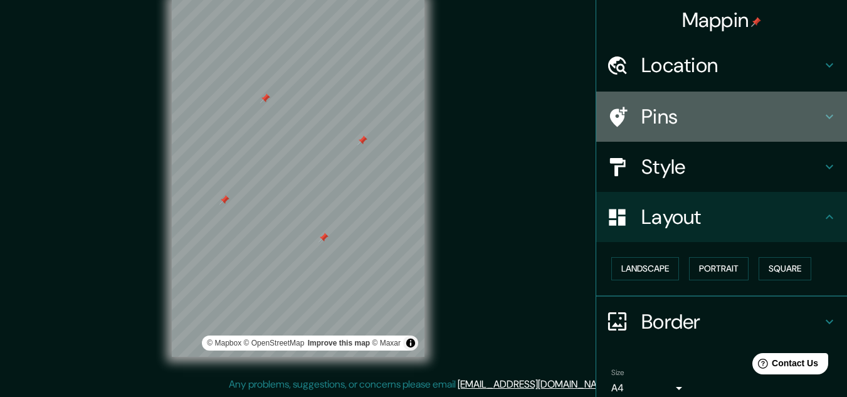
click at [695, 102] on div "Pins" at bounding box center [721, 117] width 251 height 50
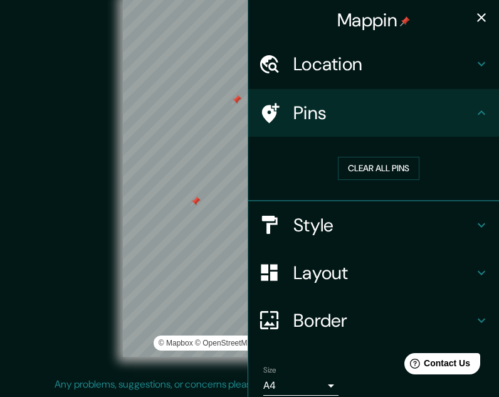
click at [317, 247] on div "Mappin Location Jardín, Antioquia, Colombia Jardín Antioquia, Colombia Antioqui…" at bounding box center [249, 187] width 499 height 417
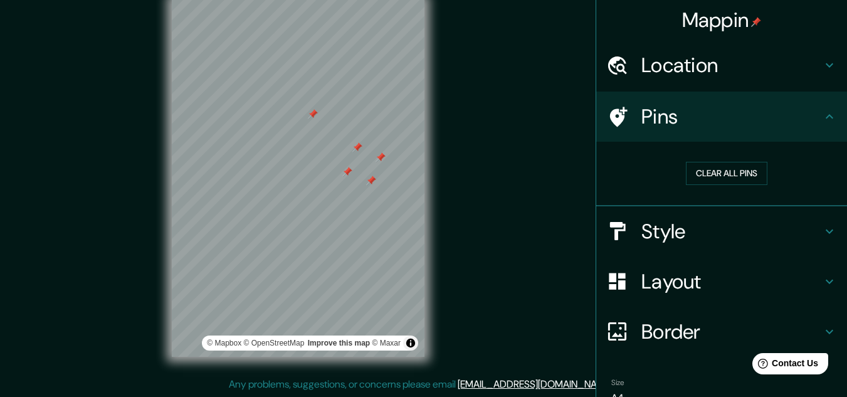
click at [308, 114] on div at bounding box center [313, 114] width 10 height 10
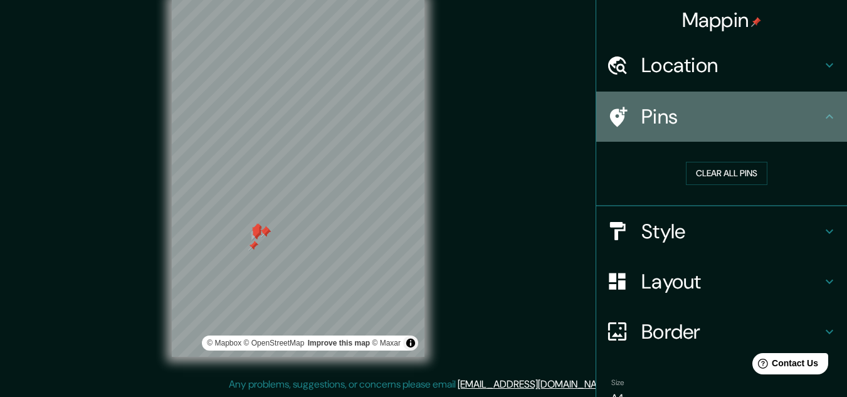
click at [705, 120] on h4 "Pins" at bounding box center [731, 116] width 181 height 25
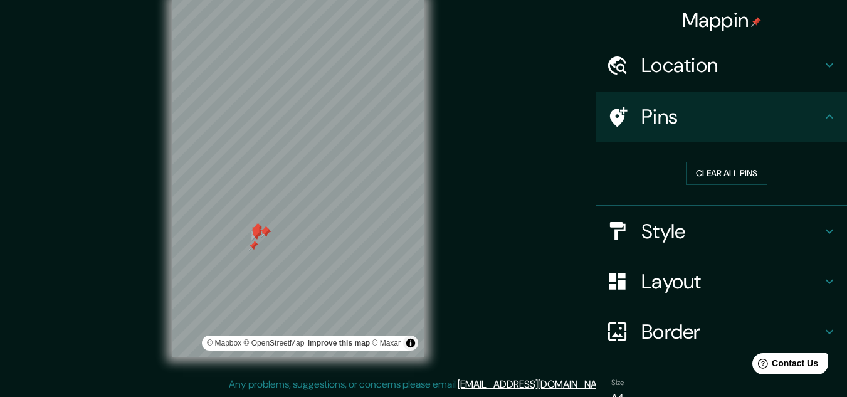
click at [254, 248] on div at bounding box center [253, 246] width 10 height 10
click at [251, 244] on div at bounding box center [253, 246] width 10 height 10
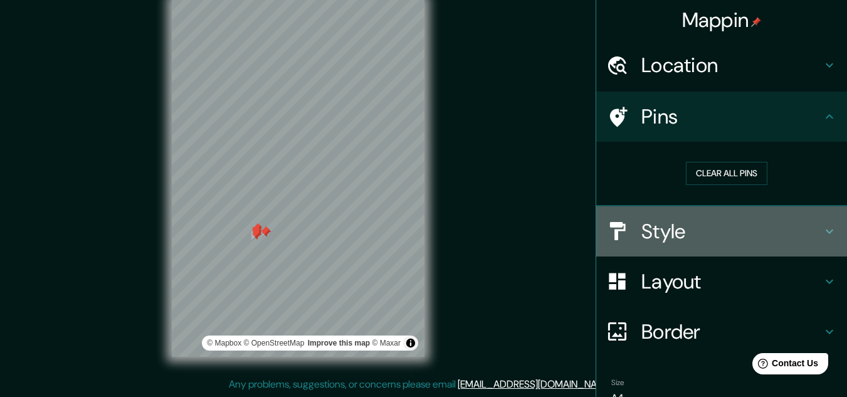
click at [676, 244] on h4 "Style" at bounding box center [731, 231] width 181 height 25
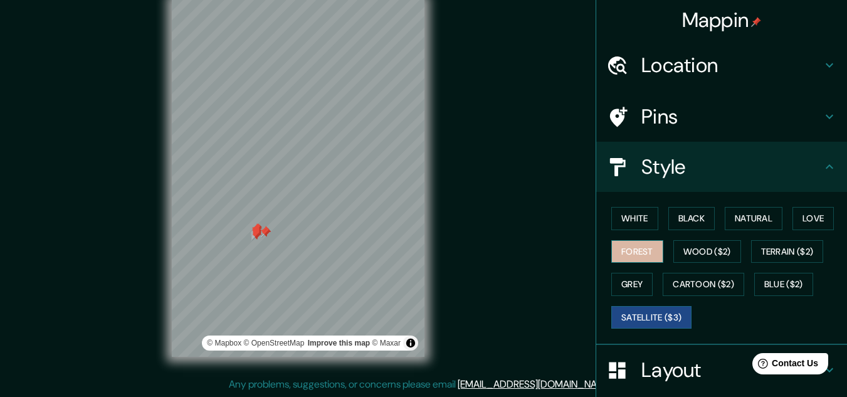
click at [641, 253] on button "Forest" at bounding box center [637, 251] width 52 height 23
click at [642, 312] on button "Satellite ($3)" at bounding box center [651, 317] width 80 height 23
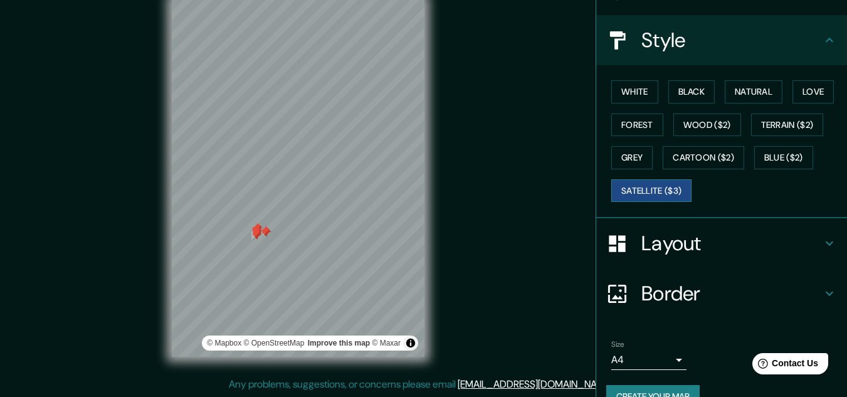
scroll to position [153, 0]
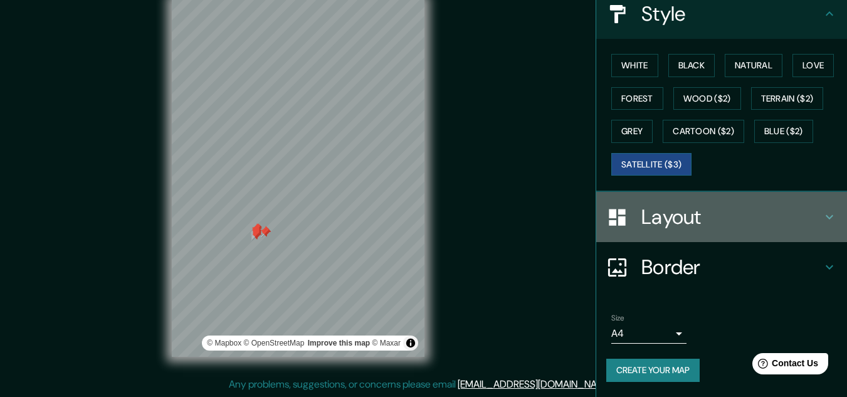
click at [668, 229] on h4 "Layout" at bounding box center [731, 216] width 181 height 25
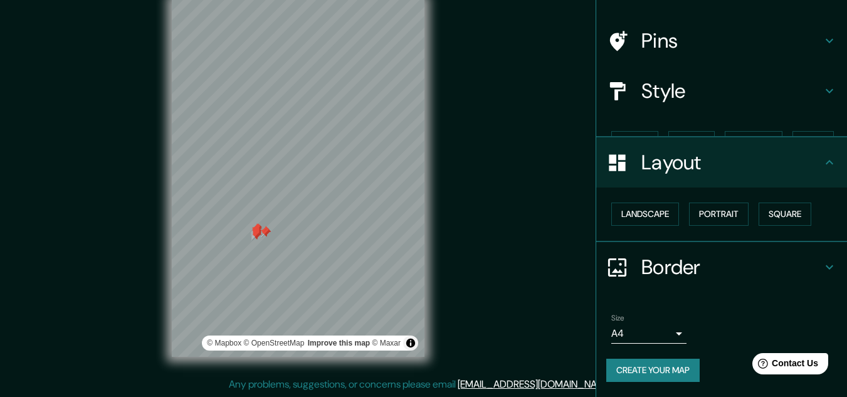
scroll to position [54, 0]
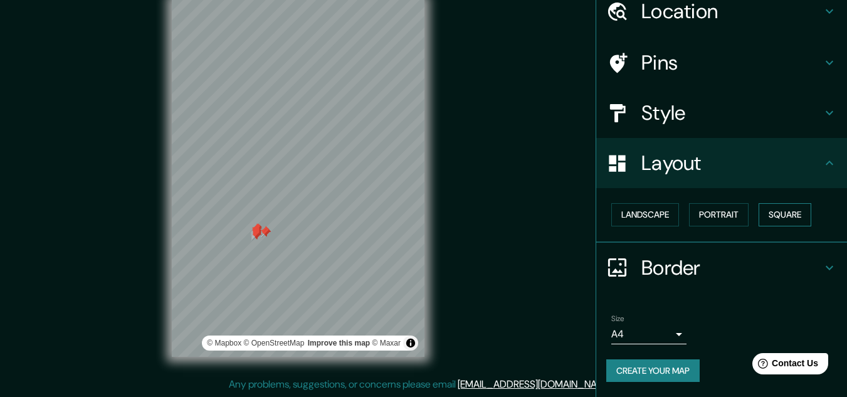
click at [779, 223] on button "Square" at bounding box center [784, 214] width 53 height 23
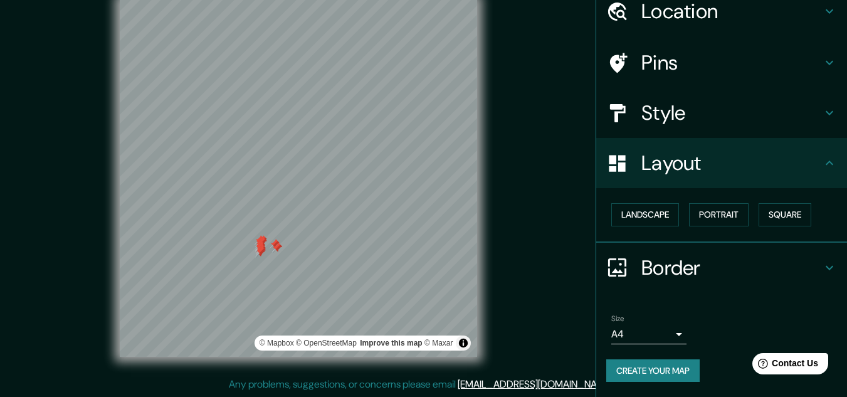
click at [545, 335] on div "© Mapbox © OpenStreetMap Improve this map © Maxar" at bounding box center [298, 177] width 762 height 357
click at [517, 380] on link "[EMAIL_ADDRESS][DOMAIN_NAME]" at bounding box center [535, 383] width 155 height 13
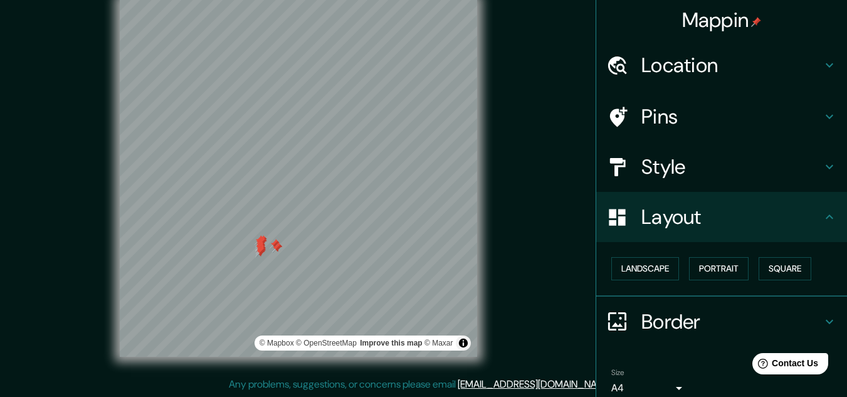
click at [732, 13] on h4 "Mappin" at bounding box center [722, 20] width 80 height 25
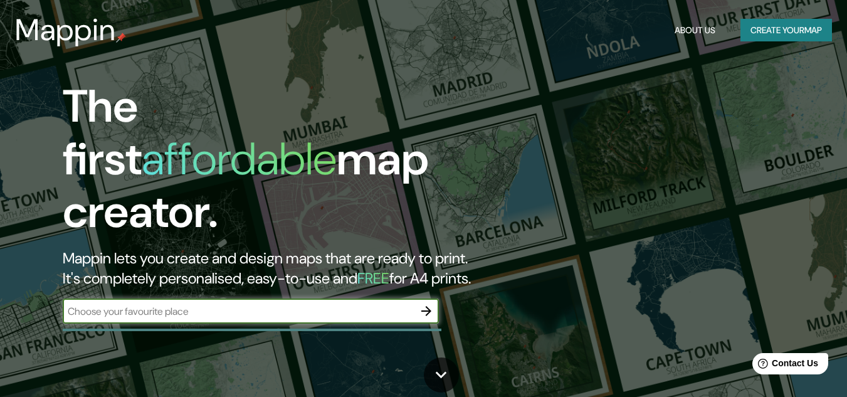
click at [224, 304] on input "text" at bounding box center [238, 311] width 351 height 14
type input "Jardin antioquia"
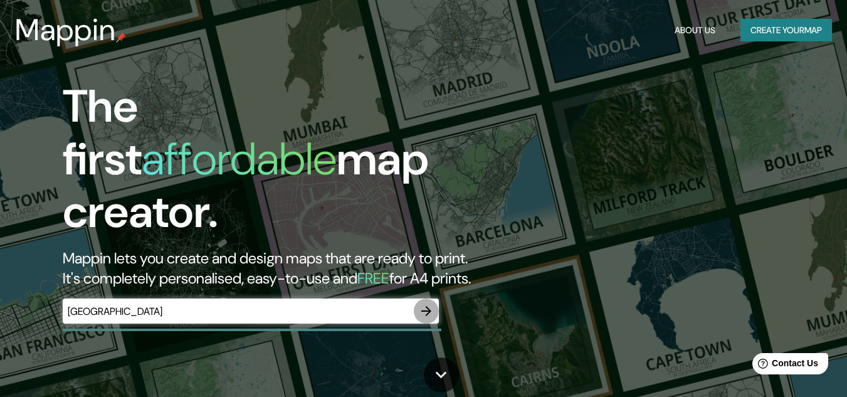
click at [430, 303] on icon "button" at bounding box center [426, 310] width 15 height 15
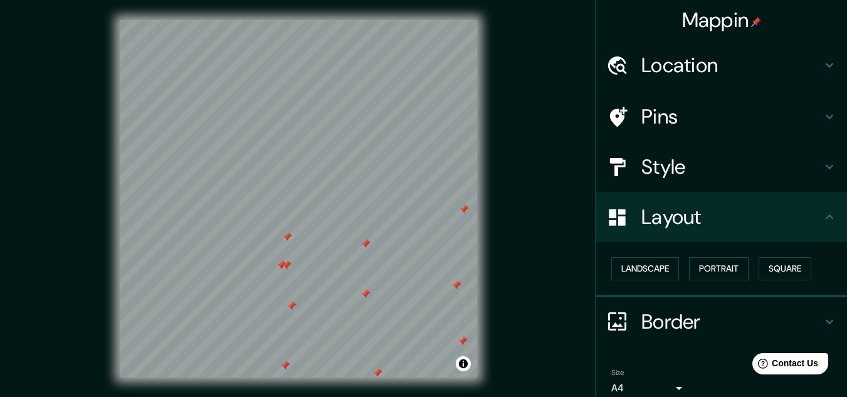
click at [281, 266] on div at bounding box center [281, 265] width 10 height 10
click at [288, 266] on div at bounding box center [286, 261] width 10 height 10
click at [288, 266] on div at bounding box center [286, 265] width 10 height 10
click at [738, 13] on h4 "Mappin" at bounding box center [722, 20] width 80 height 25
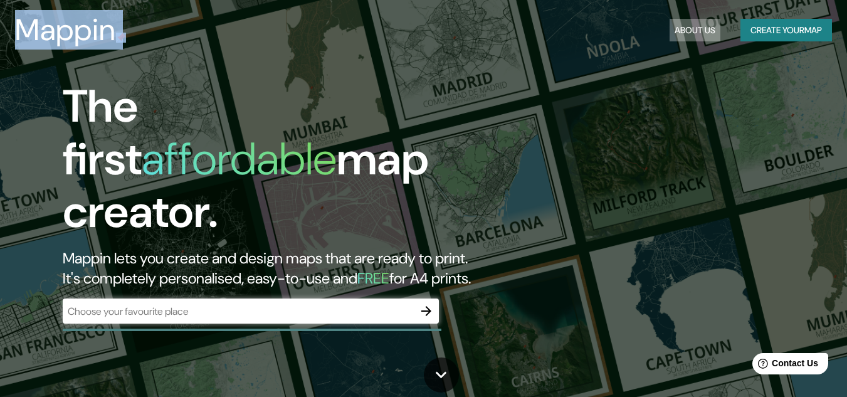
click at [689, 25] on button "About Us" at bounding box center [694, 30] width 51 height 23
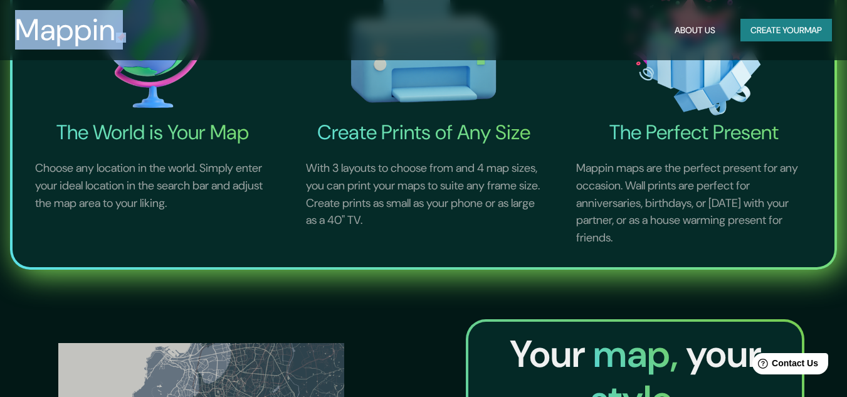
scroll to position [480, 0]
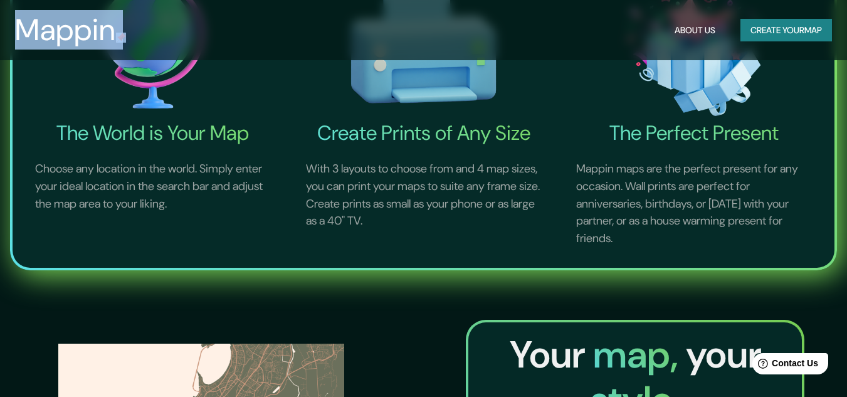
click at [392, 69] on img at bounding box center [424, 47] width 266 height 147
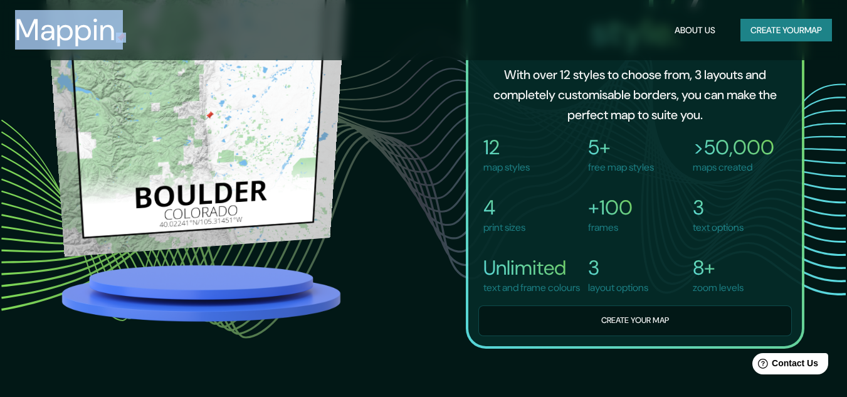
click at [224, 192] on img at bounding box center [196, 114] width 303 height 286
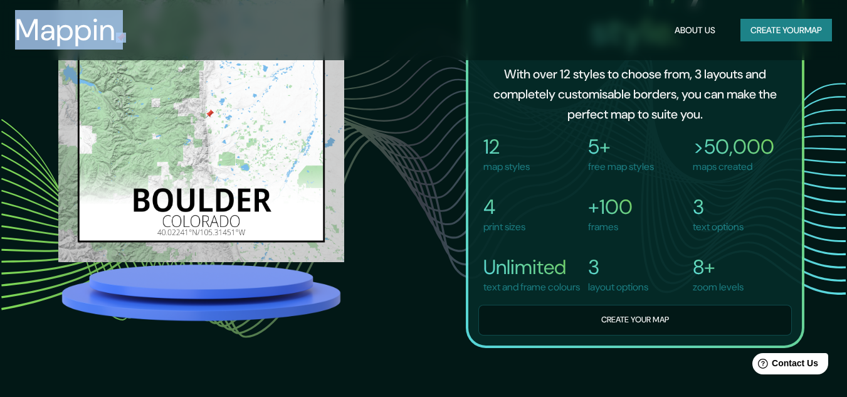
drag, startPoint x: 224, startPoint y: 192, endPoint x: 199, endPoint y: 146, distance: 52.7
click at [199, 146] on div at bounding box center [201, 119] width 286 height 288
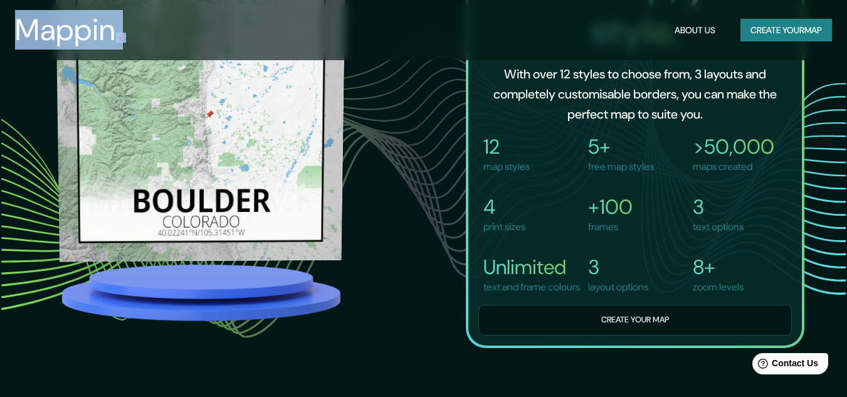
click at [199, 146] on img at bounding box center [201, 115] width 290 height 286
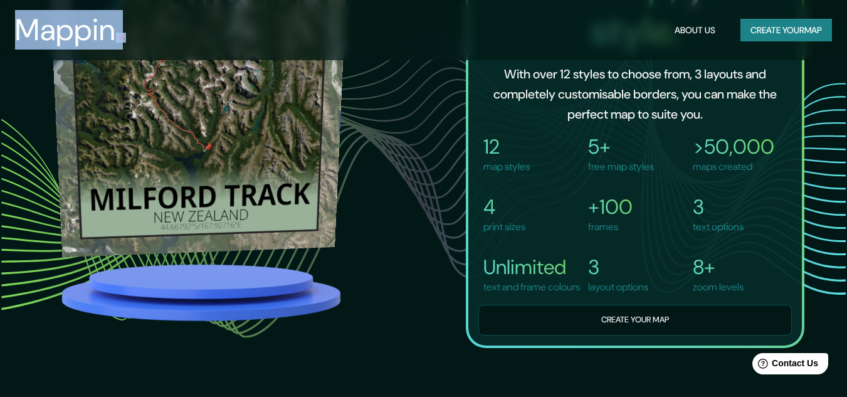
click at [239, 206] on img at bounding box center [198, 114] width 298 height 286
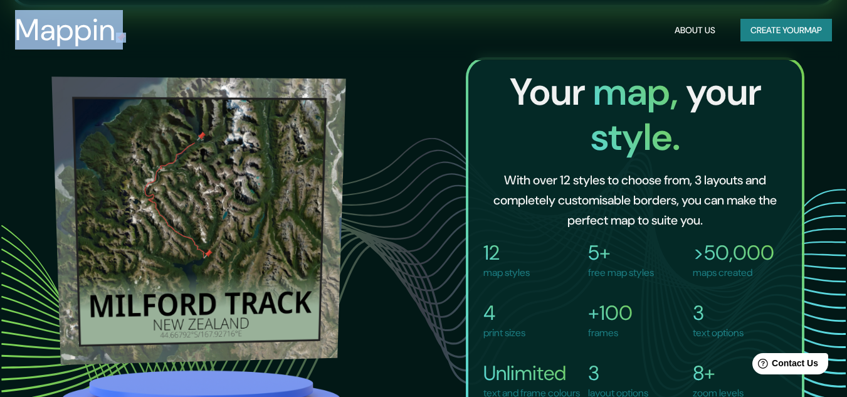
scroll to position [728, 0]
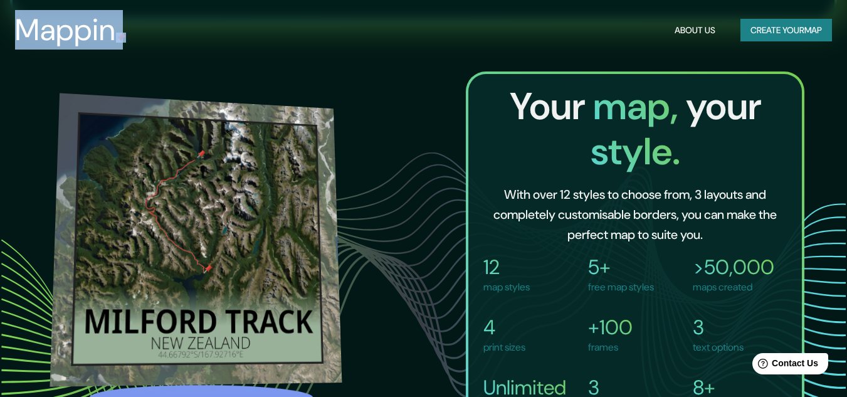
click at [266, 187] on img at bounding box center [196, 239] width 292 height 293
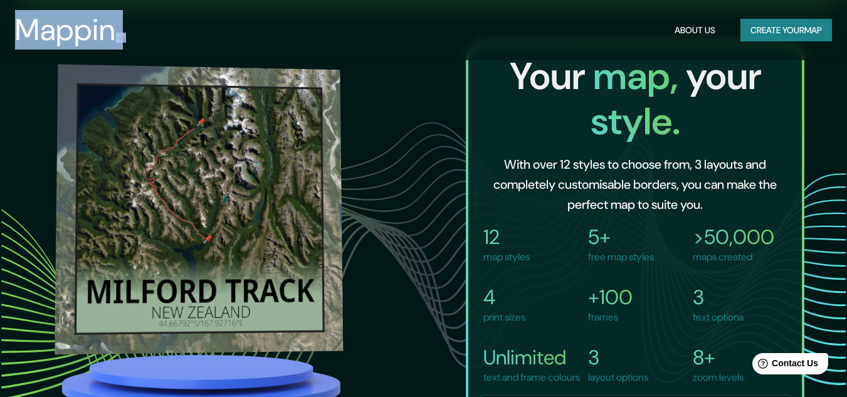
scroll to position [767, 0]
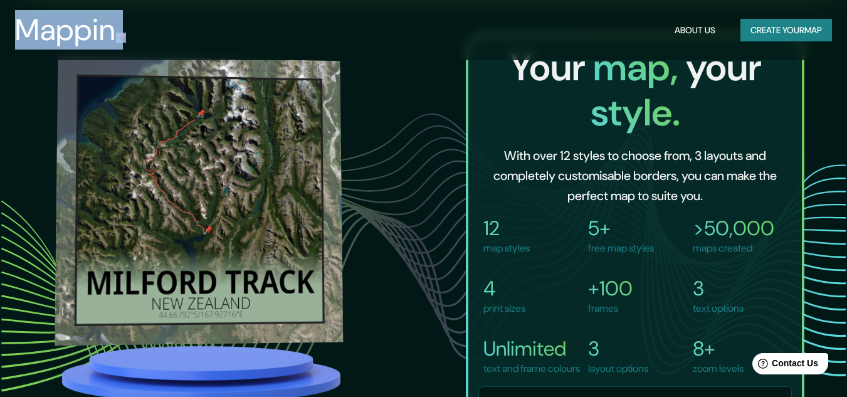
click at [230, 225] on img at bounding box center [199, 200] width 288 height 290
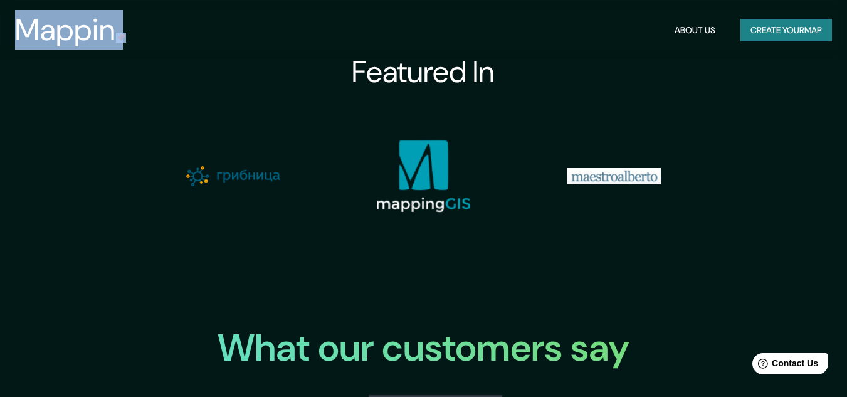
scroll to position [1239, 0]
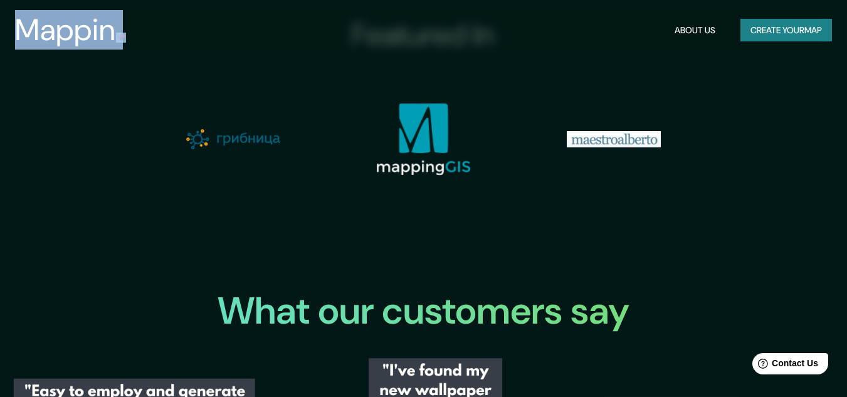
click at [429, 155] on img at bounding box center [423, 139] width 94 height 73
